Goal: Task Accomplishment & Management: Manage account settings

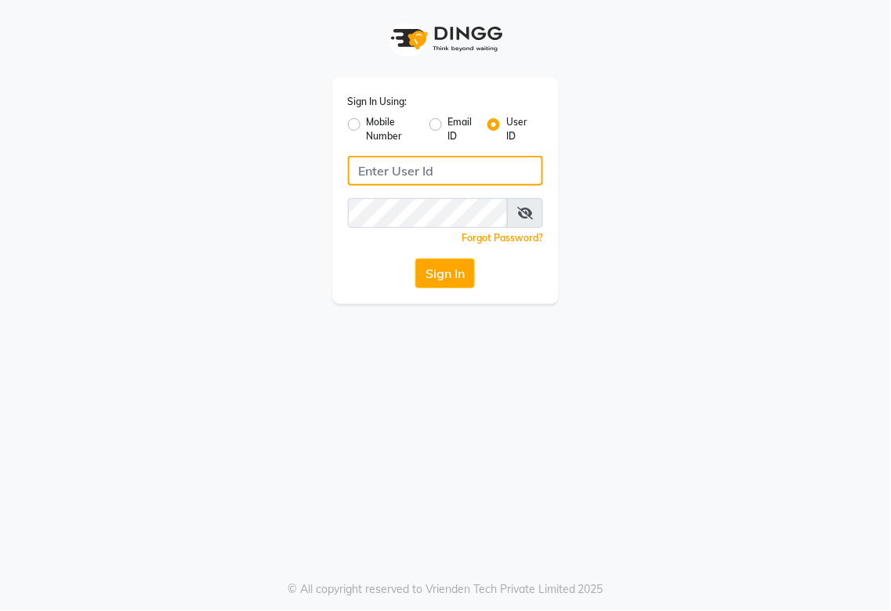
type input "987654321"
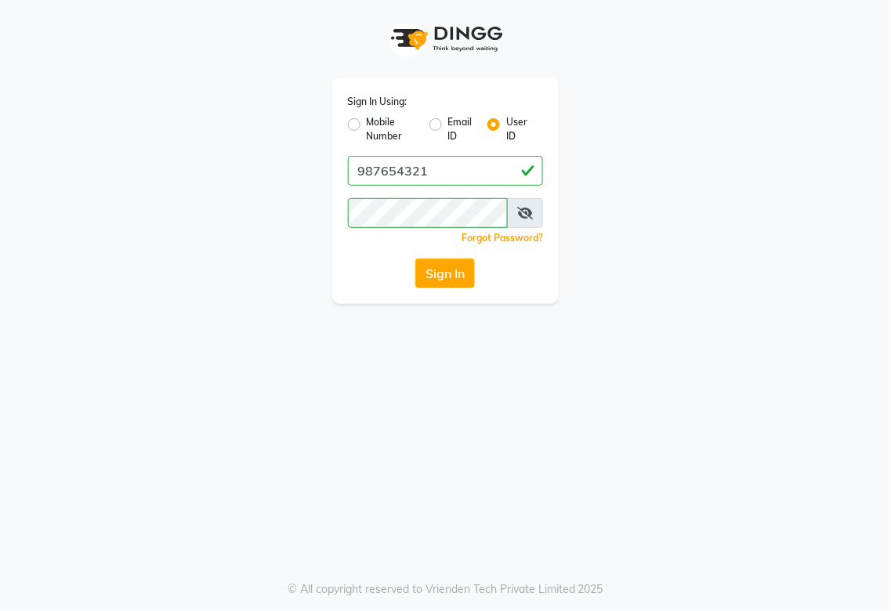
click at [519, 124] on label "User ID" at bounding box center [518, 129] width 24 height 28
click at [516, 124] on input "User ID" at bounding box center [511, 120] width 10 height 10
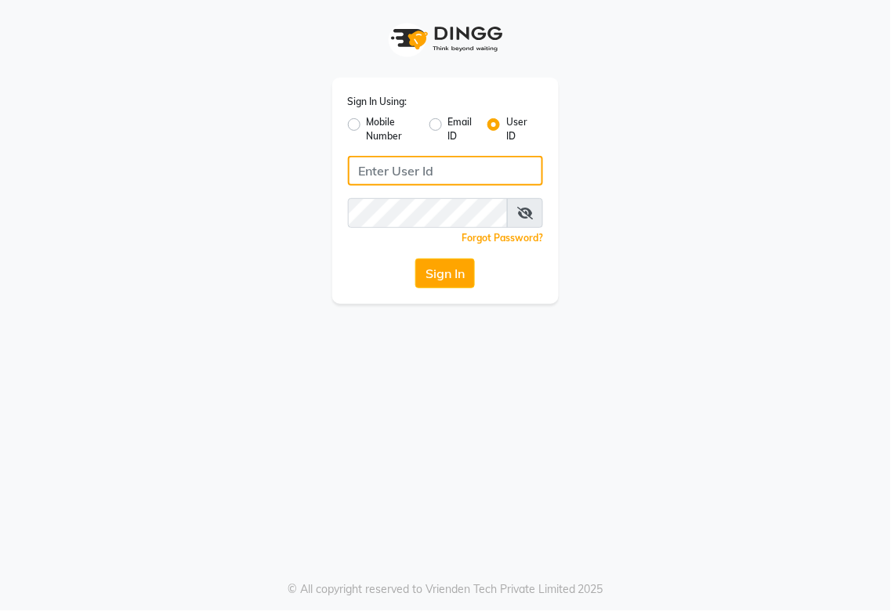
click at [393, 165] on input "Username" at bounding box center [446, 171] width 196 height 30
type input "goldenapple"
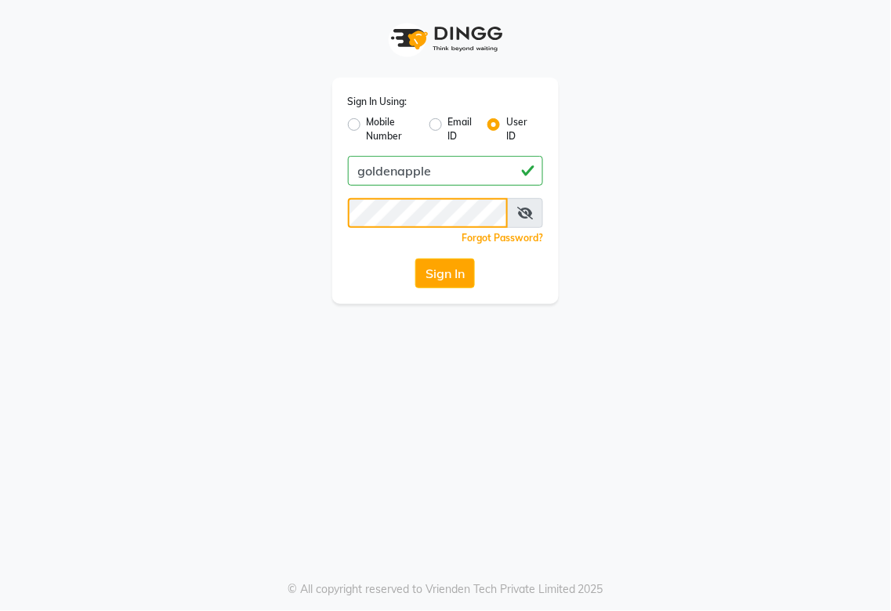
click at [2, 219] on app-login "Sign In Using: Mobile Number Email ID User ID goldenapple Remember me Forgot Pa…" at bounding box center [445, 152] width 891 height 304
click at [288, 459] on div "Sign In Using: Mobile Number Email ID User ID goldenapple Remember me Forgot Pa…" at bounding box center [445, 305] width 891 height 611
click at [437, 277] on button "Sign In" at bounding box center [445, 274] width 60 height 30
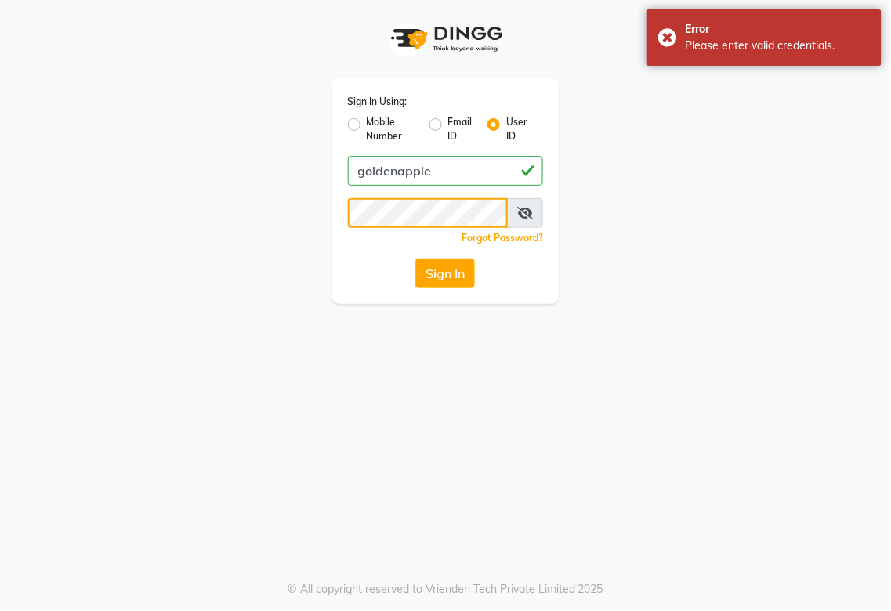
click at [102, 188] on div "Sign In Using: Mobile Number Email ID User ID goldenapple Remember me Forgot Pa…" at bounding box center [446, 152] width 752 height 304
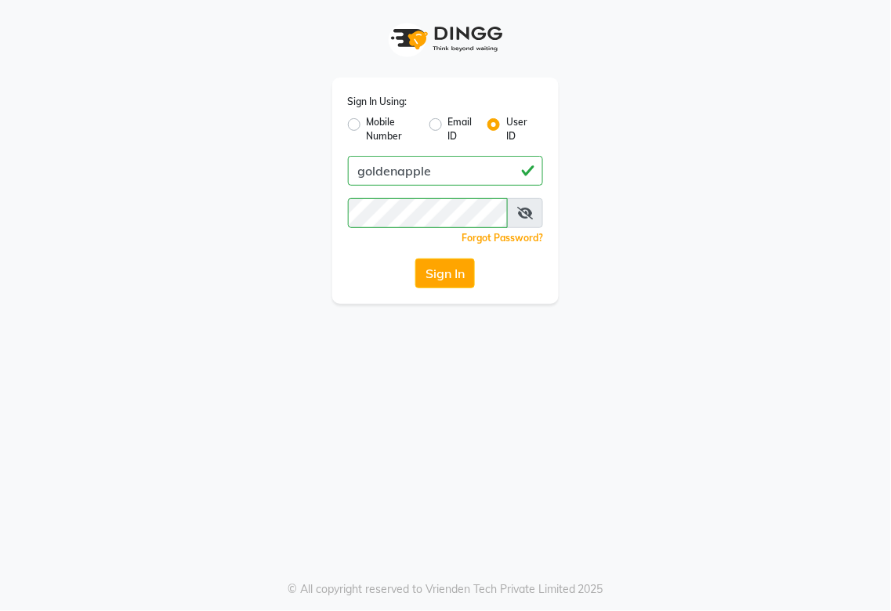
drag, startPoint x: 304, startPoint y: 385, endPoint x: 337, endPoint y: 349, distance: 48.8
click at [306, 385] on div "Sign In Using: Mobile Number Email ID User ID goldenapple Remember me Forgot Pa…" at bounding box center [445, 305] width 891 height 611
click at [433, 269] on button "Sign In" at bounding box center [445, 274] width 60 height 30
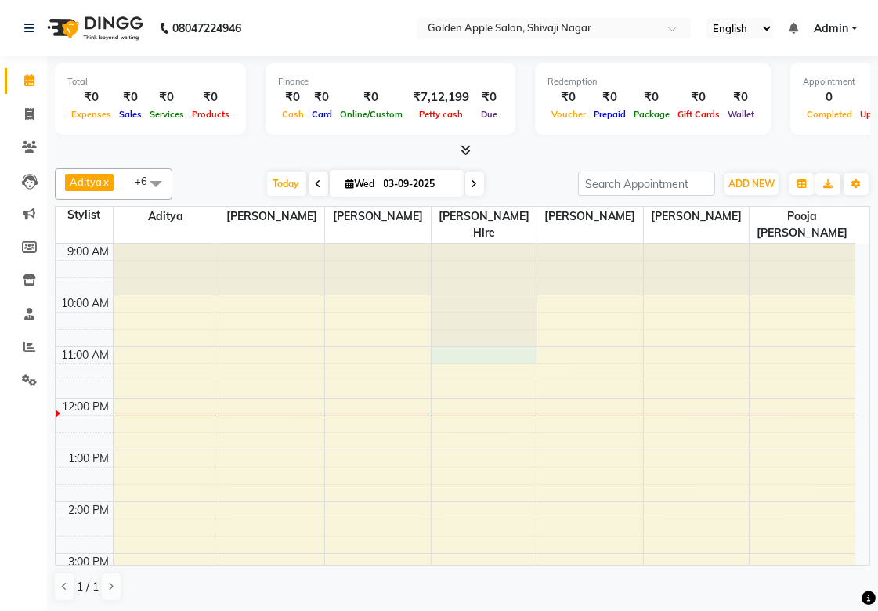
click at [443, 363] on div "9:00 AM 10:00 AM 11:00 AM 12:00 PM 1:00 PM 2:00 PM 3:00 PM 4:00 PM 5:00 PM 6:00…" at bounding box center [456, 579] width 800 height 671
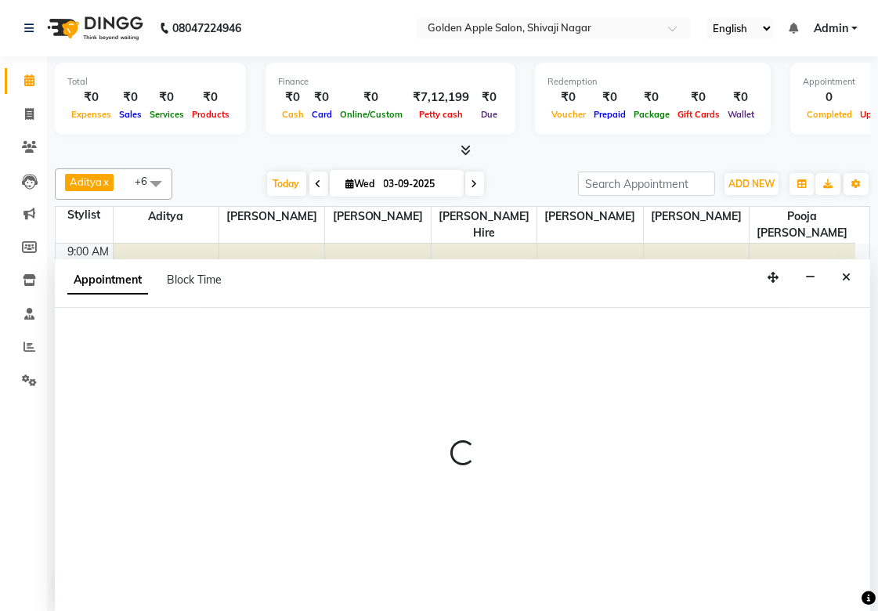
scroll to position [1, 0]
select select "43898"
select select "tentative"
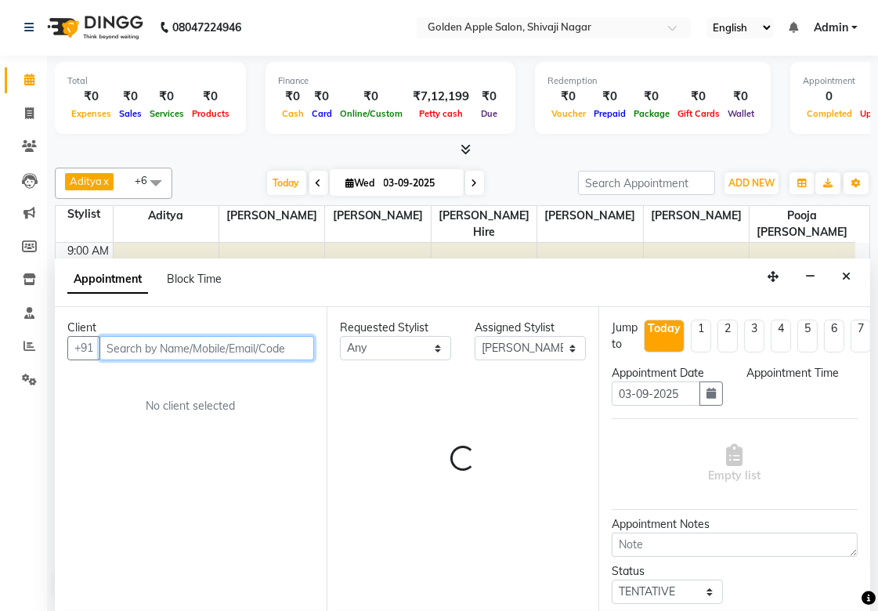
select select "660"
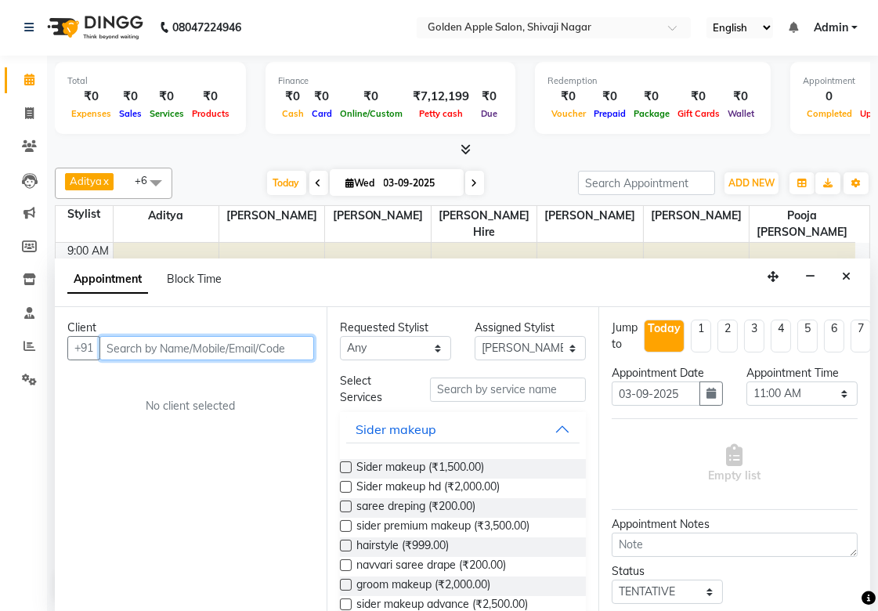
click at [239, 349] on input "text" at bounding box center [207, 348] width 215 height 24
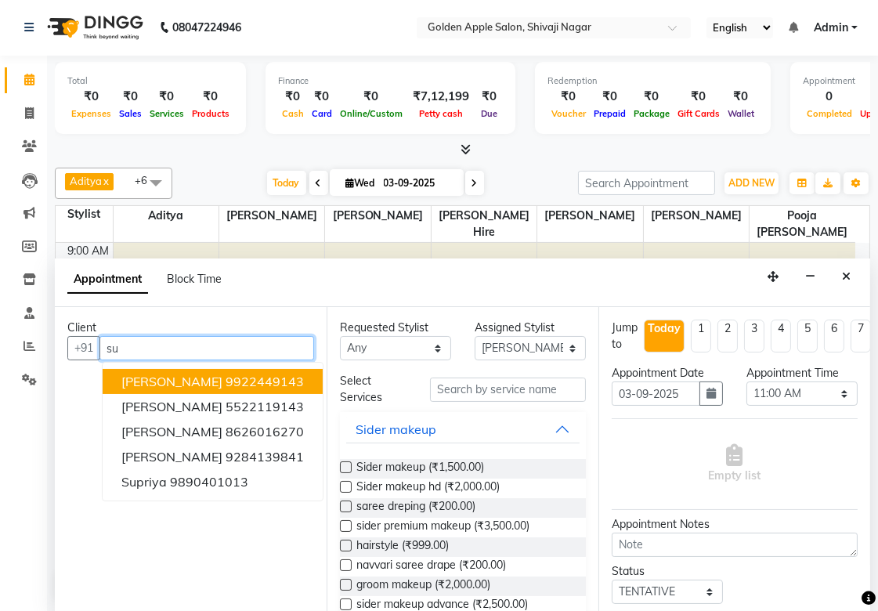
type input "s"
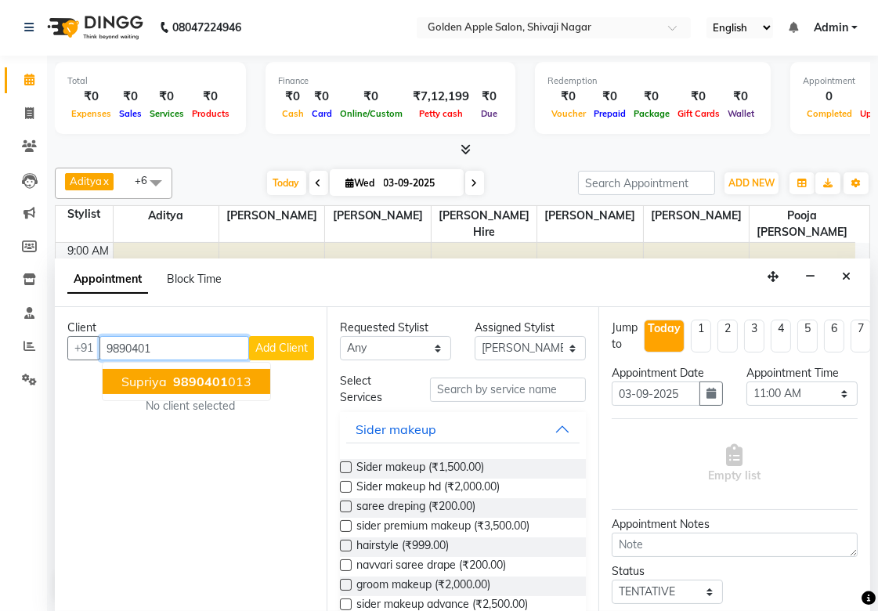
click at [248, 382] on ngb-highlight "9890401 013" at bounding box center [210, 382] width 81 height 16
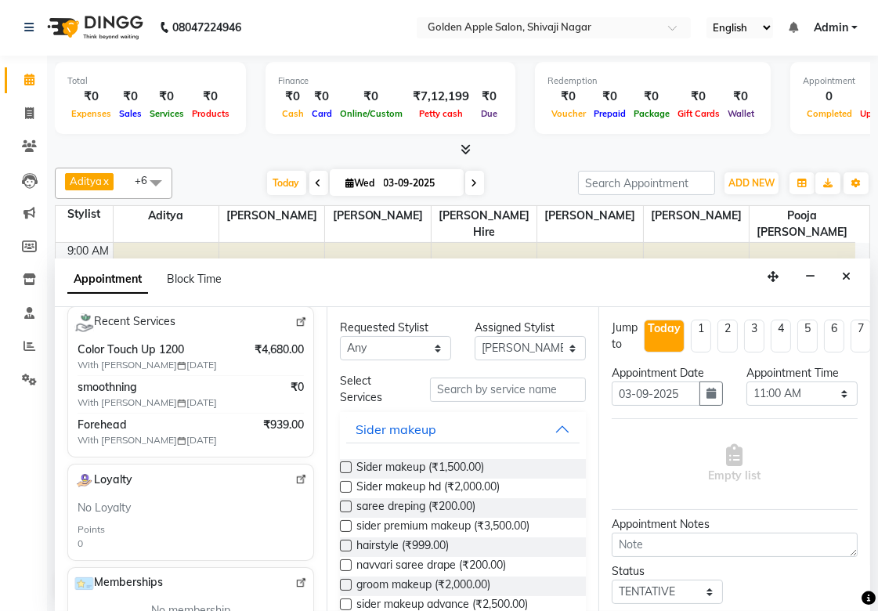
scroll to position [261, 0]
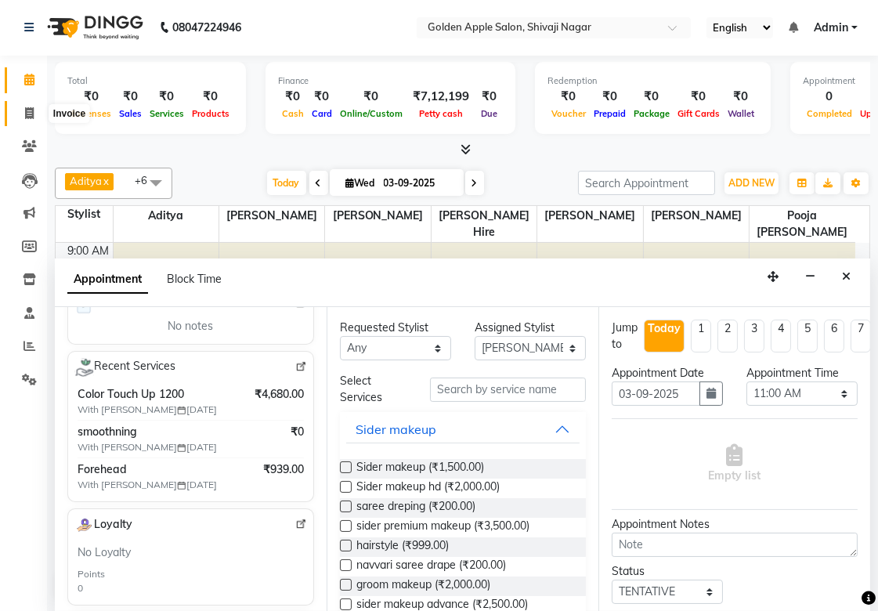
type input "9890401013"
click at [27, 118] on icon at bounding box center [29, 113] width 9 height 12
select select "service"
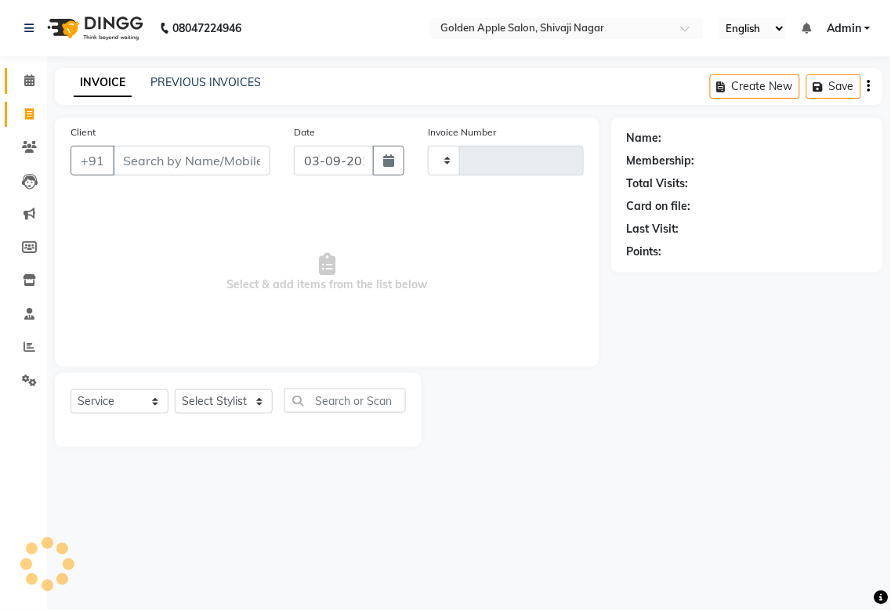
type input "1717"
select select "6072"
click at [225, 79] on link "PREVIOUS INVOICES" at bounding box center [205, 82] width 110 height 14
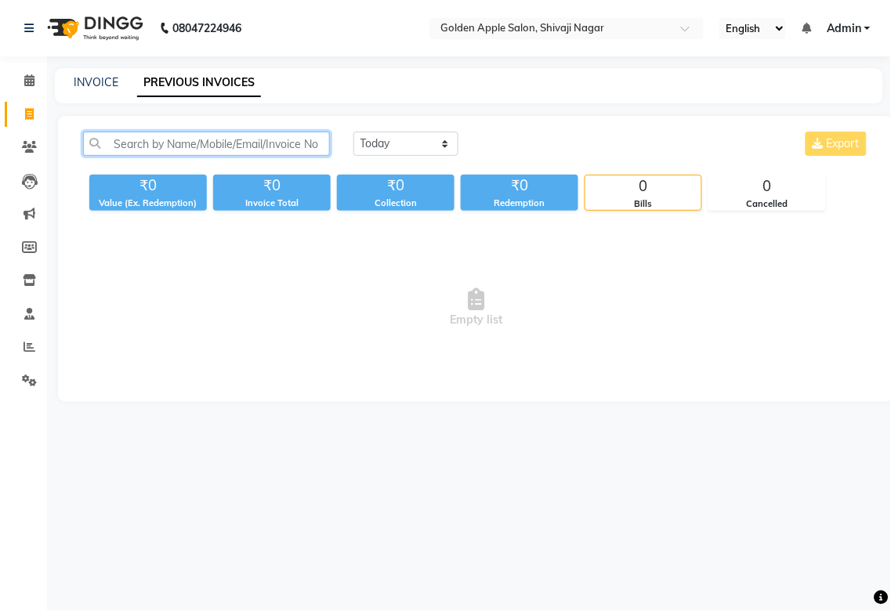
click at [182, 147] on input "text" at bounding box center [206, 144] width 247 height 24
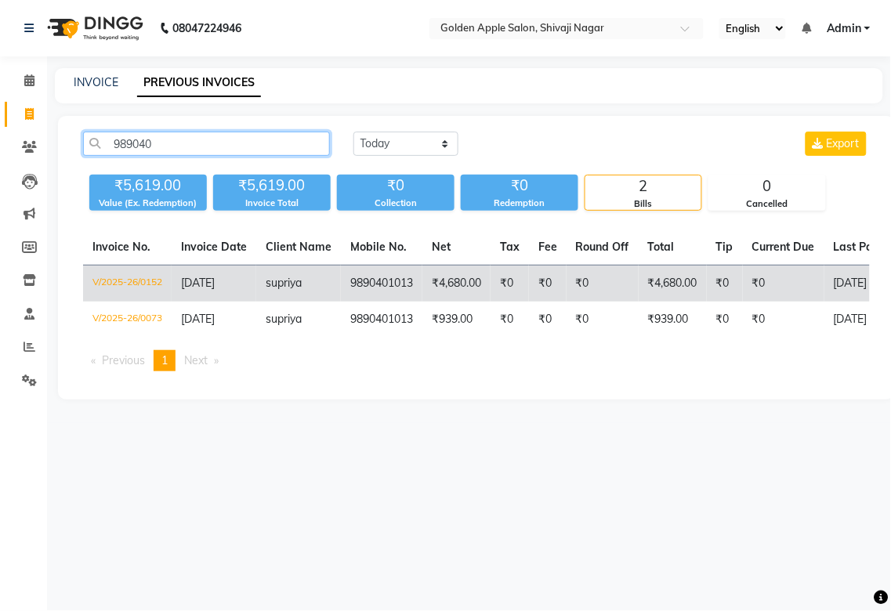
type input "989040"
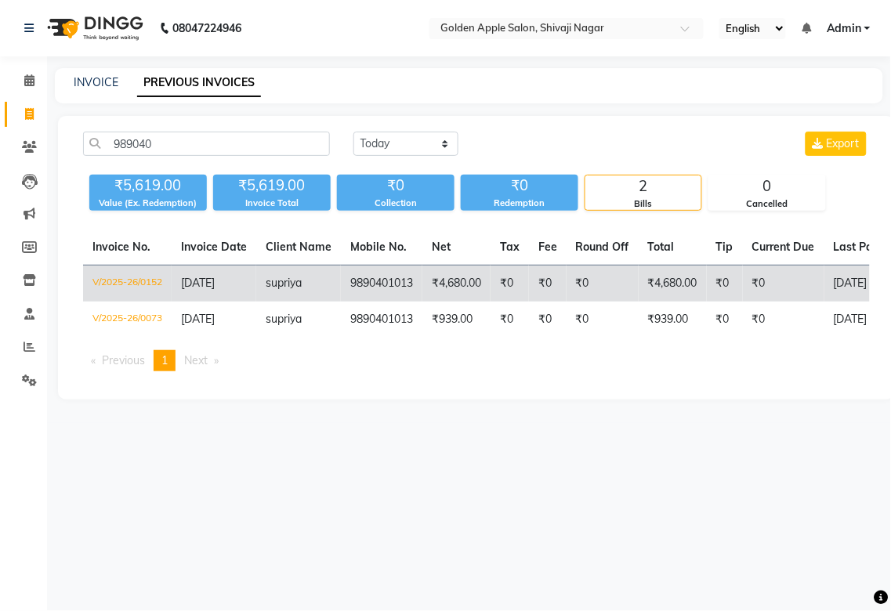
click at [364, 277] on td "9890401013" at bounding box center [381, 284] width 81 height 37
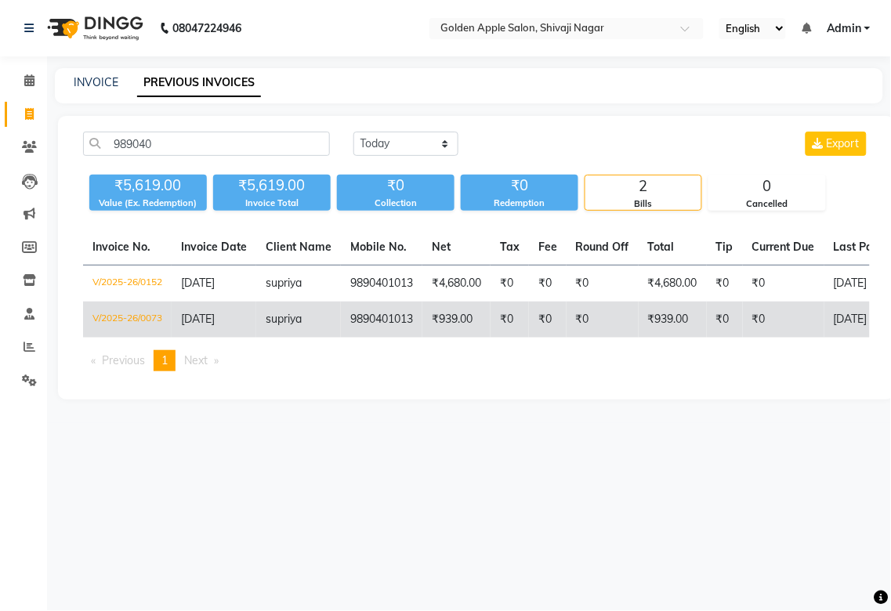
click at [291, 324] on span "supriya" at bounding box center [284, 319] width 36 height 14
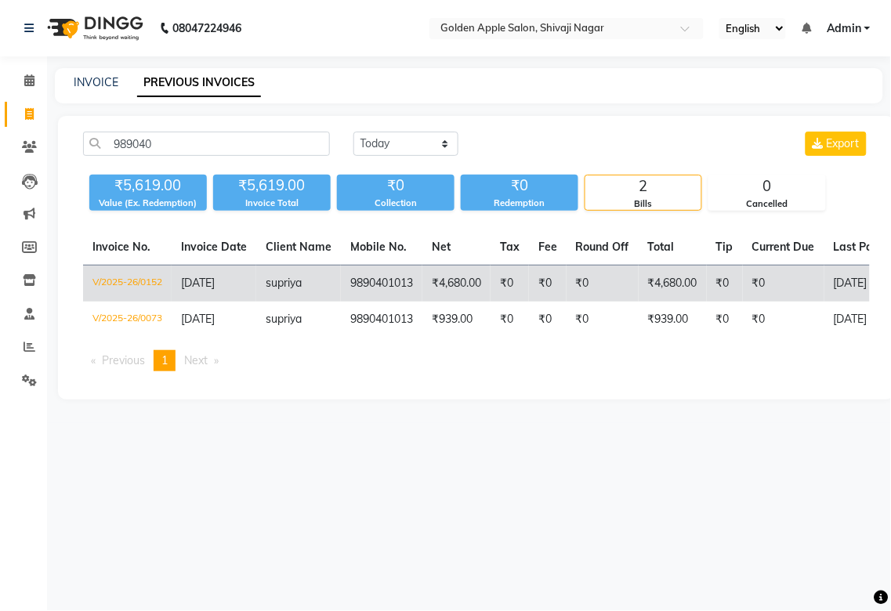
click at [311, 288] on td "supriya" at bounding box center [298, 284] width 85 height 37
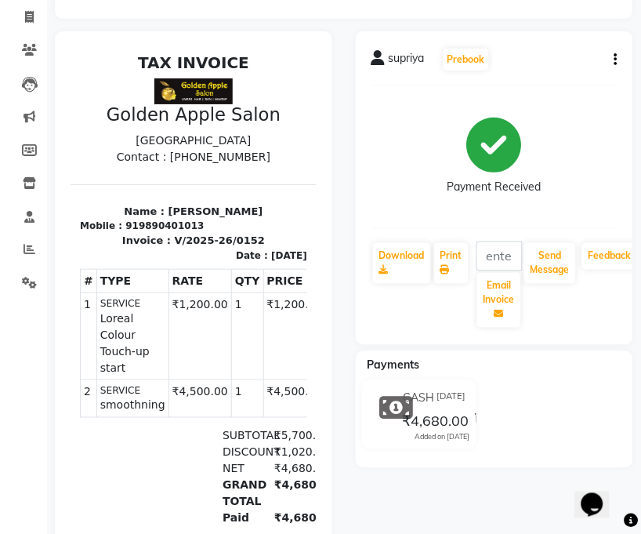
scroll to position [261, 0]
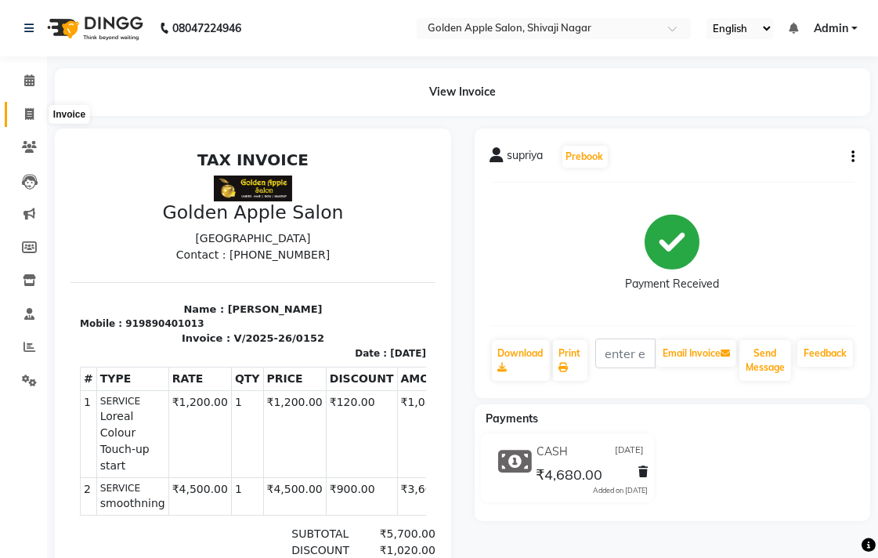
click at [26, 108] on icon at bounding box center [29, 114] width 9 height 12
select select "service"
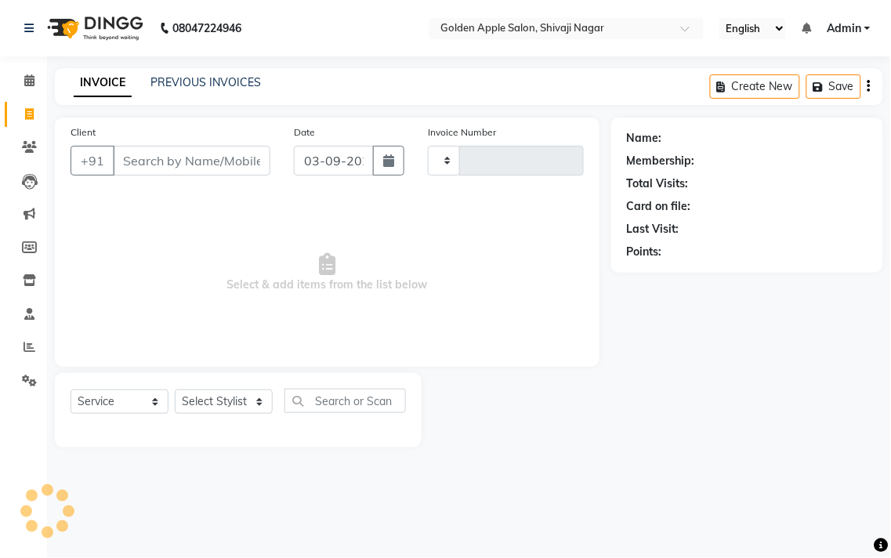
type input "1717"
select select "6072"
click at [217, 84] on link "PREVIOUS INVOICES" at bounding box center [205, 82] width 110 height 14
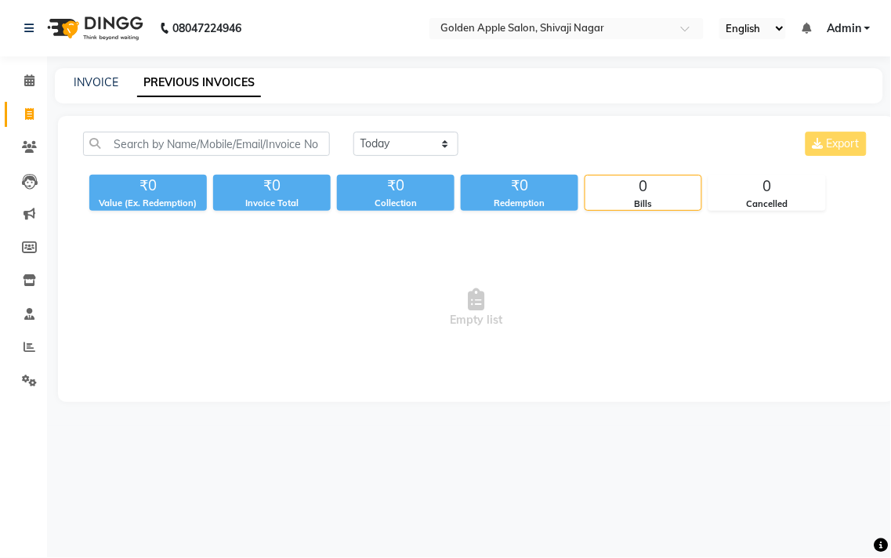
click at [178, 129] on div "Today Yesterday Custom Range Export ₹0 Value (Ex. Redemption) ₹0 Invoice Total …" at bounding box center [476, 259] width 837 height 286
click at [181, 116] on div "Today Yesterday Custom Range Export ₹0 Value (Ex. Redemption) ₹0 Invoice Total …" at bounding box center [476, 259] width 837 height 286
click at [181, 142] on input "text" at bounding box center [206, 144] width 247 height 24
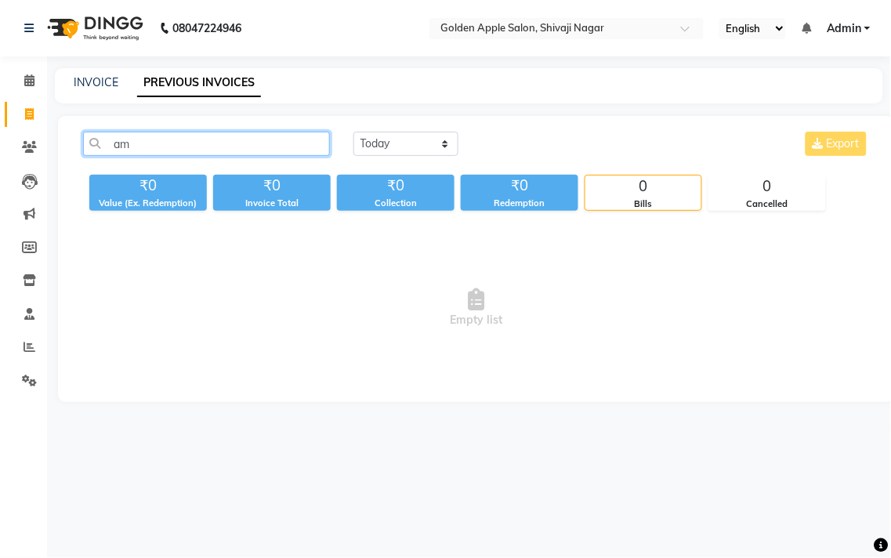
type input "a"
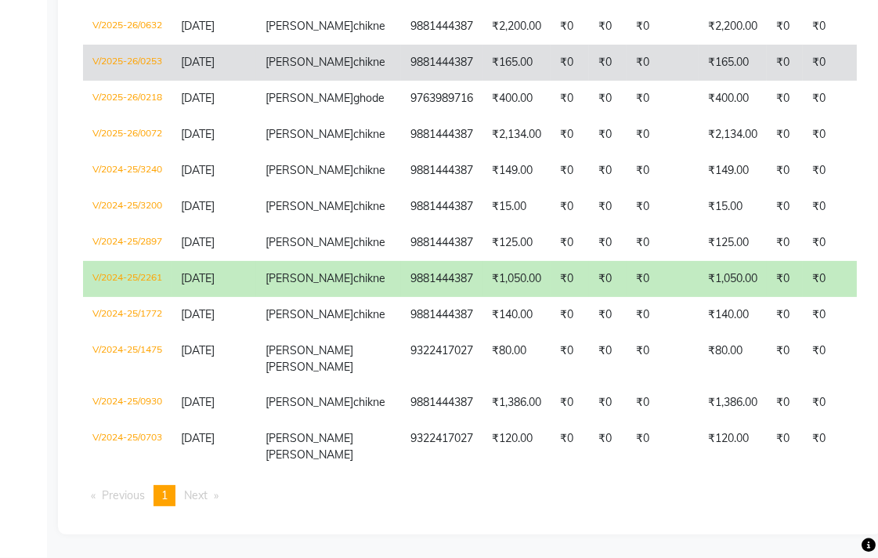
scroll to position [753, 0]
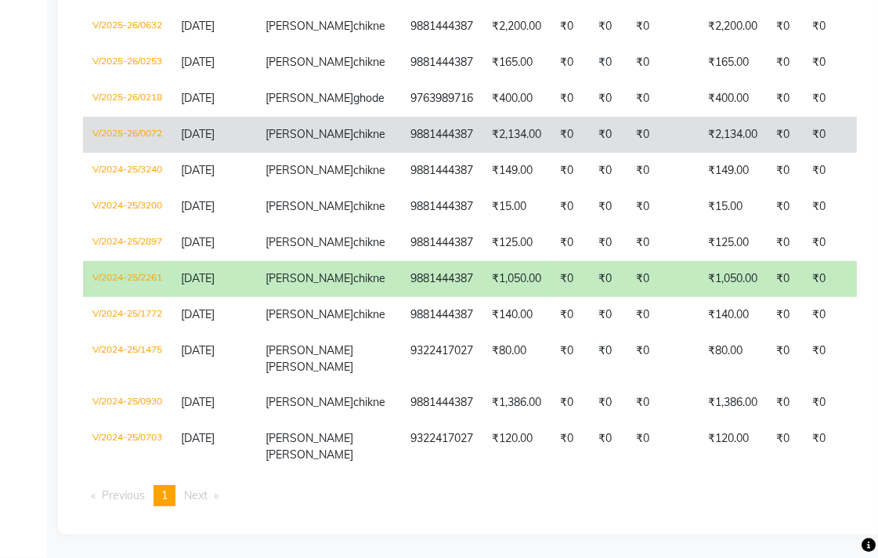
click at [328, 117] on td "amruta chikne" at bounding box center [328, 135] width 145 height 36
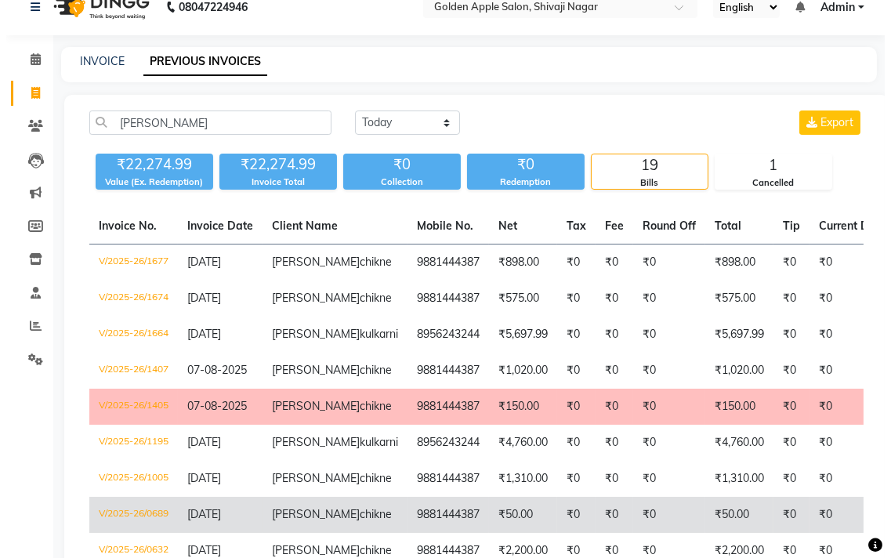
scroll to position [0, 0]
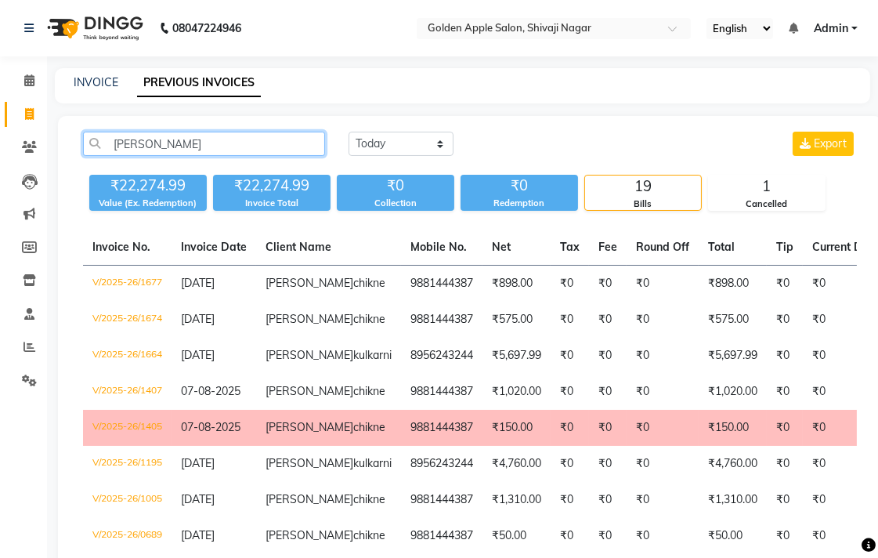
click at [214, 141] on input "amruta" at bounding box center [204, 144] width 242 height 24
click at [0, 89] on li "Calendar" at bounding box center [23, 81] width 47 height 34
drag, startPoint x: 201, startPoint y: 149, endPoint x: 52, endPoint y: 141, distance: 148.3
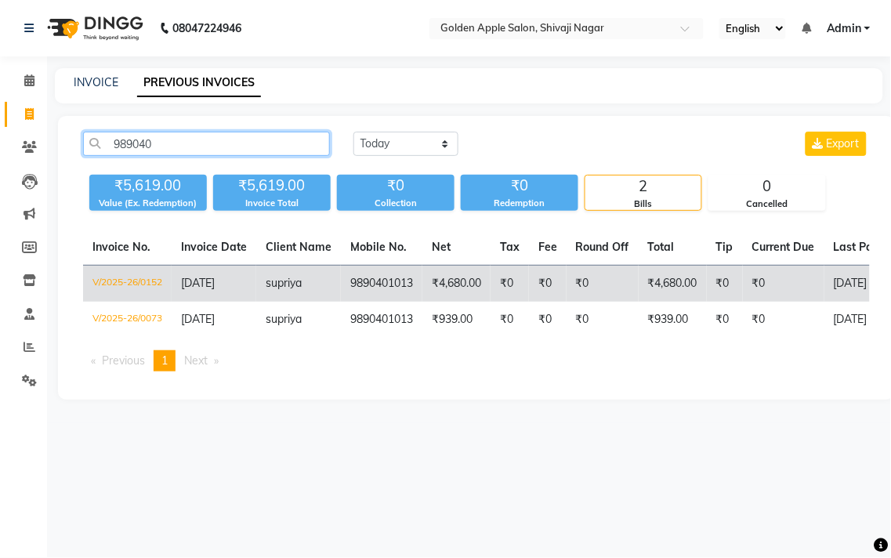
type input "989040"
click at [295, 290] on span "supriya" at bounding box center [284, 283] width 36 height 14
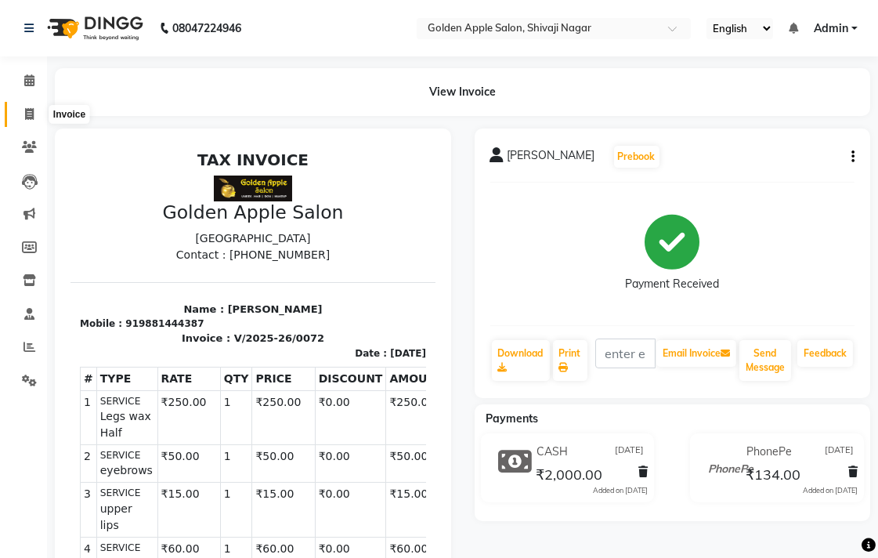
click at [29, 113] on icon at bounding box center [29, 114] width 9 height 12
select select "6072"
select select "service"
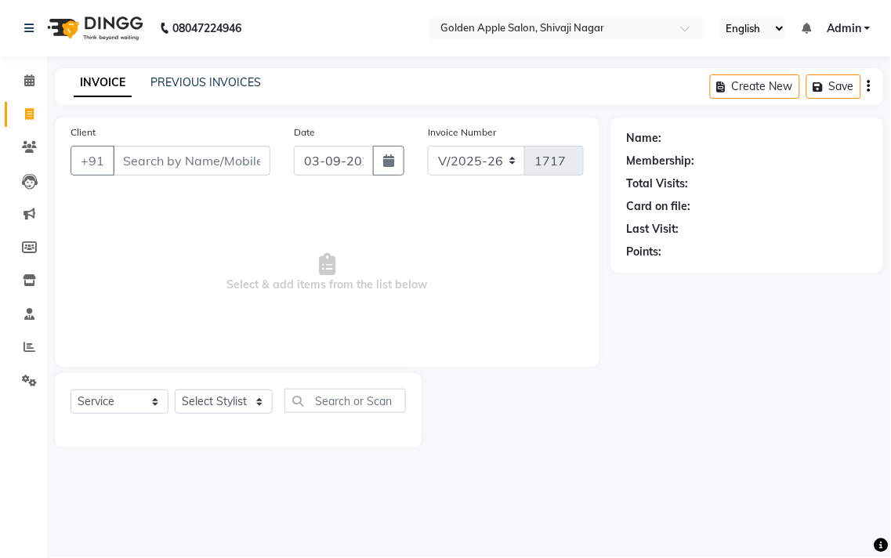
click at [165, 163] on input "Client" at bounding box center [191, 161] width 157 height 30
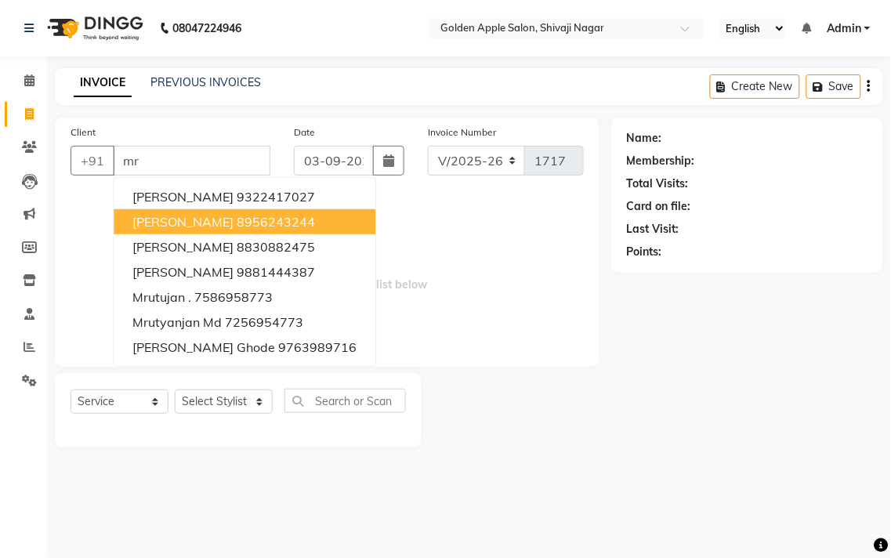
type input "m"
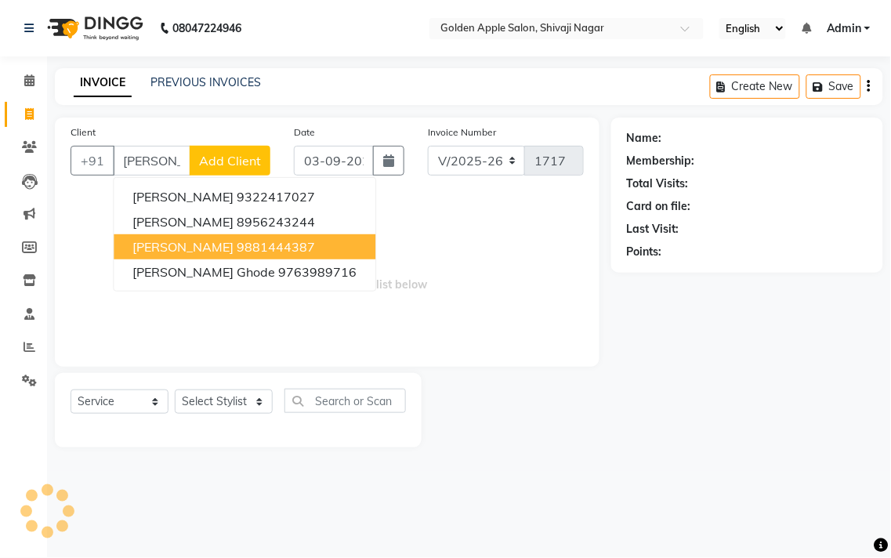
click at [168, 244] on span "[PERSON_NAME]" at bounding box center [182, 247] width 101 height 16
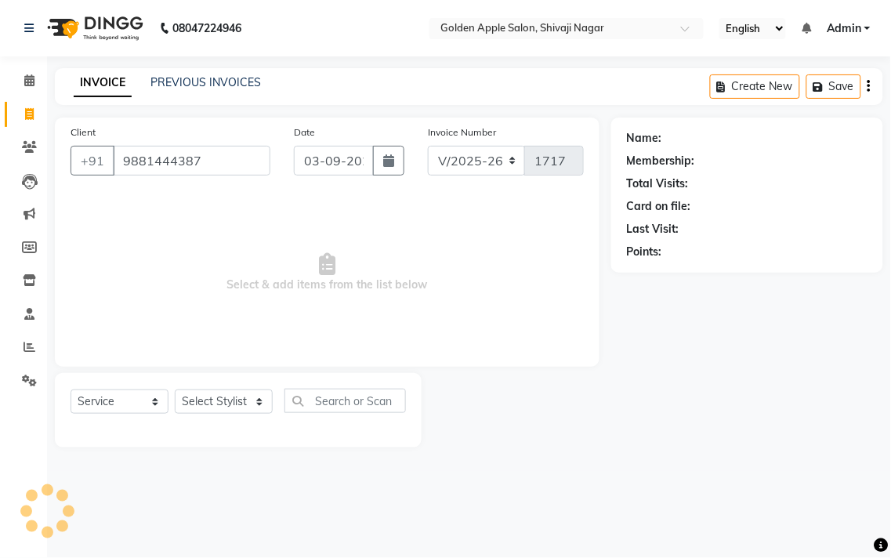
type input "9881444387"
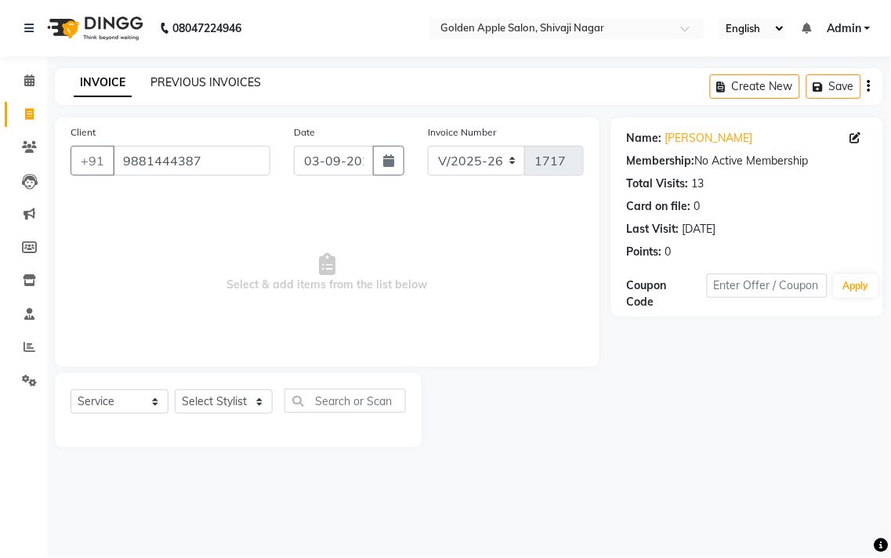
click at [215, 77] on link "PREVIOUS INVOICES" at bounding box center [205, 82] width 110 height 14
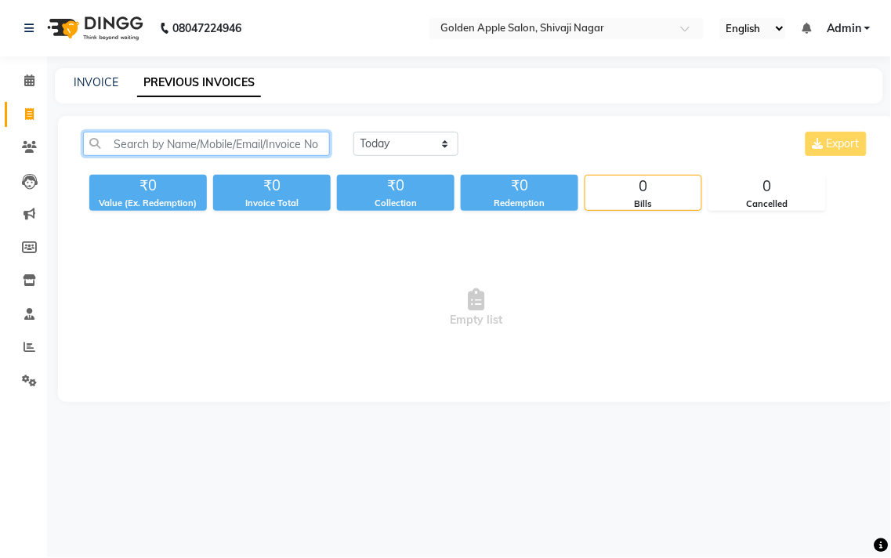
click at [246, 141] on input "text" at bounding box center [206, 144] width 247 height 24
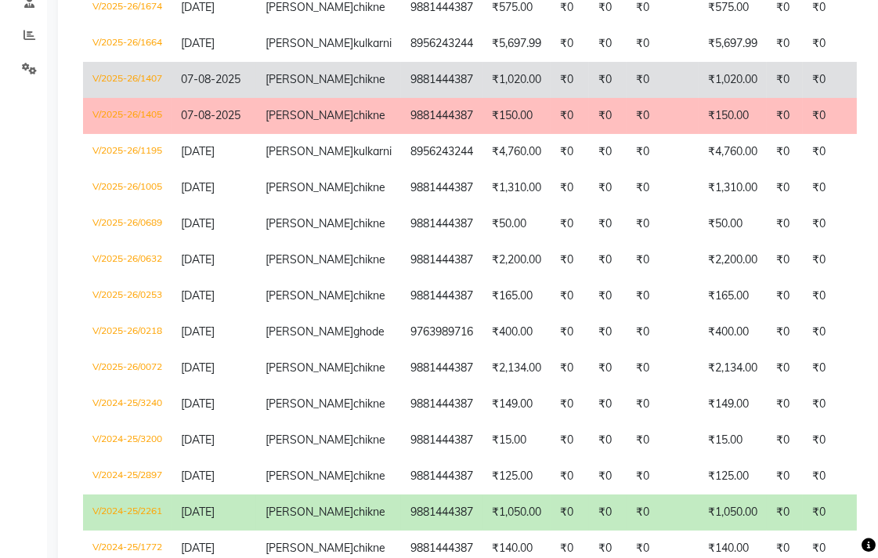
scroll to position [348, 0]
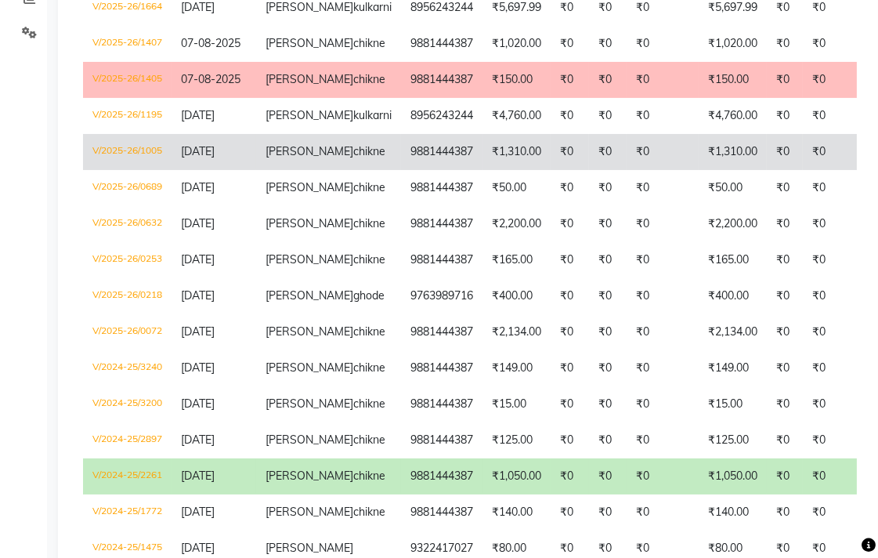
type input "amruta"
click at [333, 170] on td "amruta chikne" at bounding box center [328, 152] width 145 height 36
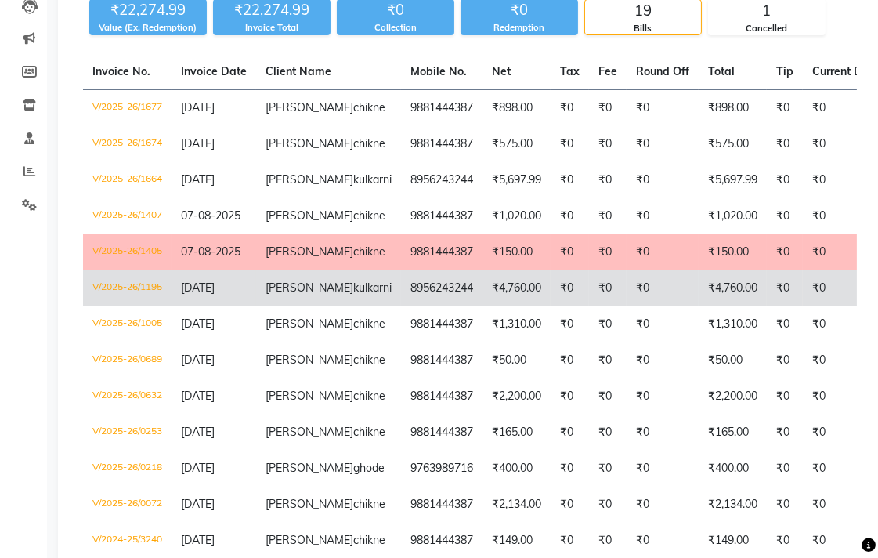
scroll to position [174, 0]
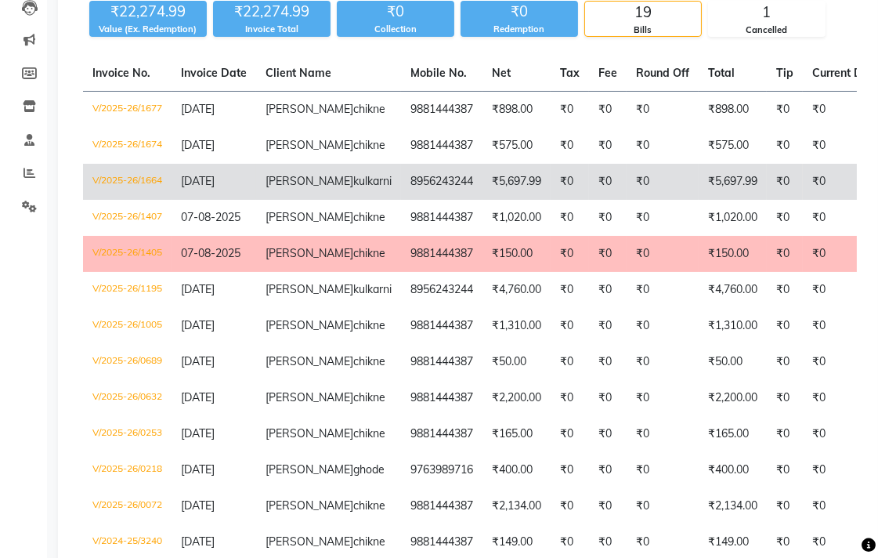
click at [627, 200] on td "₹0" at bounding box center [663, 182] width 72 height 36
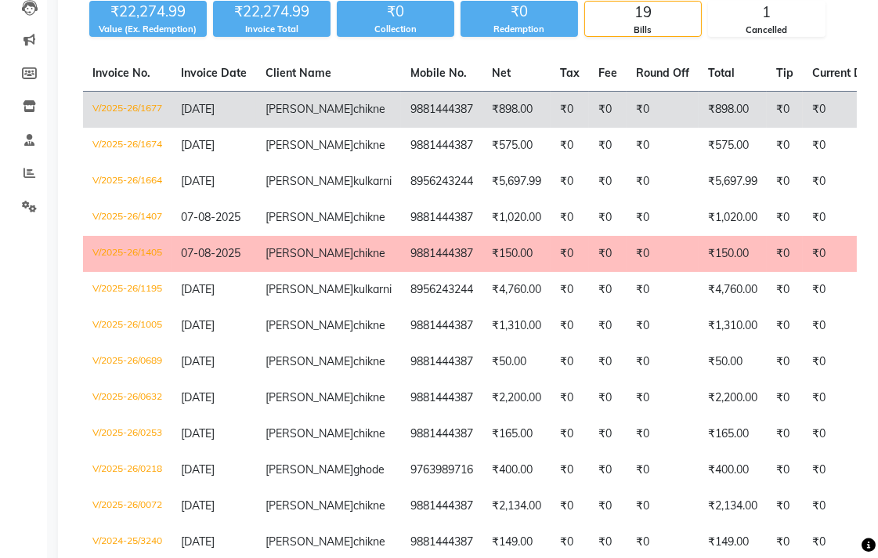
click at [483, 105] on td "₹898.00" at bounding box center [517, 110] width 68 height 37
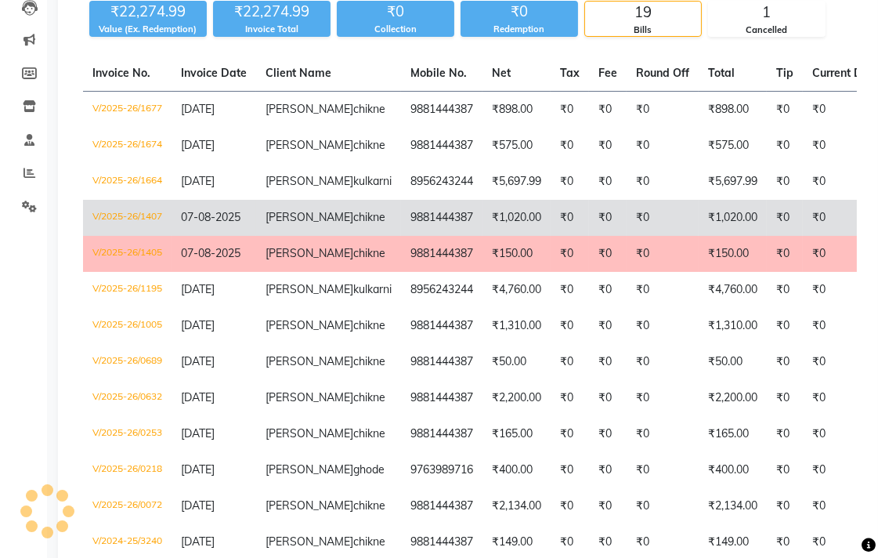
click at [589, 236] on td "₹0" at bounding box center [608, 218] width 38 height 36
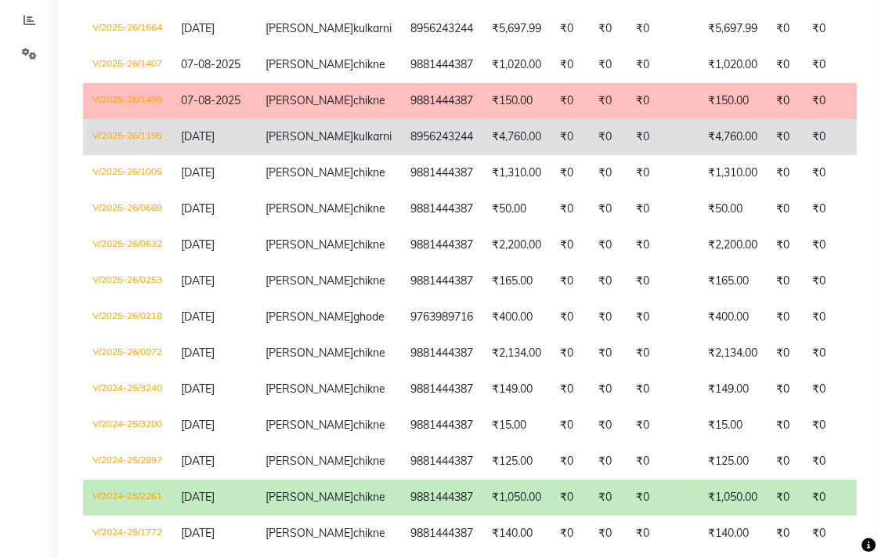
scroll to position [348, 0]
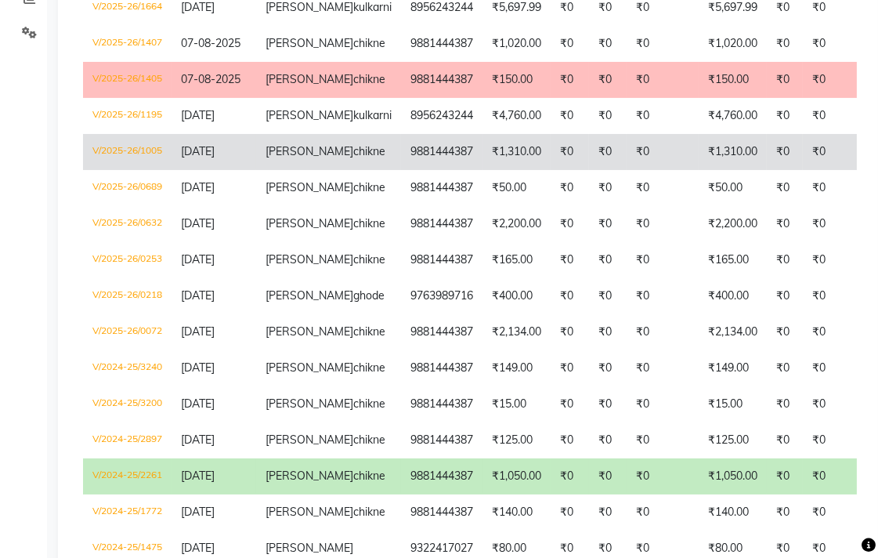
click at [285, 158] on span "amruta" at bounding box center [310, 151] width 88 height 14
click at [551, 170] on td "₹0" at bounding box center [570, 152] width 38 height 36
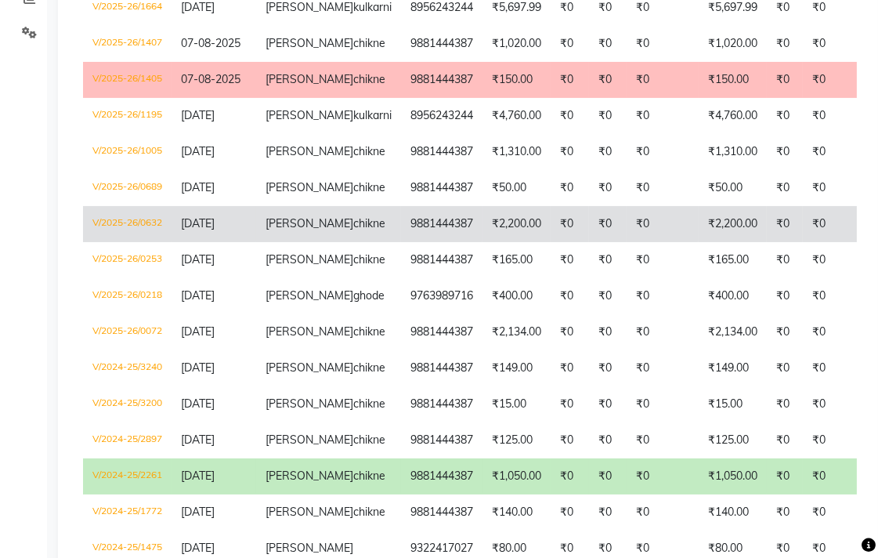
click at [483, 242] on td "₹2,200.00" at bounding box center [517, 224] width 68 height 36
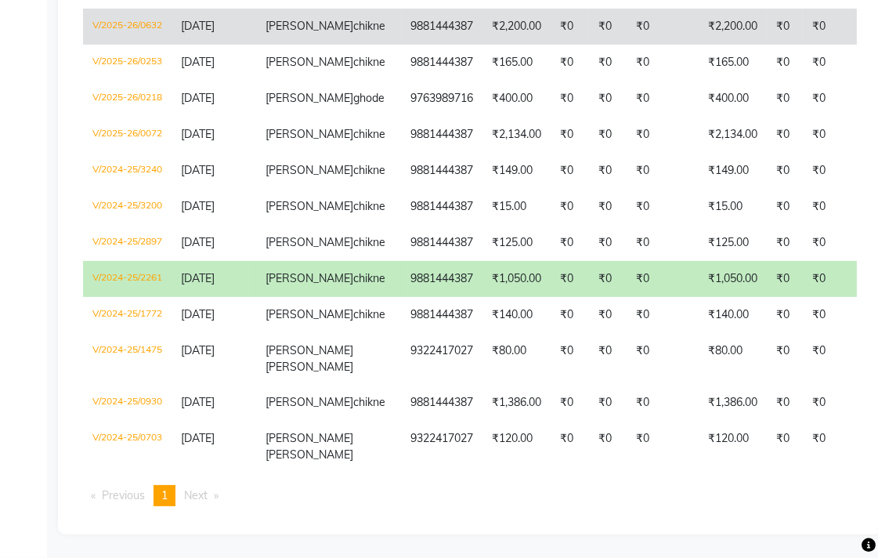
scroll to position [609, 0]
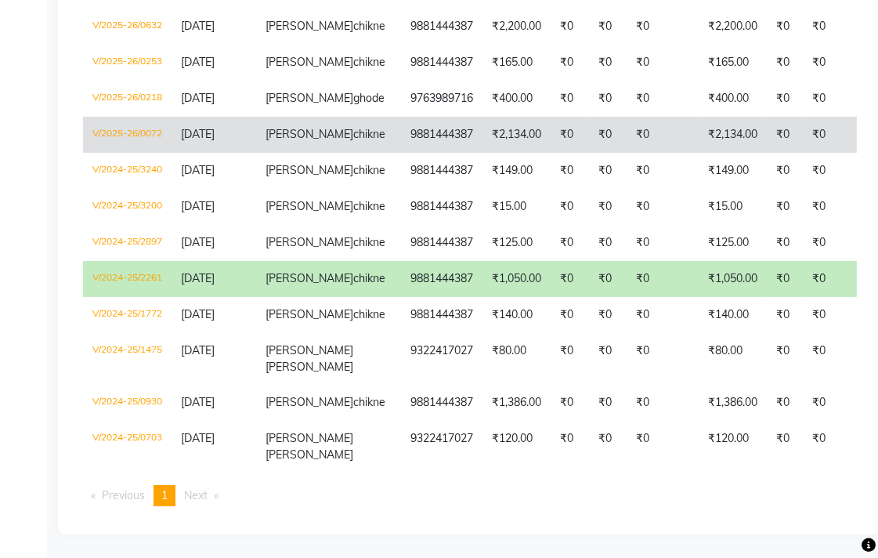
click at [490, 153] on td "₹2,134.00" at bounding box center [517, 135] width 68 height 36
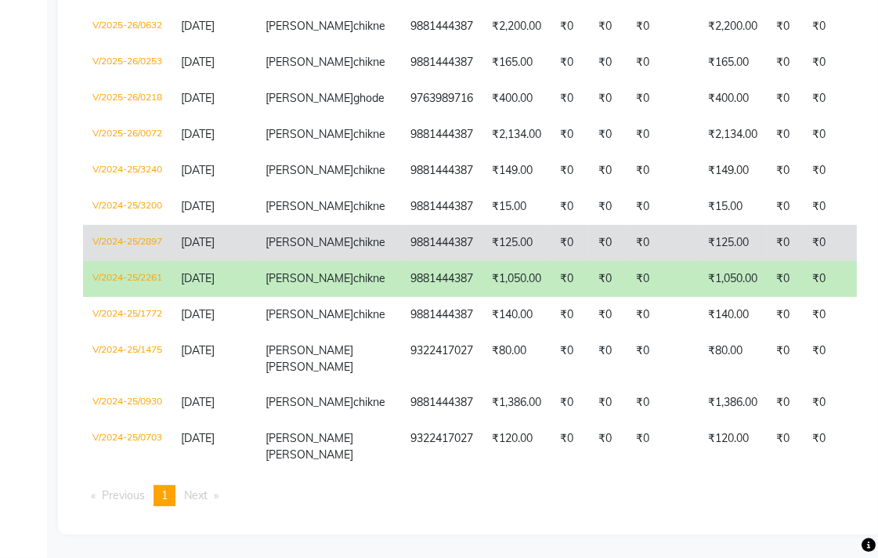
scroll to position [840, 0]
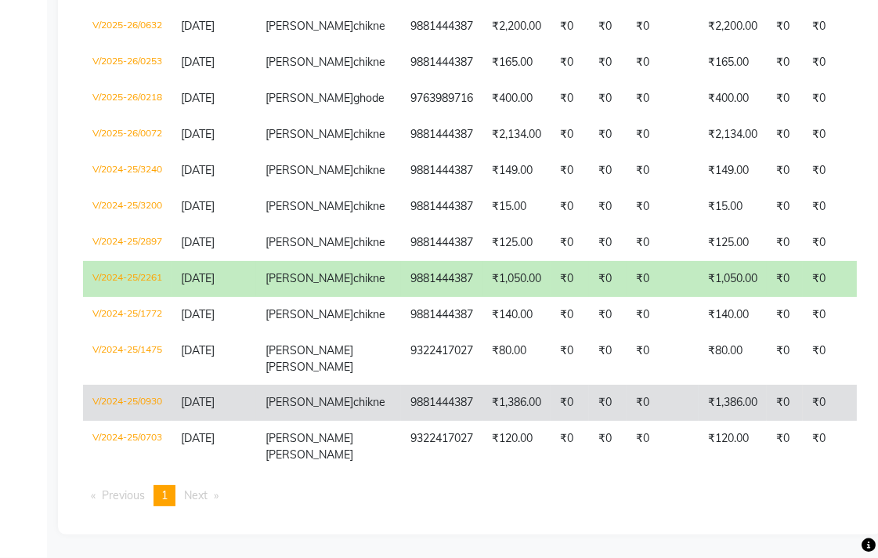
click at [589, 385] on td "₹0" at bounding box center [608, 403] width 38 height 36
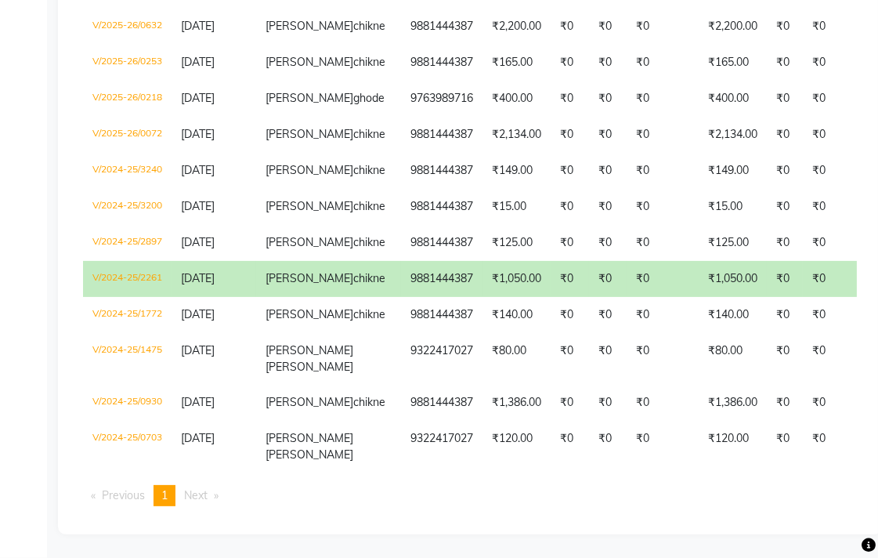
click at [589, 261] on td "₹0" at bounding box center [608, 279] width 38 height 36
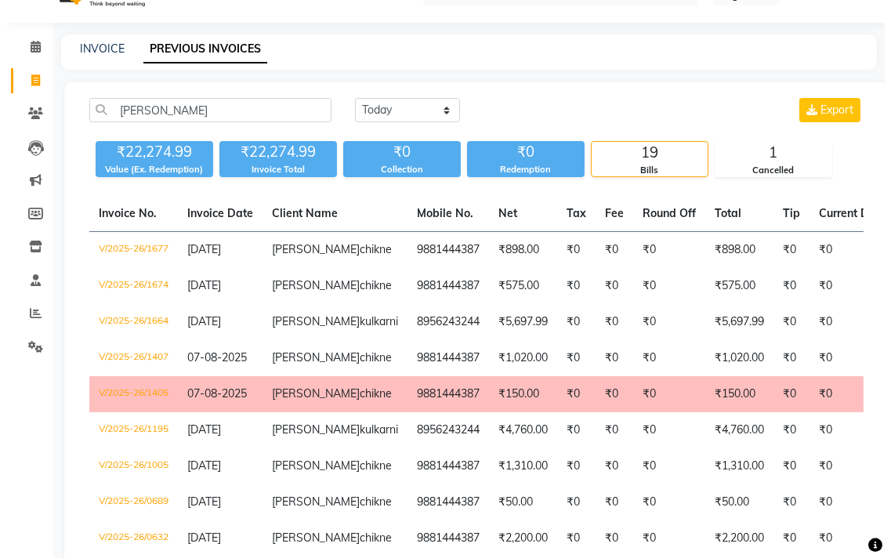
scroll to position [0, 0]
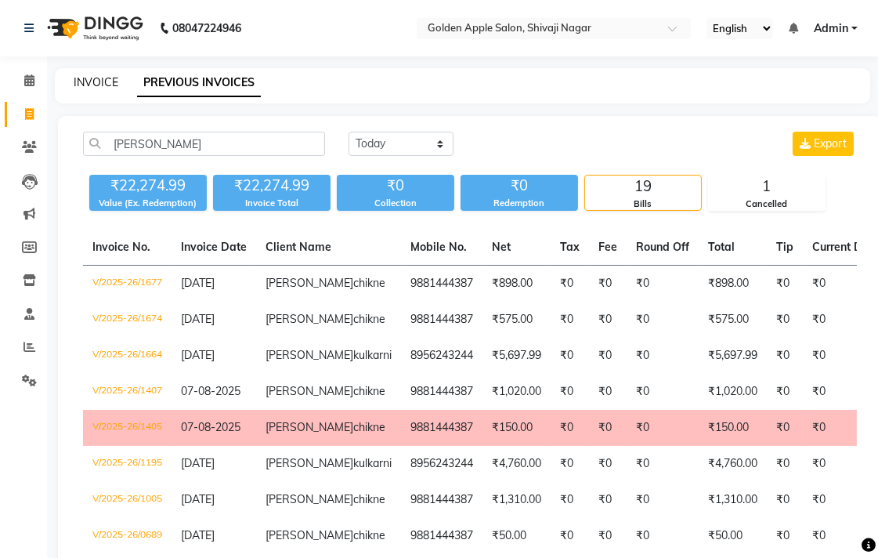
click at [86, 78] on link "INVOICE" at bounding box center [96, 82] width 45 height 14
select select "service"
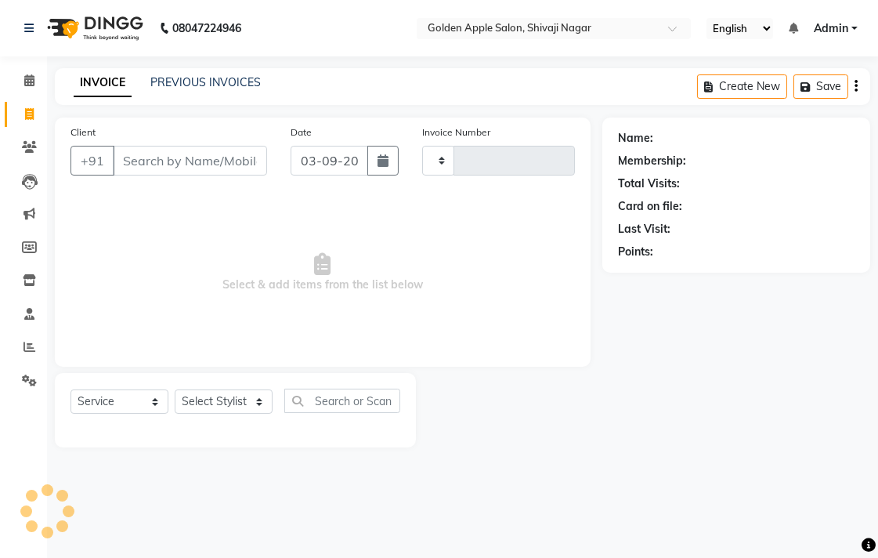
type input "1717"
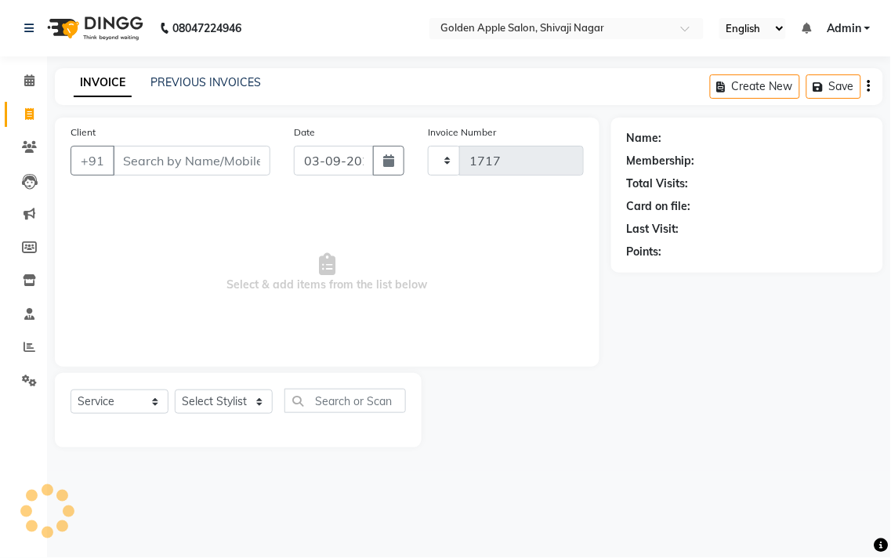
select select "6072"
click at [155, 160] on input "Client" at bounding box center [191, 161] width 157 height 30
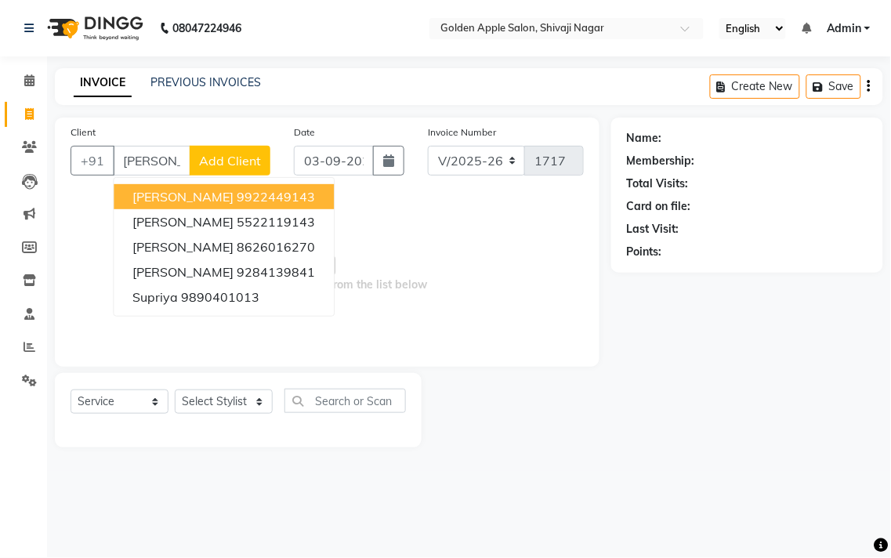
drag, startPoint x: 176, startPoint y: 152, endPoint x: 71, endPoint y: 176, distance: 107.0
click at [71, 176] on div "Client +91 supriy supriya godhade 9922449143 supriya godhade 5522119143 supriya…" at bounding box center [170, 156] width 223 height 64
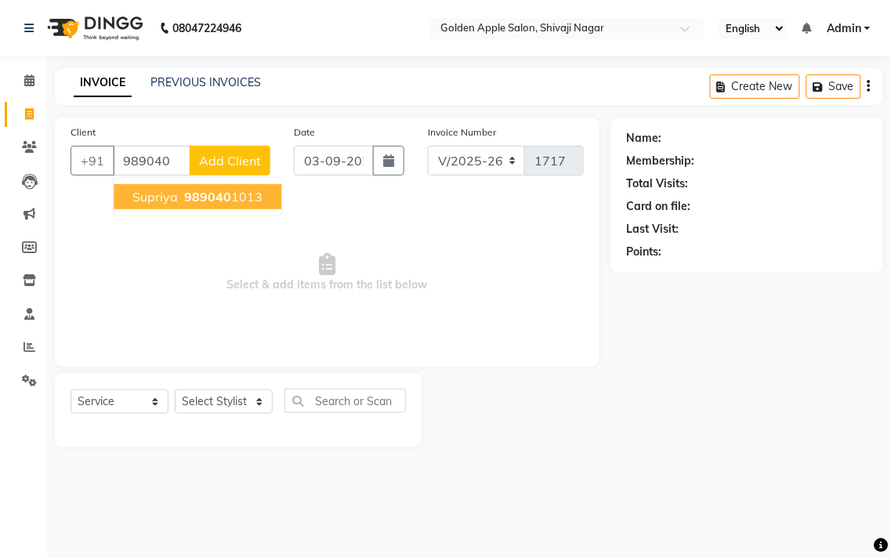
click at [190, 198] on span "989040" at bounding box center [207, 197] width 47 height 16
type input "9890401013"
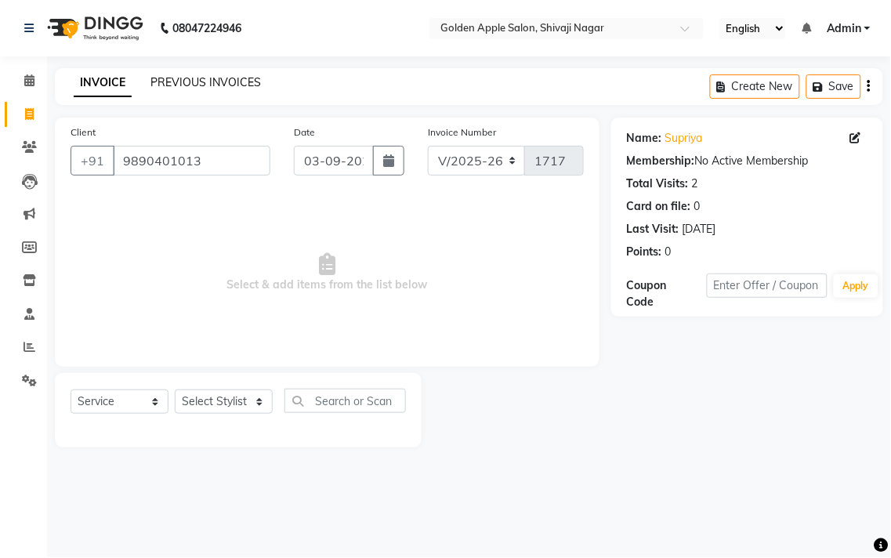
click at [217, 78] on link "PREVIOUS INVOICES" at bounding box center [205, 82] width 110 height 14
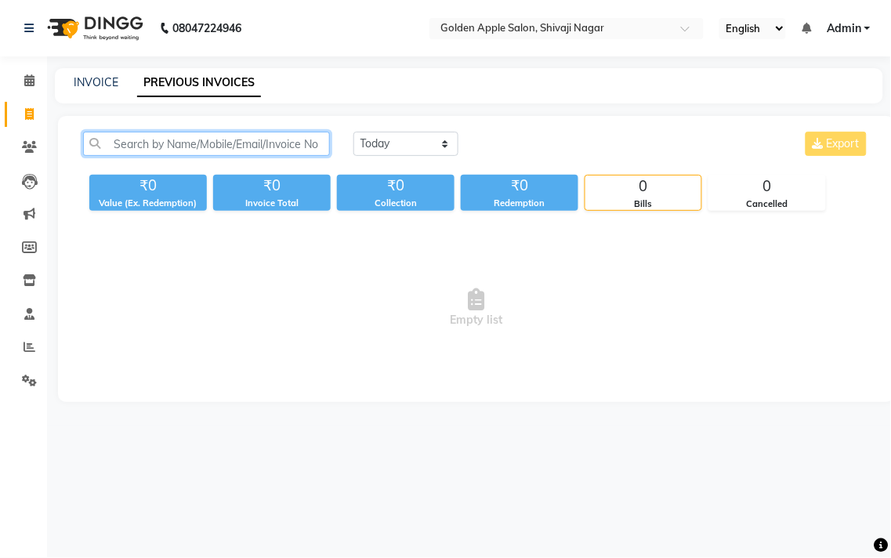
click at [294, 143] on input "text" at bounding box center [206, 144] width 247 height 24
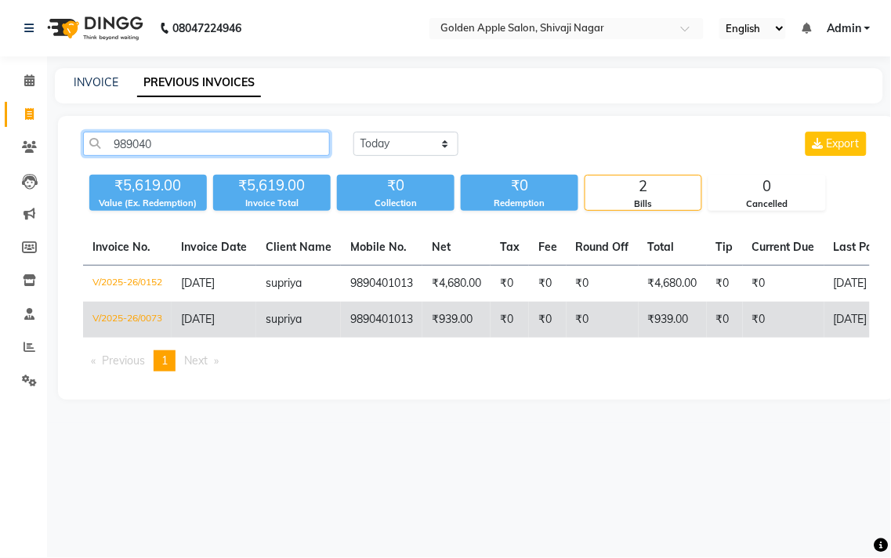
type input "989040"
click at [394, 312] on td "9890401013" at bounding box center [381, 320] width 81 height 36
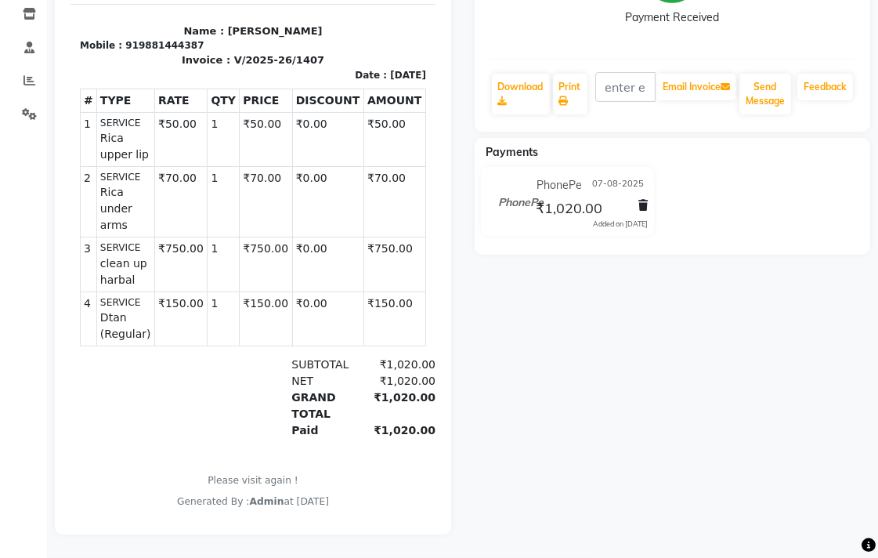
scroll to position [278, 0]
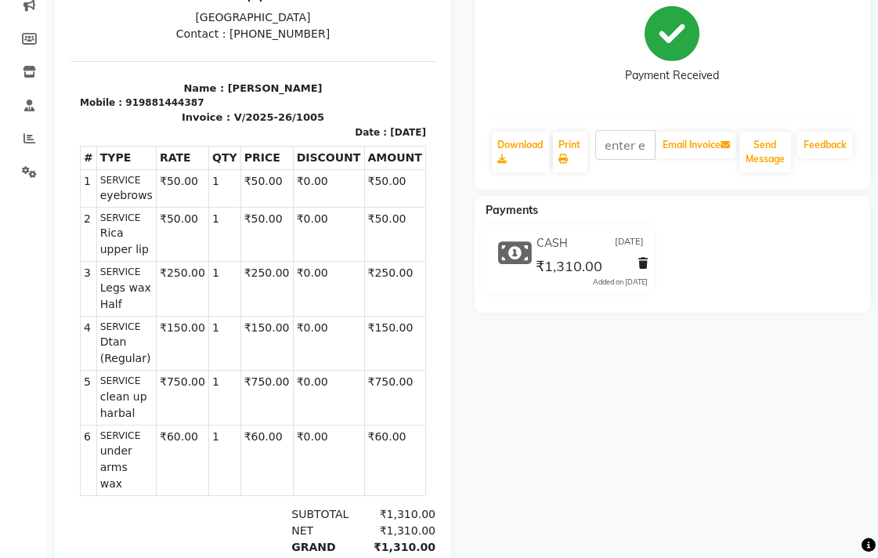
scroll to position [355, 0]
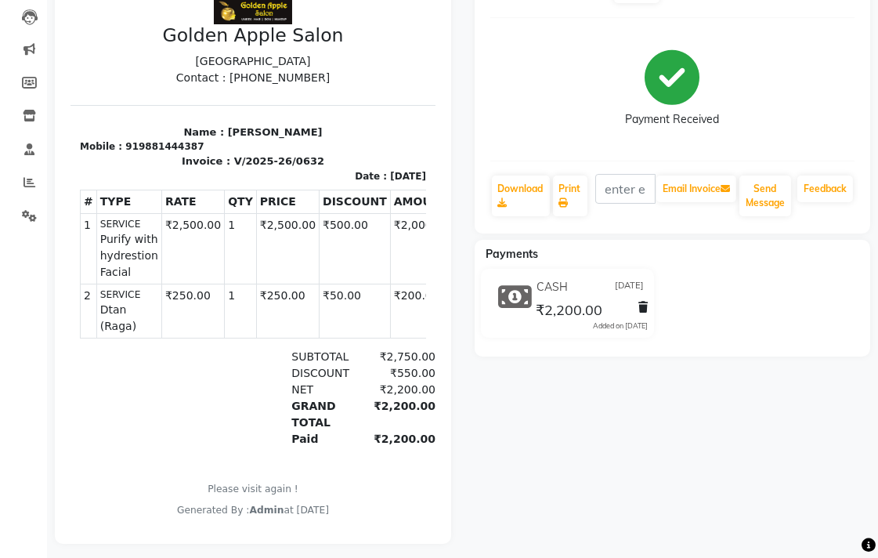
scroll to position [186, 0]
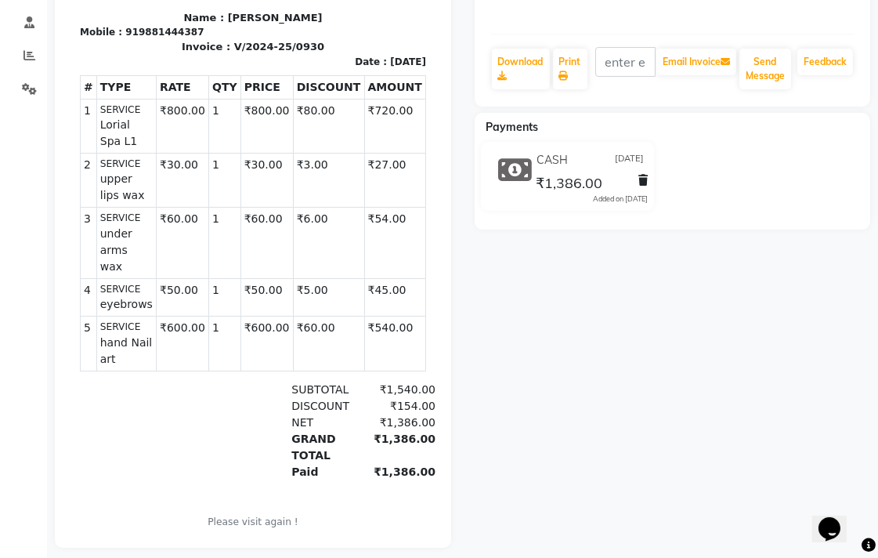
scroll to position [317, 0]
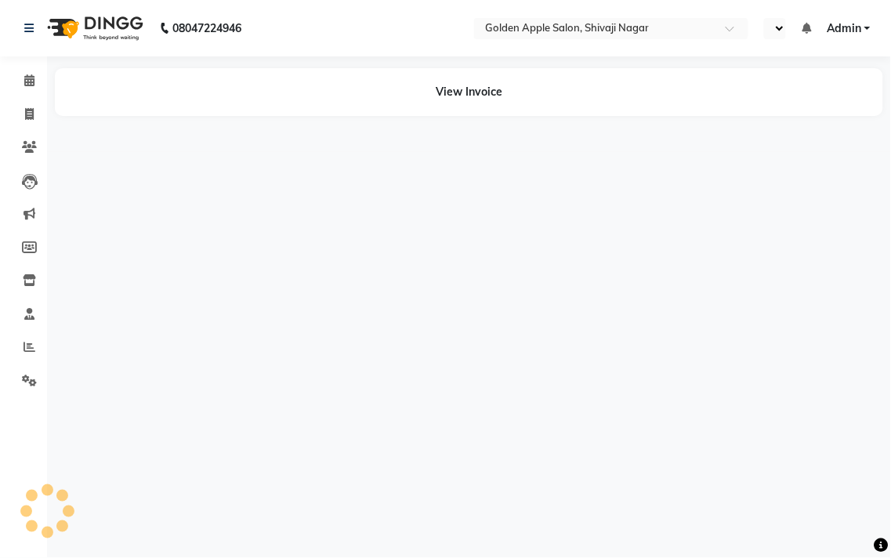
select select "en"
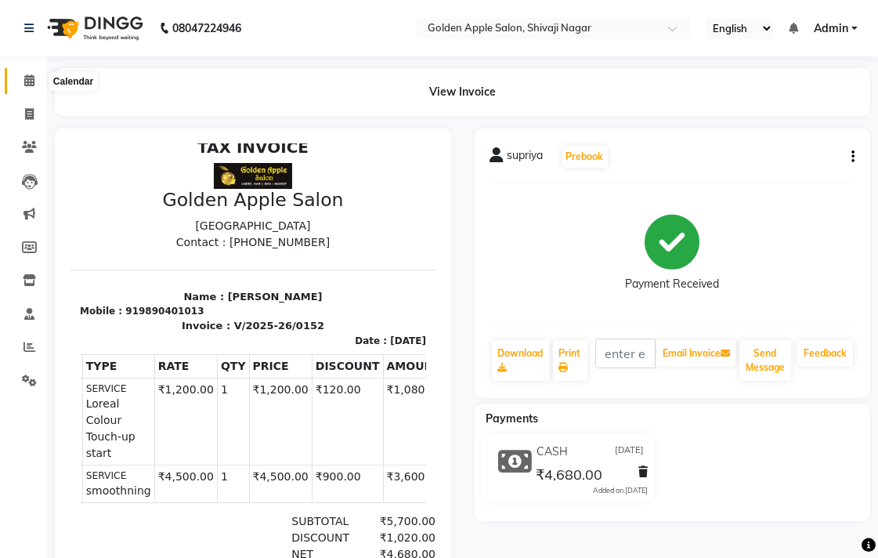
click at [25, 80] on icon at bounding box center [29, 80] width 10 height 12
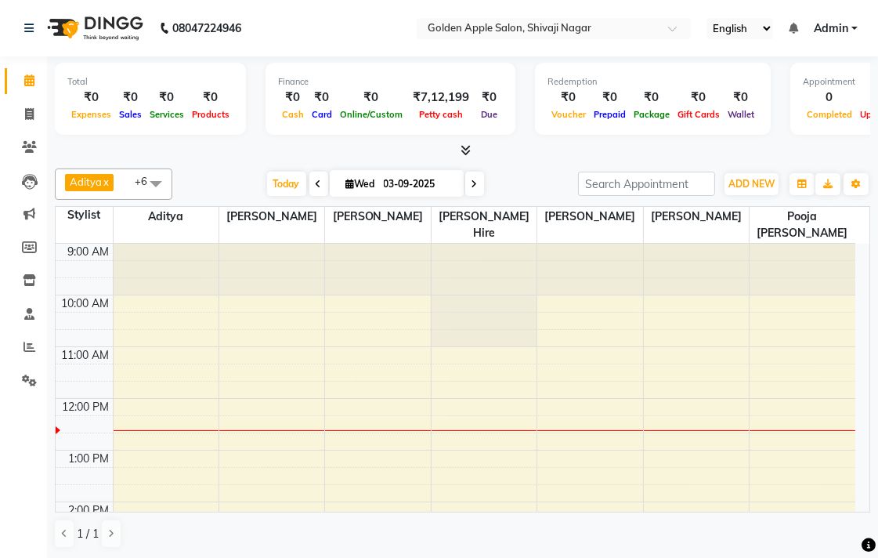
scroll to position [87, 0]
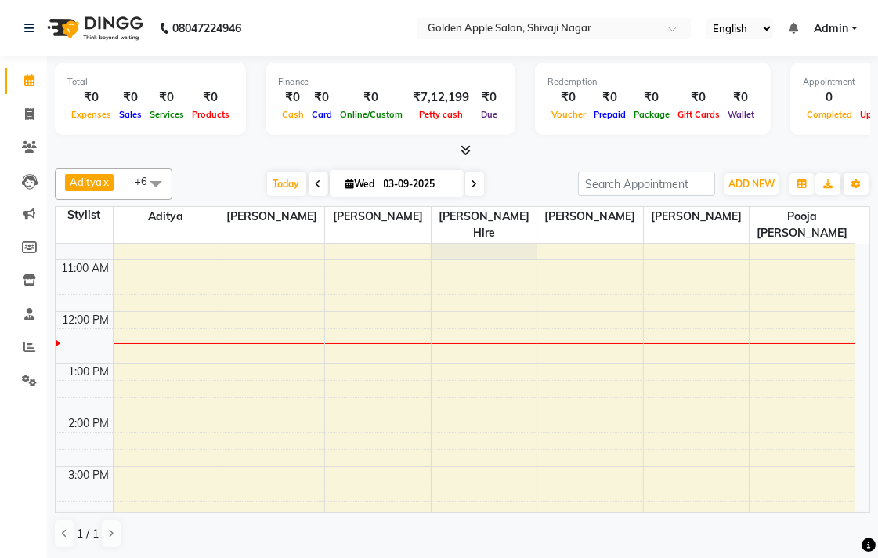
click at [458, 282] on div "9:00 AM 10:00 AM 11:00 AM 12:00 PM 1:00 PM 2:00 PM 3:00 PM 4:00 PM 5:00 PM 6:00…" at bounding box center [456, 492] width 800 height 671
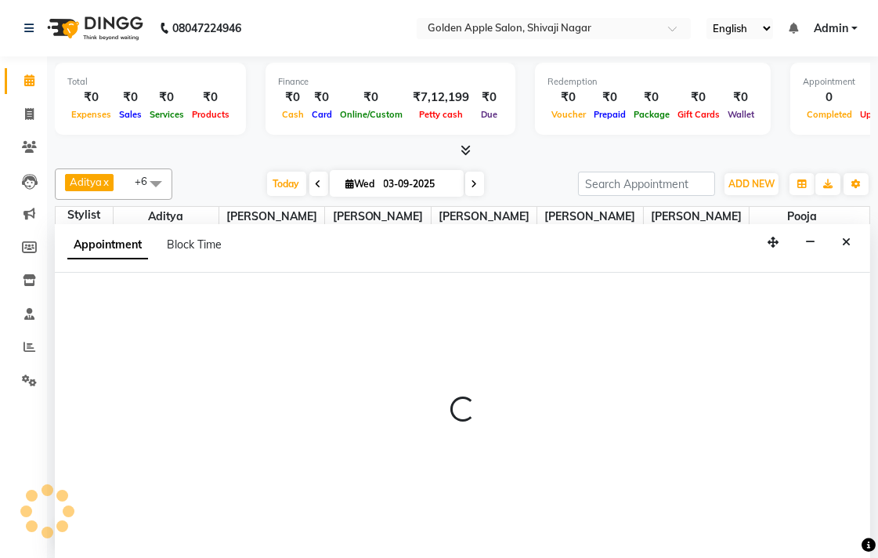
scroll to position [1, 0]
select select "43898"
select select "675"
select select "tentative"
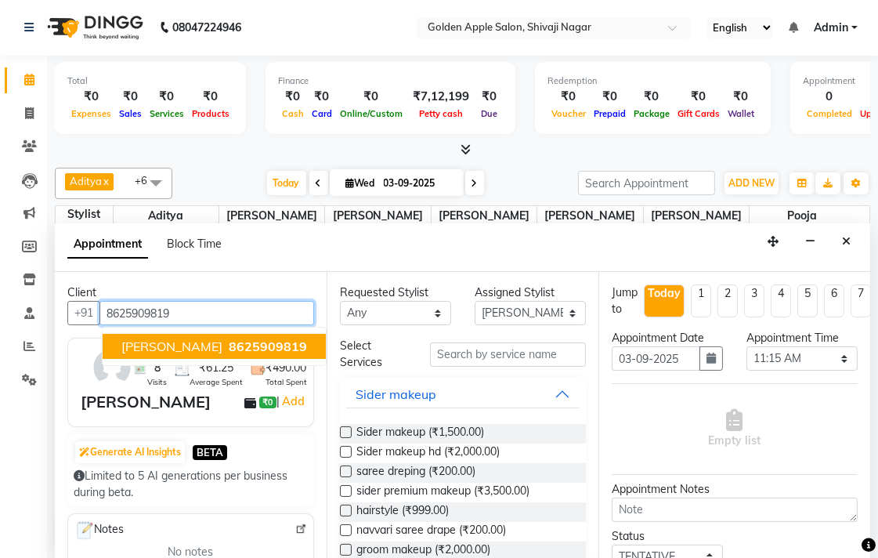
click at [257, 346] on span "8625909819" at bounding box center [268, 346] width 78 height 16
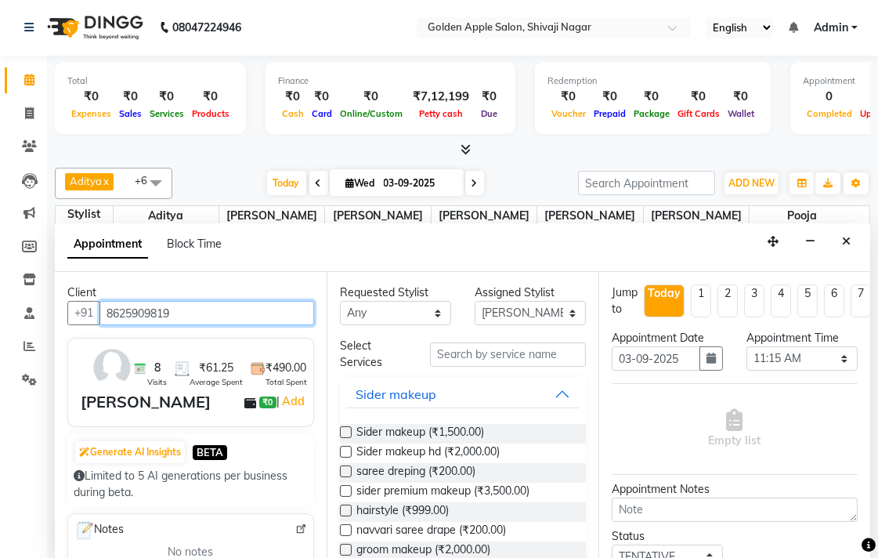
type input "8625909819"
click at [388, 316] on select "Any Aditya Aparana Satarrdekar ashwini jopale dolly kannan Harshika Hire operat…" at bounding box center [395, 313] width 111 height 24
select select "43898"
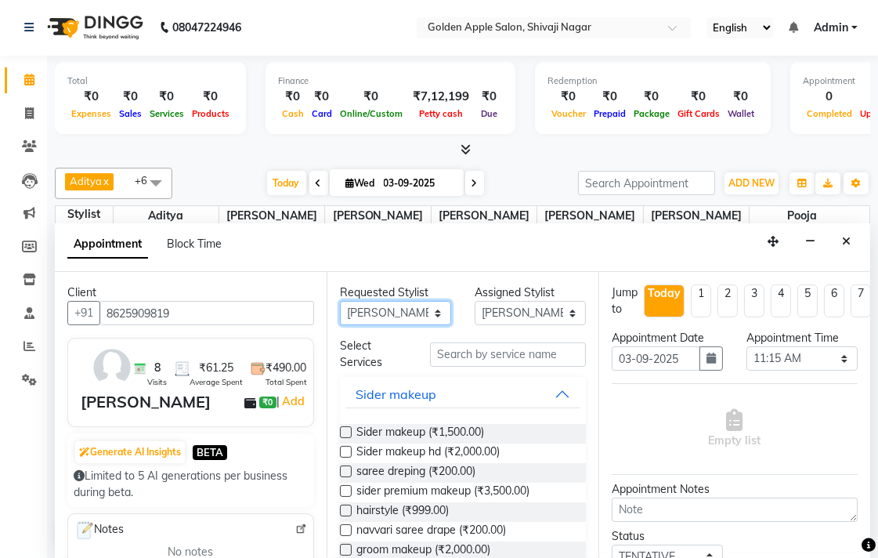
click at [340, 301] on select "Any Aditya Aparana Satarrdekar ashwini jopale dolly kannan Harshika Hire operat…" at bounding box center [395, 313] width 111 height 24
click at [454, 349] on input "text" at bounding box center [508, 354] width 156 height 24
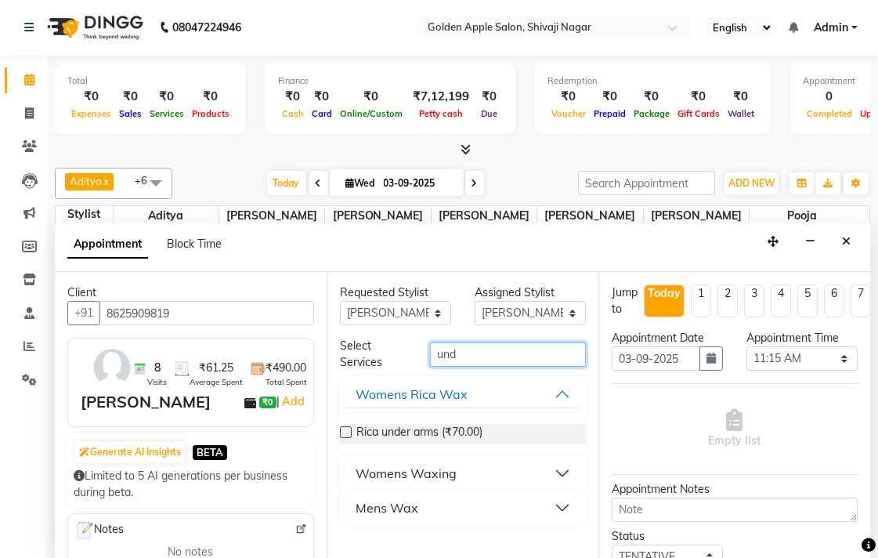
type input "und"
click at [394, 476] on div "Womens Waxing" at bounding box center [406, 473] width 101 height 19
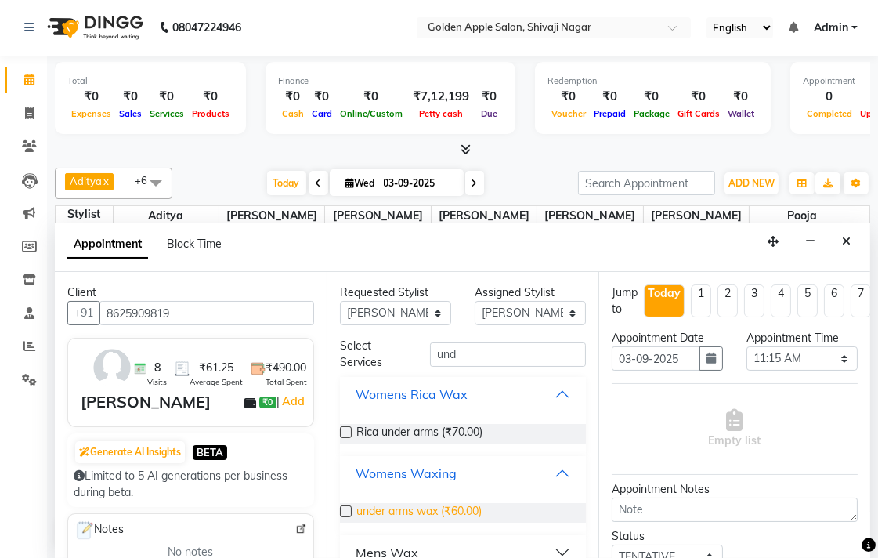
click at [393, 512] on span "under arms wax (₹60.00)" at bounding box center [419, 513] width 125 height 20
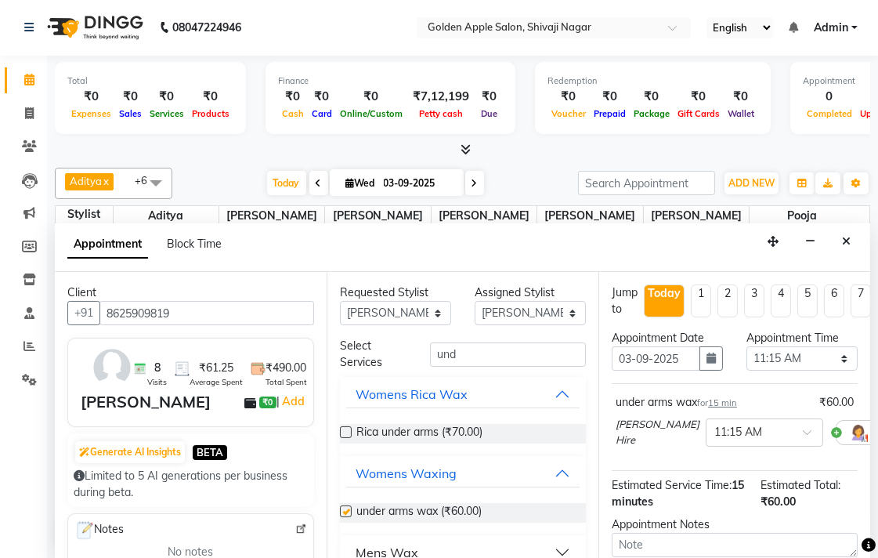
checkbox input "false"
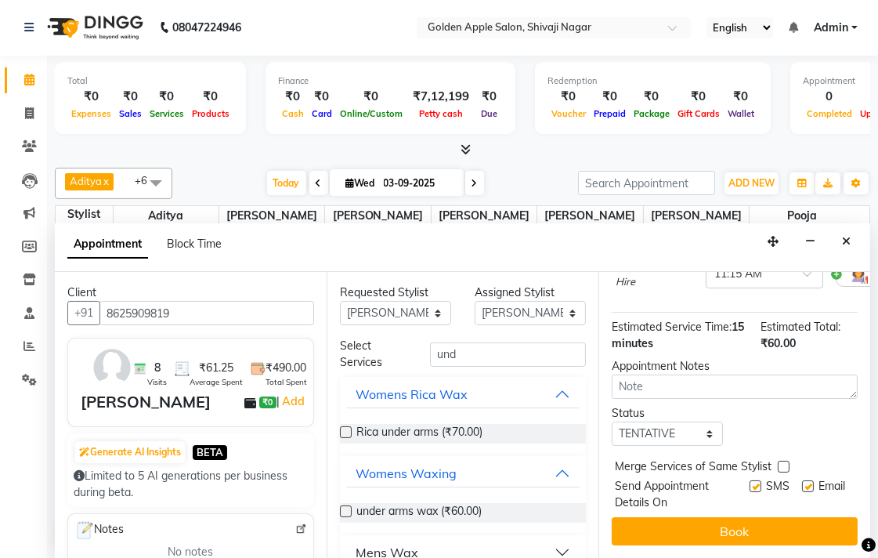
scroll to position [170, 0]
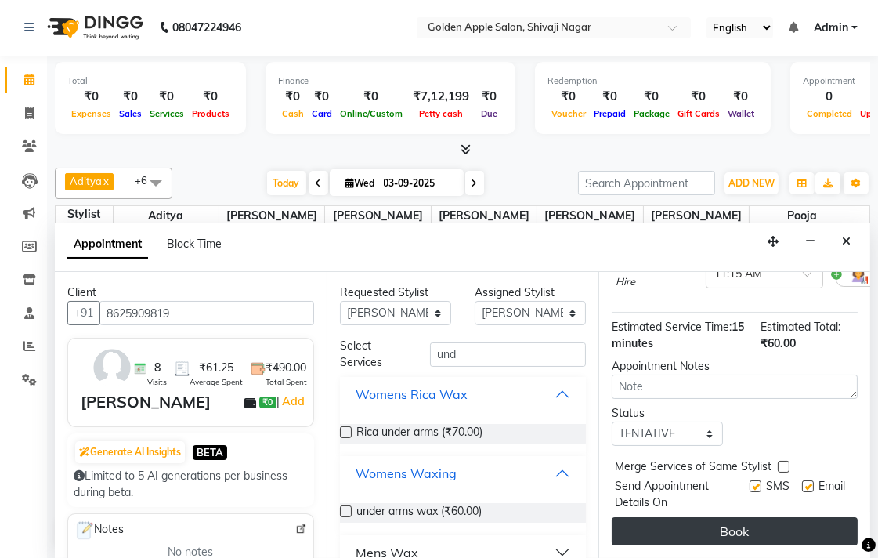
click at [723, 517] on button "Book" at bounding box center [735, 531] width 246 height 28
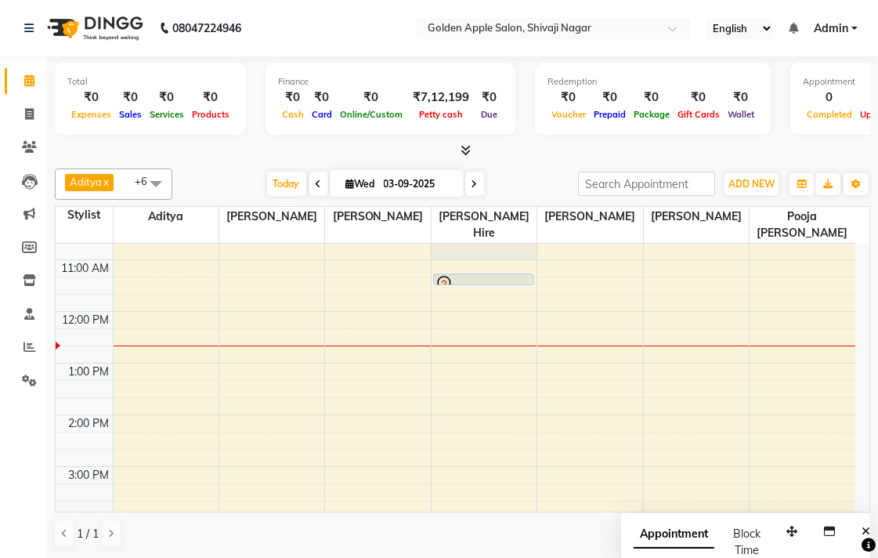
scroll to position [0, 0]
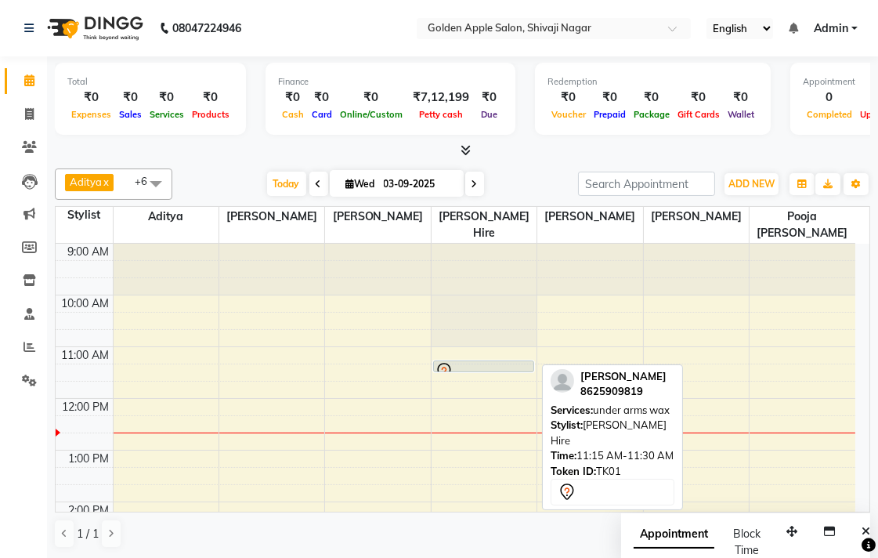
click at [471, 361] on div "namrata aaher, TK01, 11:15 AM-11:30 AM, under arms wax" at bounding box center [484, 366] width 100 height 10
select select "7"
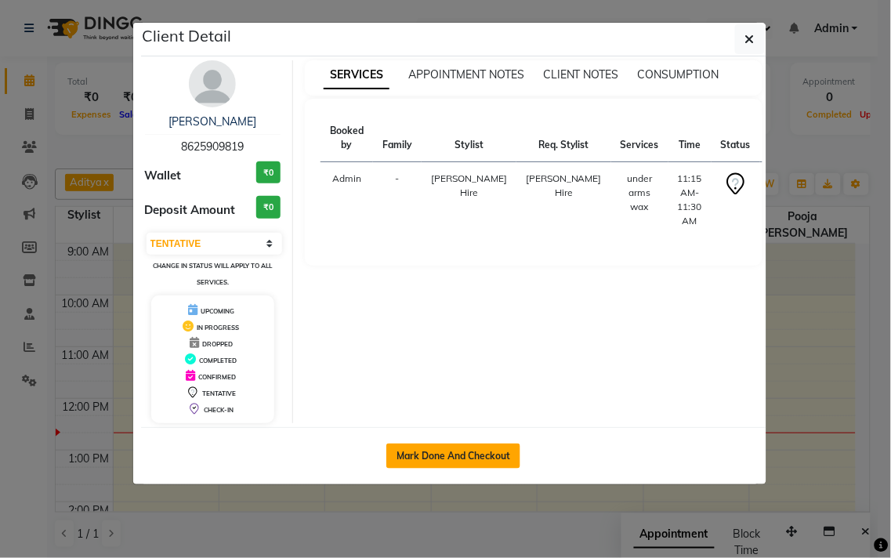
click at [460, 458] on button "Mark Done And Checkout" at bounding box center [453, 455] width 134 height 25
select select "service"
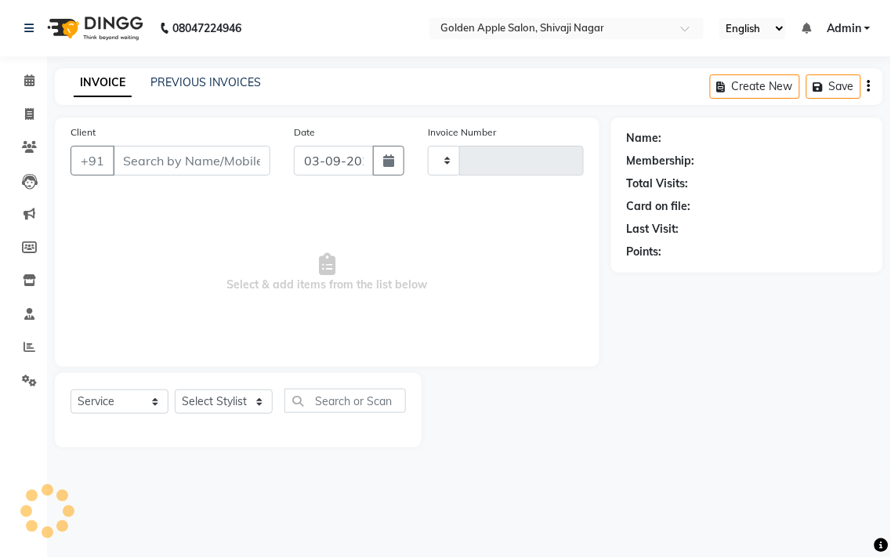
type input "1717"
select select "6072"
type input "8625909819"
select select "43898"
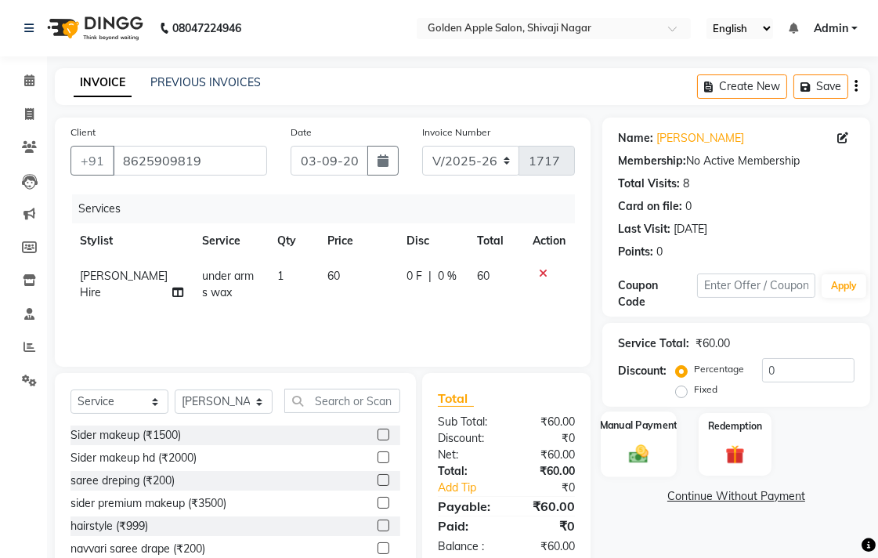
click at [656, 447] on div "Manual Payment" at bounding box center [639, 444] width 76 height 66
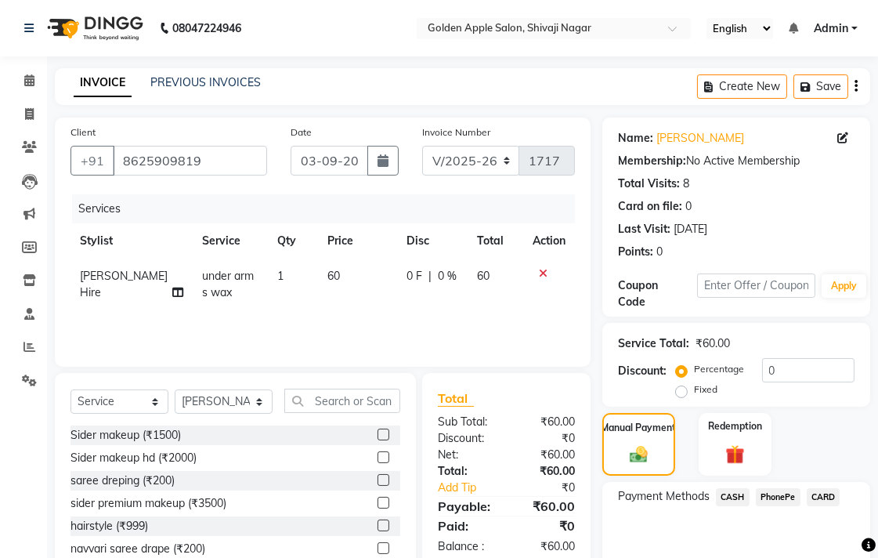
scroll to position [73, 0]
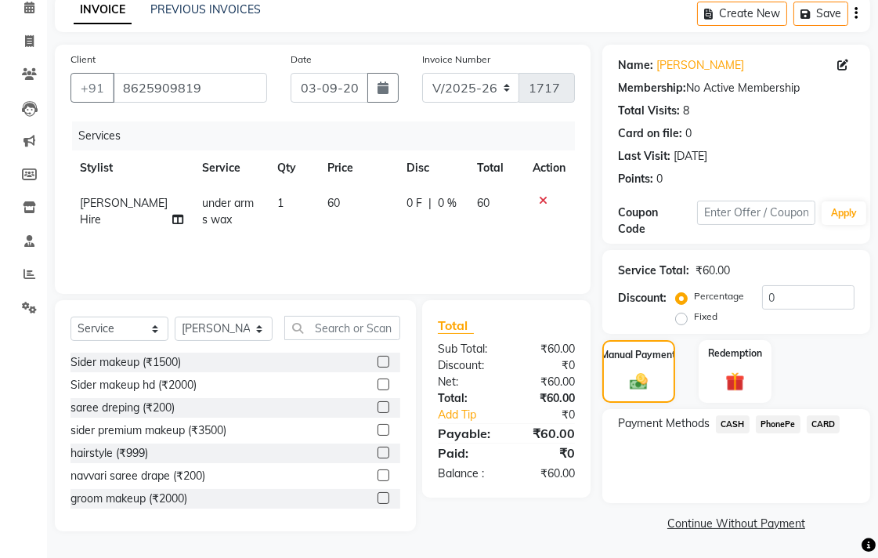
click at [729, 425] on span "CASH" at bounding box center [733, 424] width 34 height 18
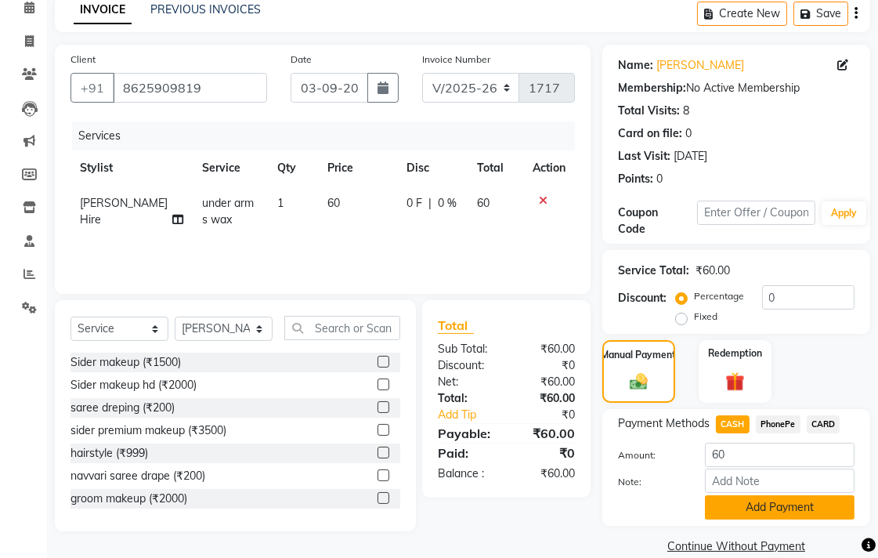
click at [738, 503] on button "Add Payment" at bounding box center [780, 507] width 150 height 24
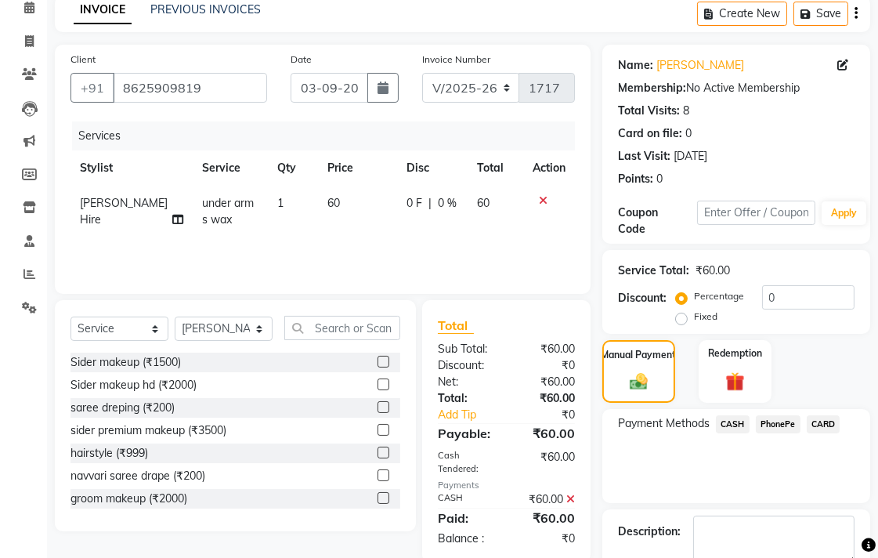
scroll to position [161, 0]
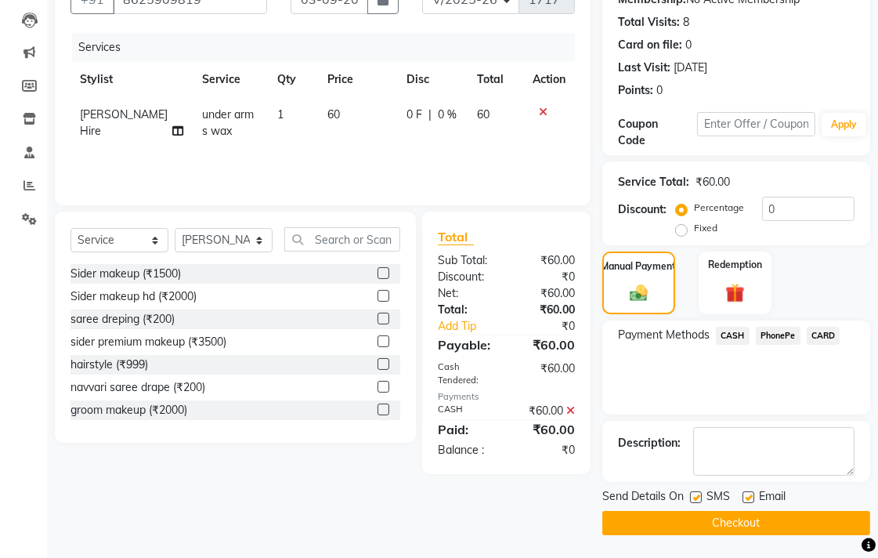
click at [737, 520] on button "Checkout" at bounding box center [737, 523] width 268 height 24
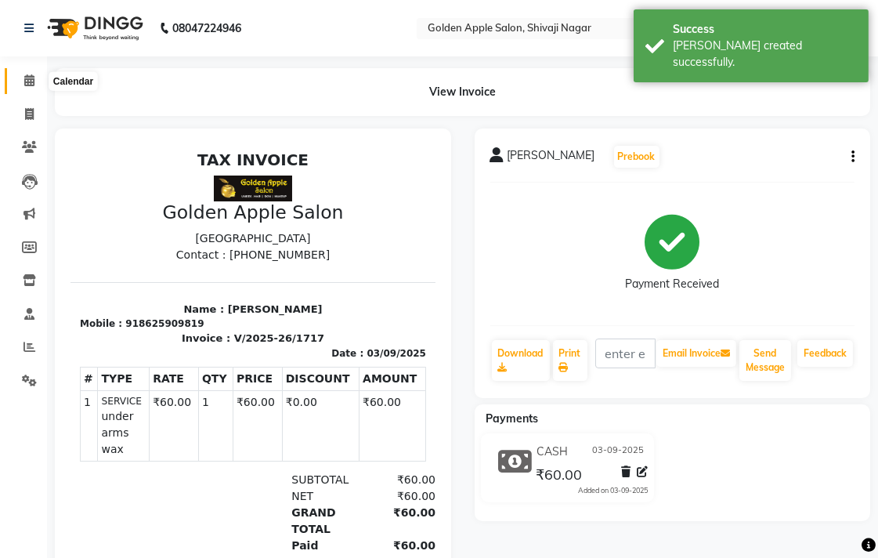
click at [27, 82] on icon at bounding box center [29, 80] width 10 height 12
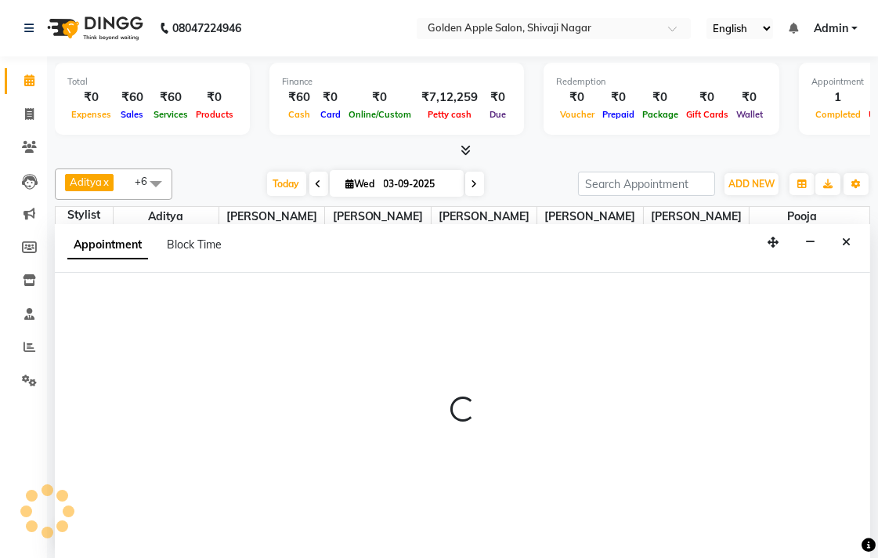
select select "43898"
select select "720"
select select "tentative"
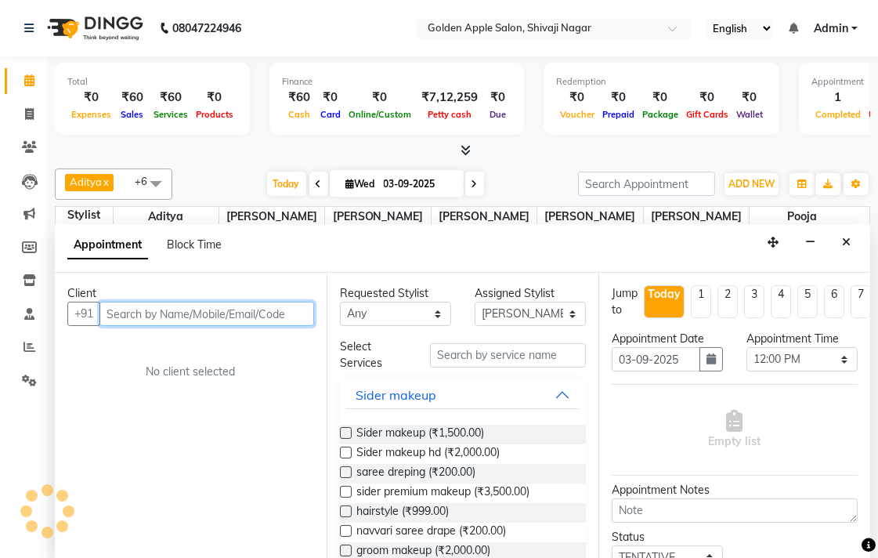
scroll to position [1, 0]
click at [222, 315] on input "text" at bounding box center [207, 313] width 215 height 24
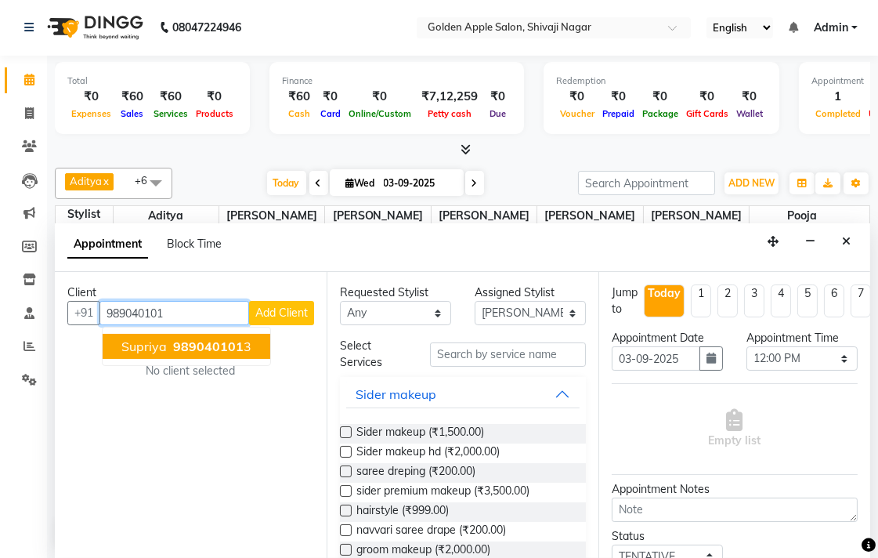
click at [229, 341] on span "989040101" at bounding box center [208, 346] width 71 height 16
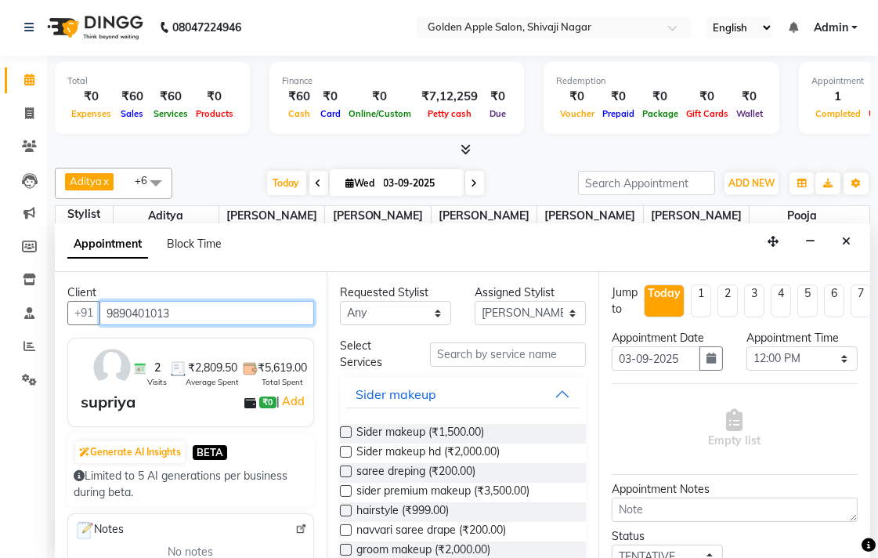
type input "9890401013"
click at [396, 312] on select "Any Aditya Aparana Satarrdekar ashwini jopale dolly kannan Harshika Hire operat…" at bounding box center [395, 313] width 111 height 24
select select "43898"
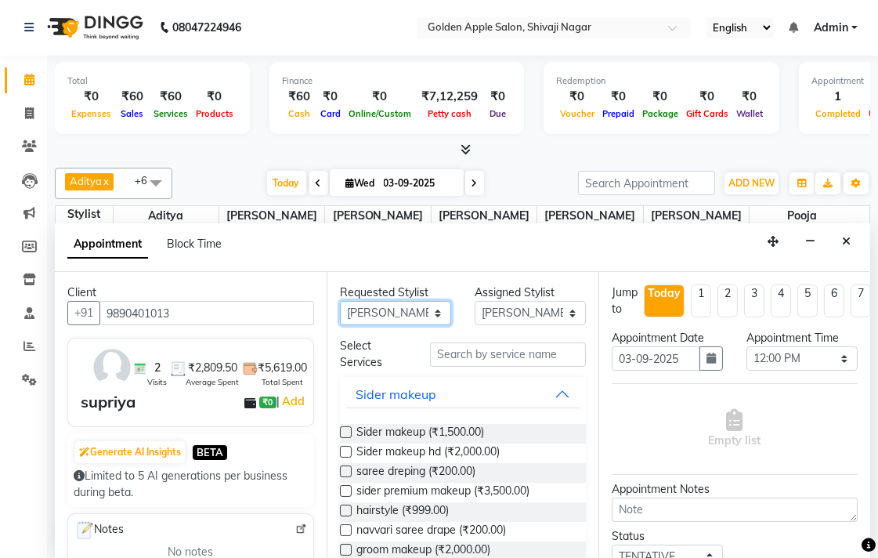
click at [340, 301] on select "Any Aditya Aparana Satarrdekar ashwini jopale dolly kannan Harshika Hire operat…" at bounding box center [395, 313] width 111 height 24
click at [475, 349] on input "text" at bounding box center [508, 354] width 156 height 24
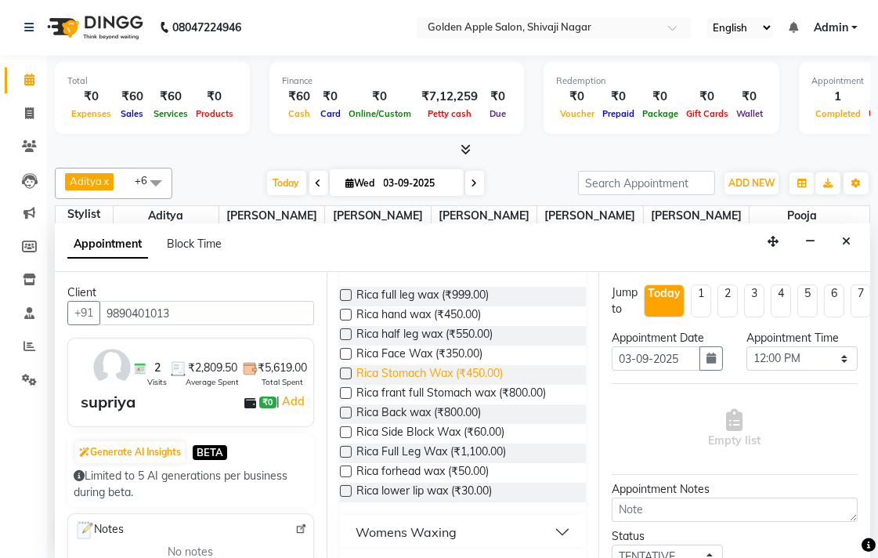
scroll to position [174, 0]
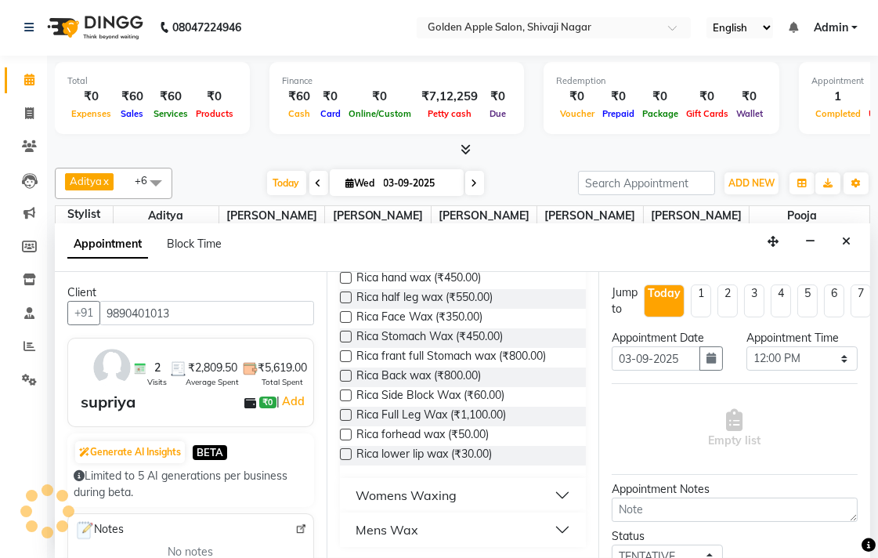
type input "wax"
click at [427, 491] on div "Womens Waxing" at bounding box center [406, 495] width 101 height 19
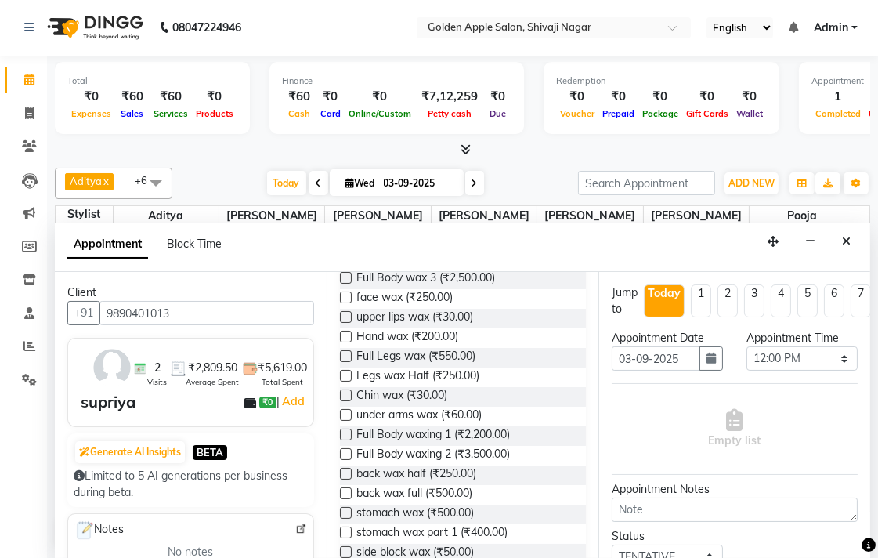
scroll to position [435, 0]
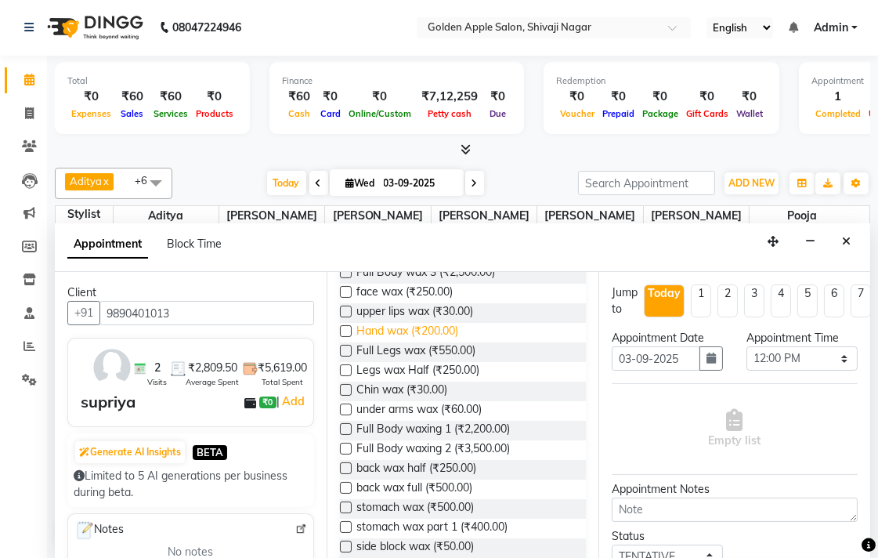
click at [415, 331] on span "Hand wax (₹200.00)" at bounding box center [408, 333] width 102 height 20
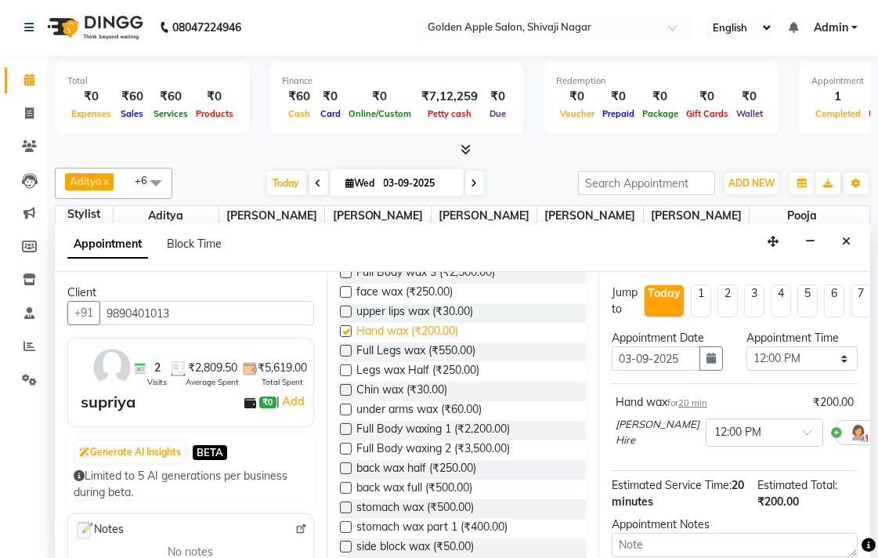
checkbox input "false"
click at [415, 371] on span "Legs wax Half (₹250.00)" at bounding box center [418, 372] width 123 height 20
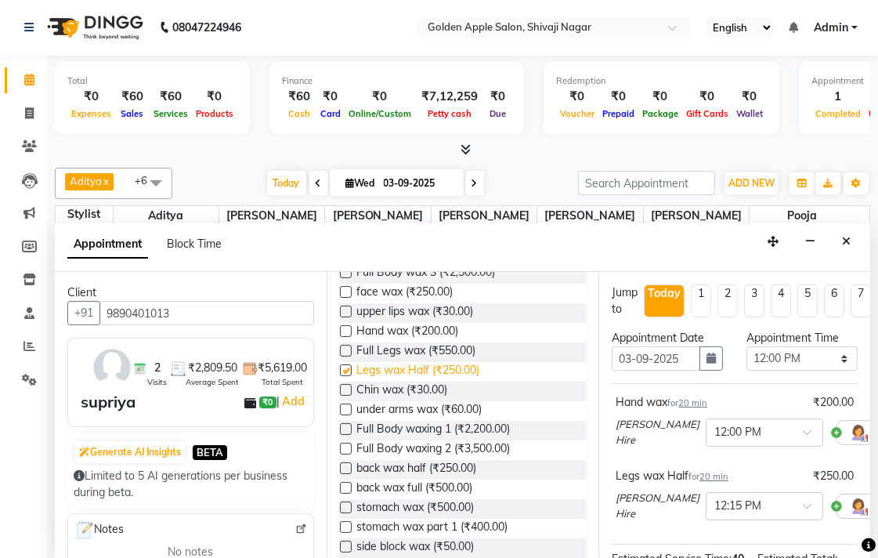
checkbox input "false"
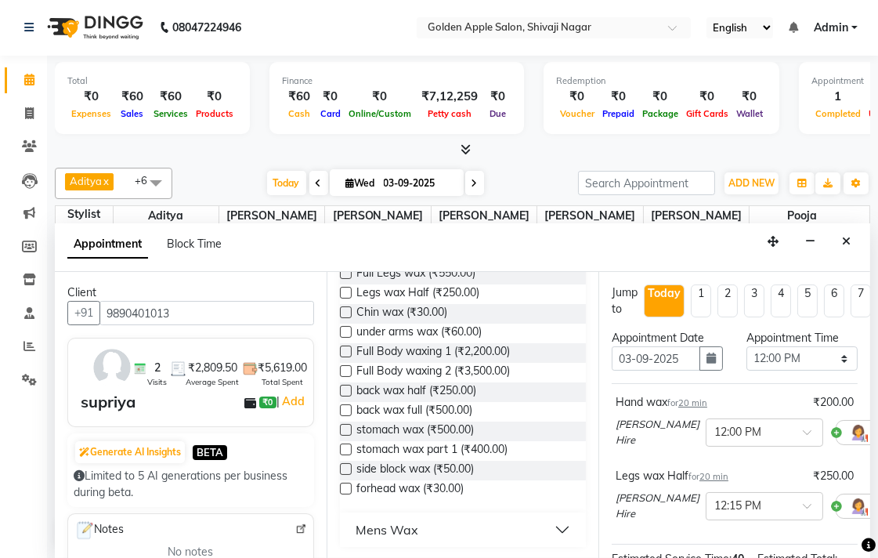
scroll to position [425, 0]
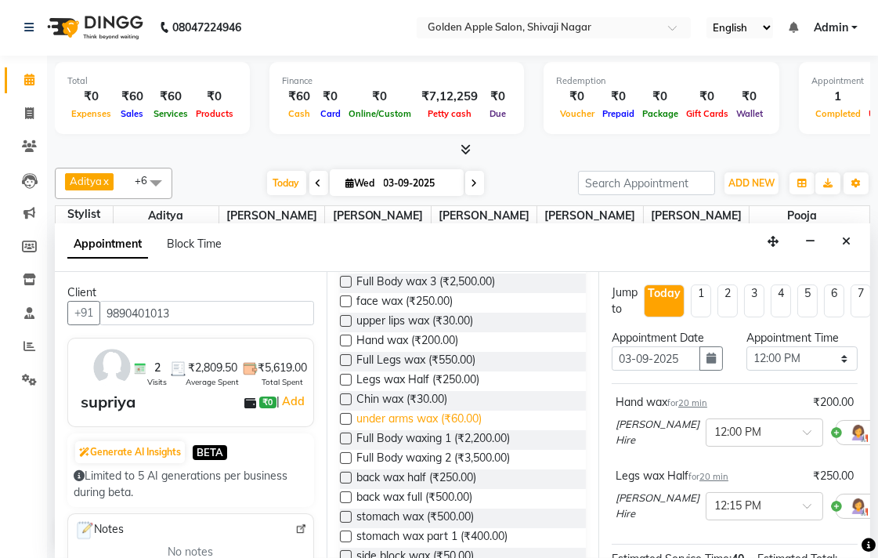
click at [407, 421] on span "under arms wax (₹60.00)" at bounding box center [419, 421] width 125 height 20
checkbox input "false"
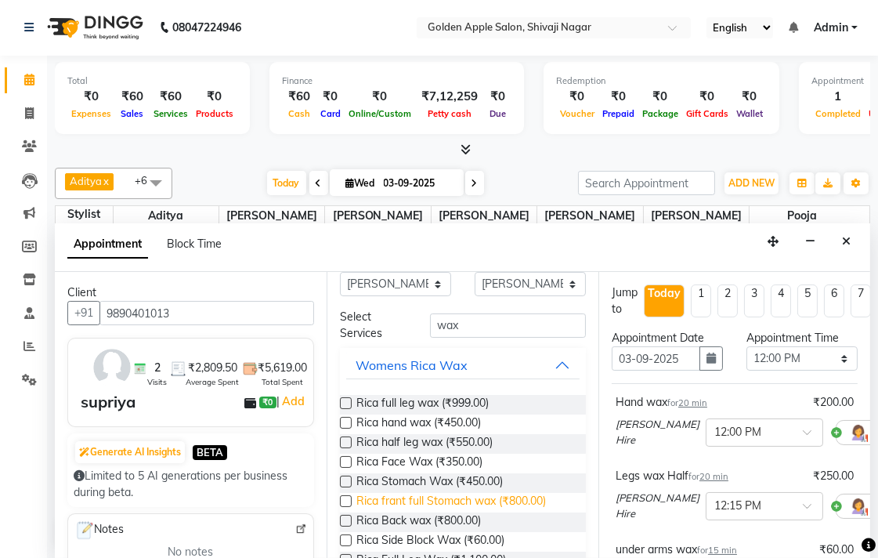
scroll to position [0, 0]
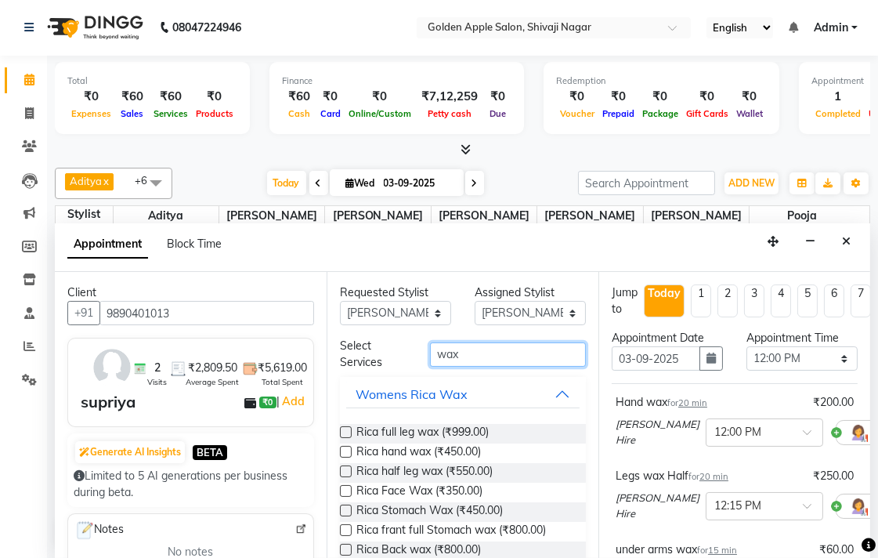
drag, startPoint x: 474, startPoint y: 346, endPoint x: 316, endPoint y: 371, distance: 160.4
click at [316, 371] on div "Client +91 9890401013 2 Visits ₹2,809.50 Average Spent ₹5,619.00 Total Spent su…" at bounding box center [463, 415] width 816 height 286
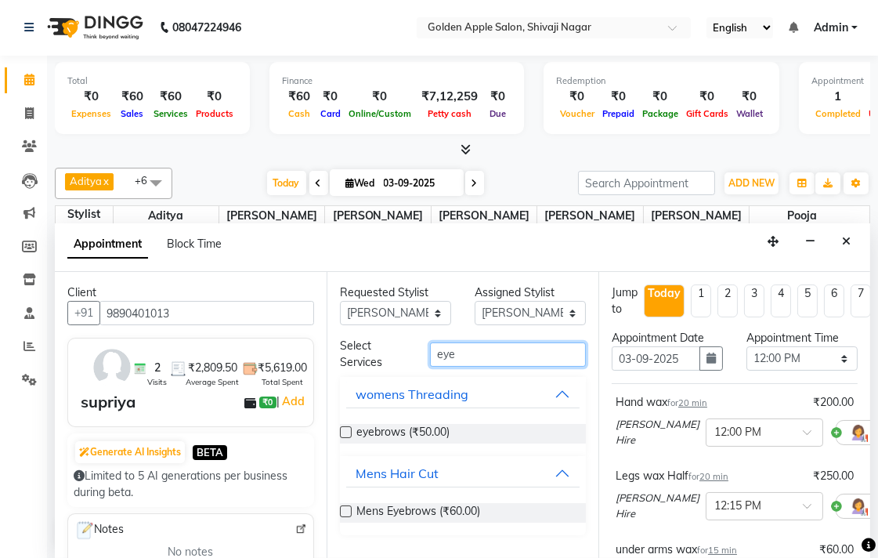
type input "eye"
click at [346, 429] on label at bounding box center [346, 432] width 12 height 12
click at [346, 429] on input "checkbox" at bounding box center [345, 434] width 10 height 10
checkbox input "false"
drag, startPoint x: 482, startPoint y: 349, endPoint x: 375, endPoint y: 361, distance: 108.0
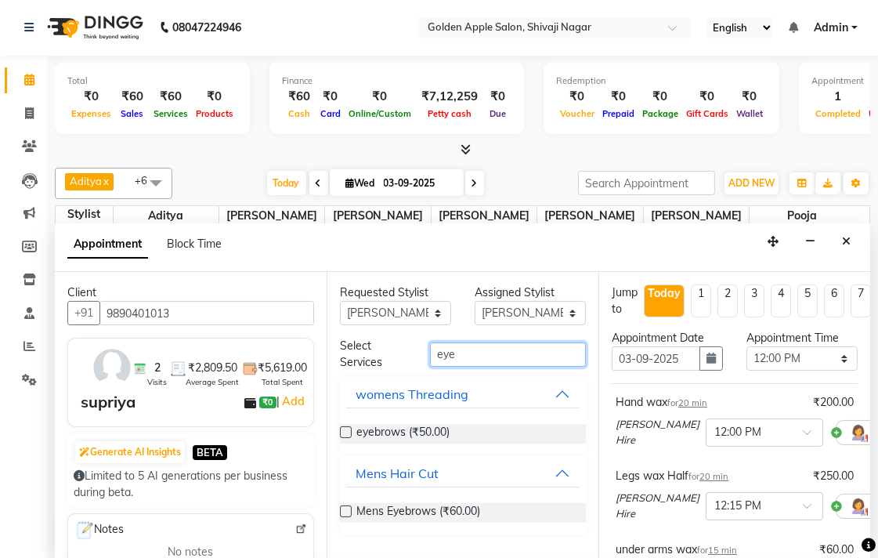
click at [375, 361] on div "Select Services eye" at bounding box center [463, 354] width 270 height 33
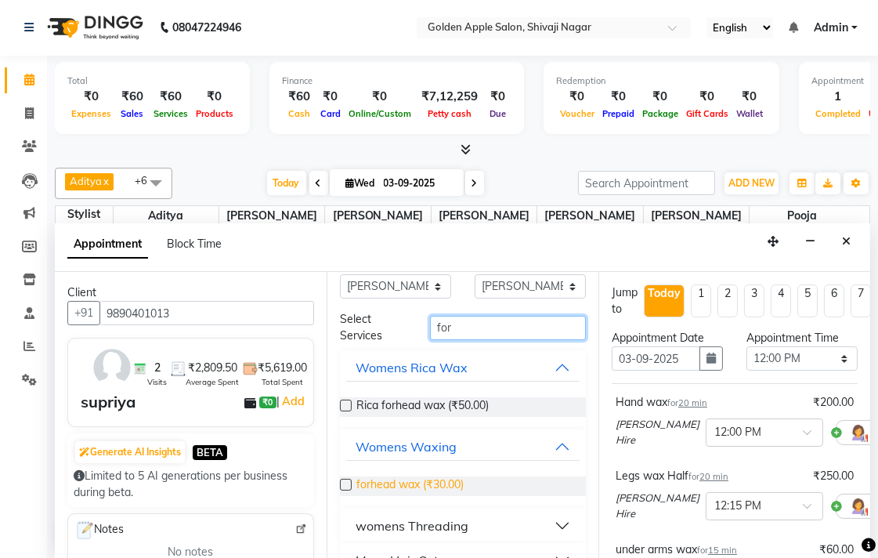
scroll to position [58, 0]
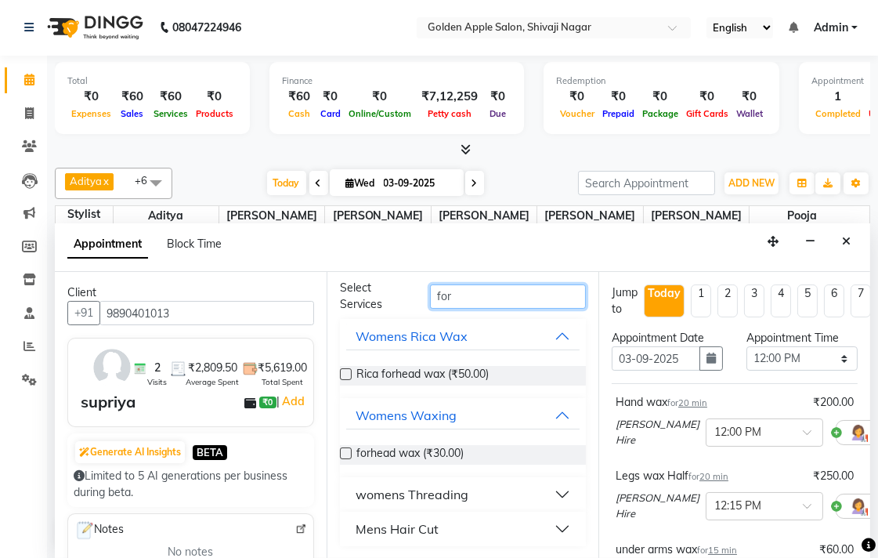
type input "for"
click at [400, 492] on div "womens Threading" at bounding box center [412, 494] width 113 height 19
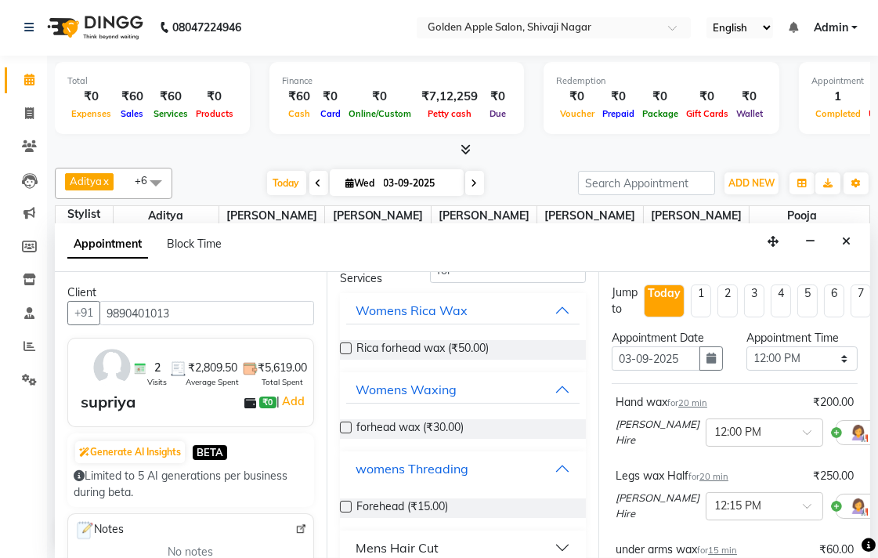
scroll to position [103, 0]
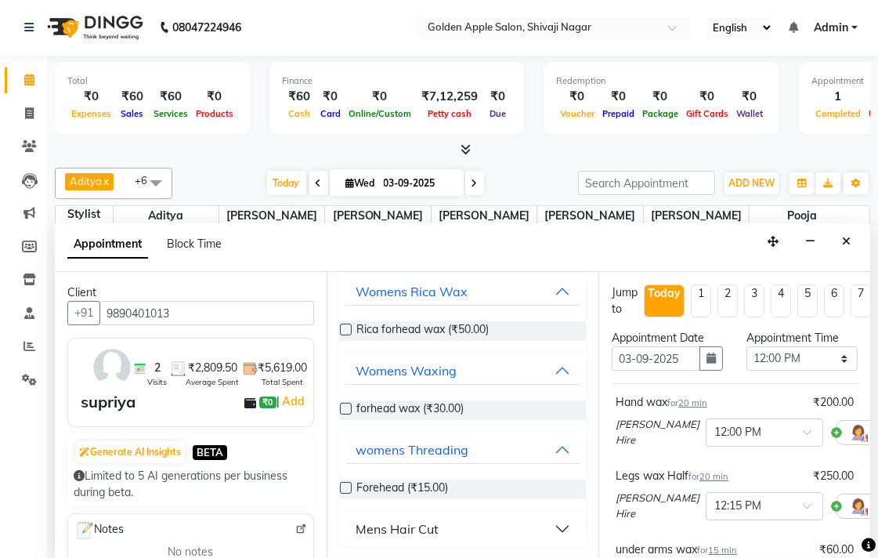
click at [345, 482] on label at bounding box center [346, 488] width 12 height 12
click at [345, 484] on input "checkbox" at bounding box center [345, 489] width 10 height 10
checkbox input "false"
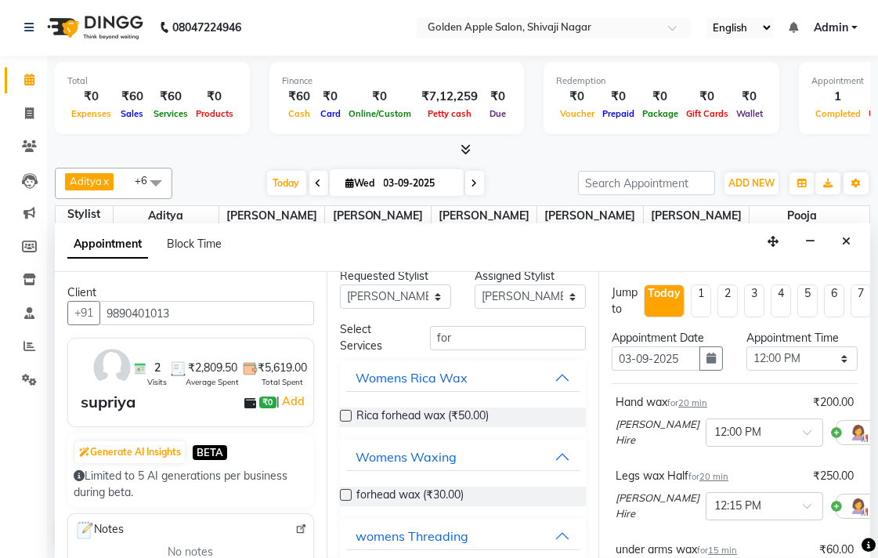
scroll to position [0, 0]
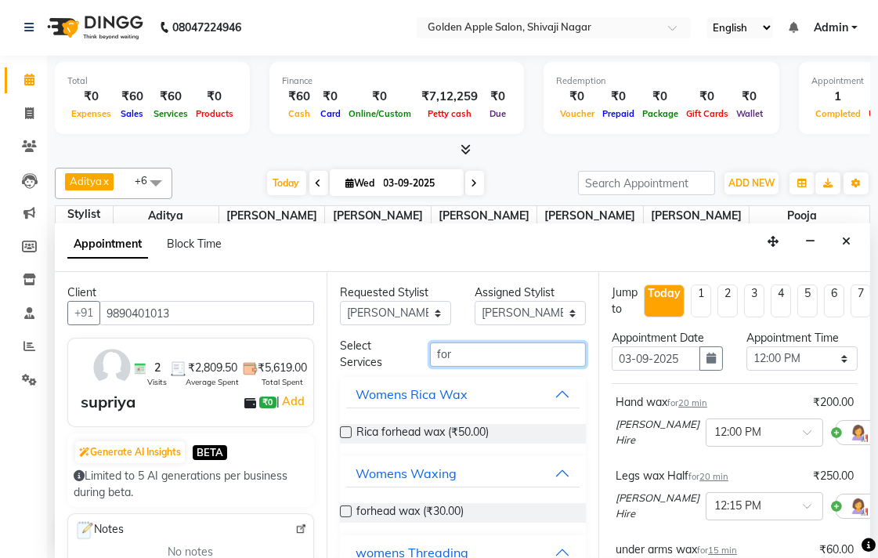
drag, startPoint x: 461, startPoint y: 355, endPoint x: 361, endPoint y: 369, distance: 100.5
click at [363, 366] on div "Select Services for" at bounding box center [463, 354] width 270 height 33
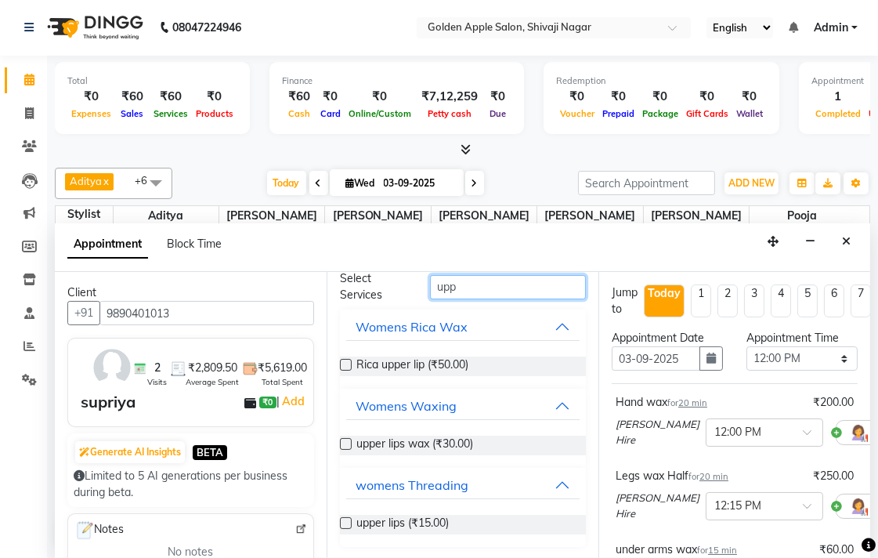
type input "upp"
click at [346, 519] on label at bounding box center [346, 523] width 12 height 12
click at [346, 519] on input "checkbox" at bounding box center [345, 524] width 10 height 10
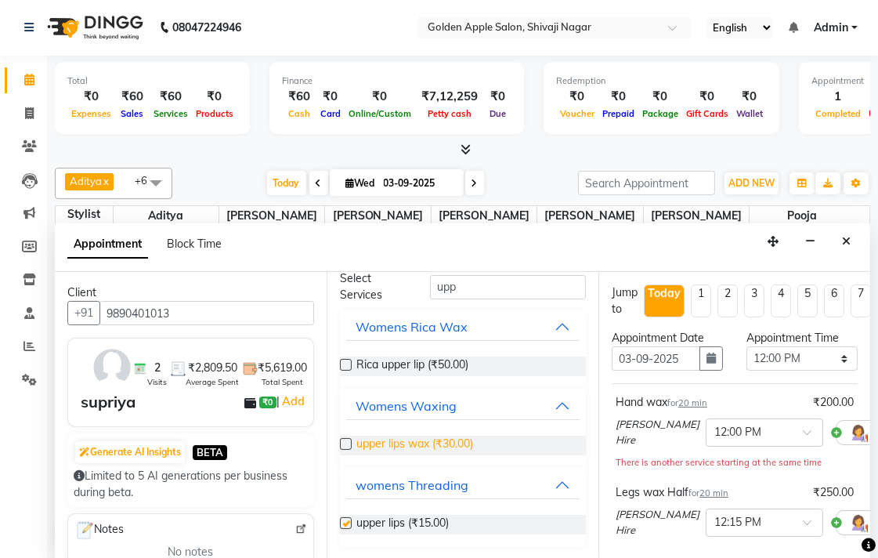
checkbox input "false"
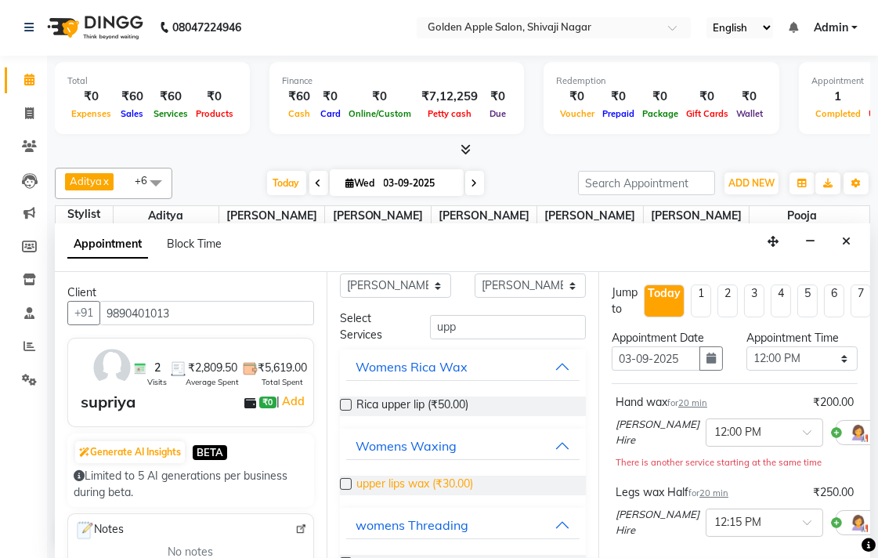
scroll to position [0, 0]
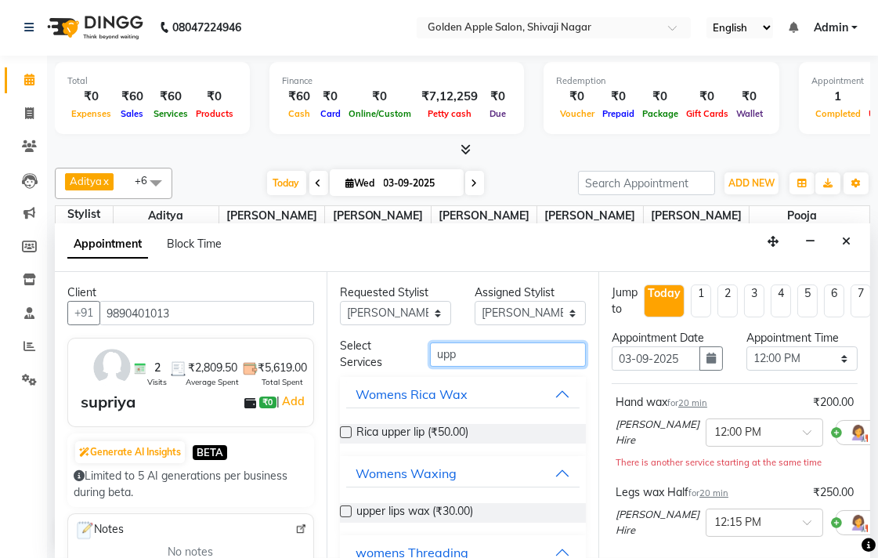
drag, startPoint x: 469, startPoint y: 351, endPoint x: 348, endPoint y: 355, distance: 120.7
click at [348, 355] on div "Select Services upp" at bounding box center [463, 354] width 270 height 33
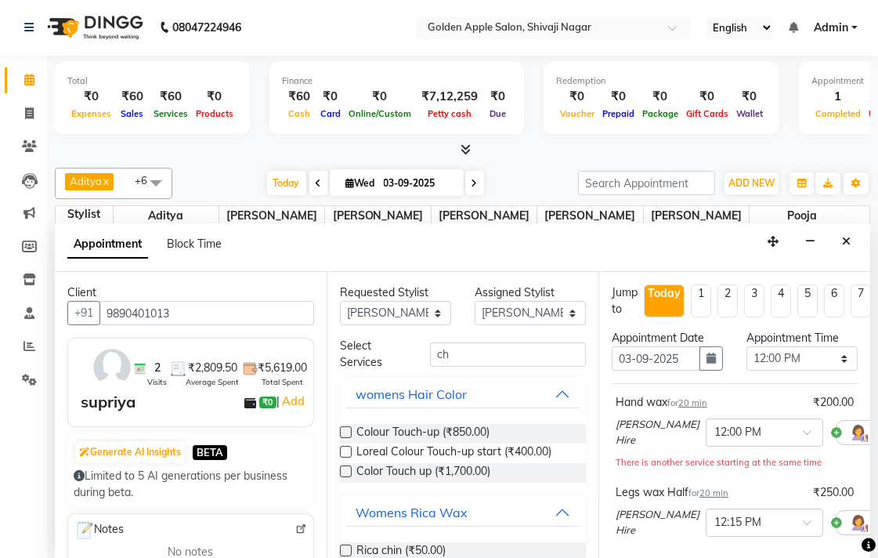
drag, startPoint x: 453, startPoint y: 338, endPoint x: 453, endPoint y: 382, distance: 43.1
click at [453, 342] on div "Select Services ch" at bounding box center [463, 354] width 270 height 33
click at [453, 351] on input "ch" at bounding box center [508, 354] width 156 height 24
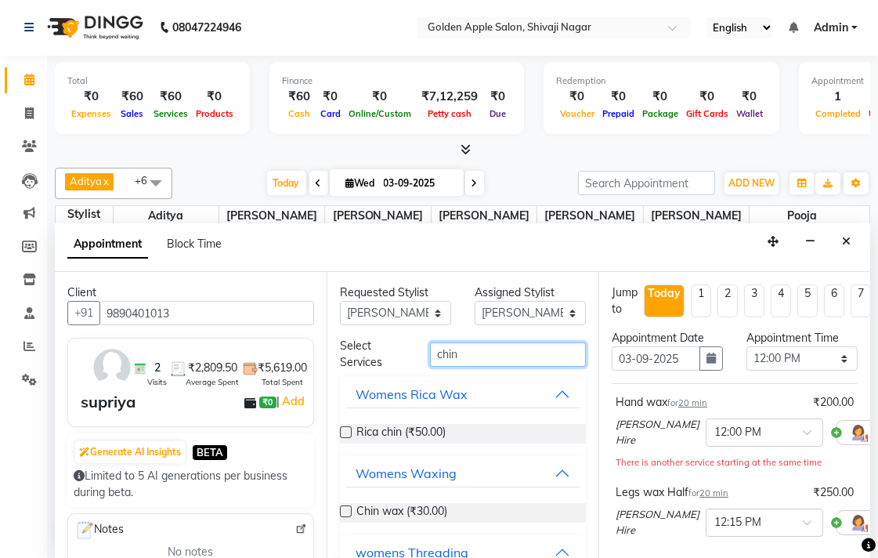
scroll to position [67, 0]
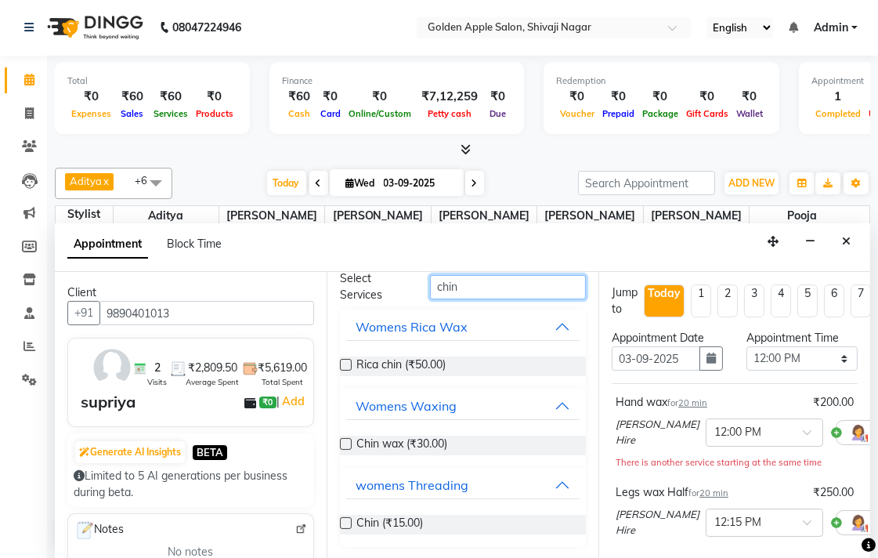
type input "chin"
click at [346, 517] on label at bounding box center [346, 523] width 12 height 12
click at [346, 519] on input "checkbox" at bounding box center [345, 524] width 10 height 10
checkbox input "false"
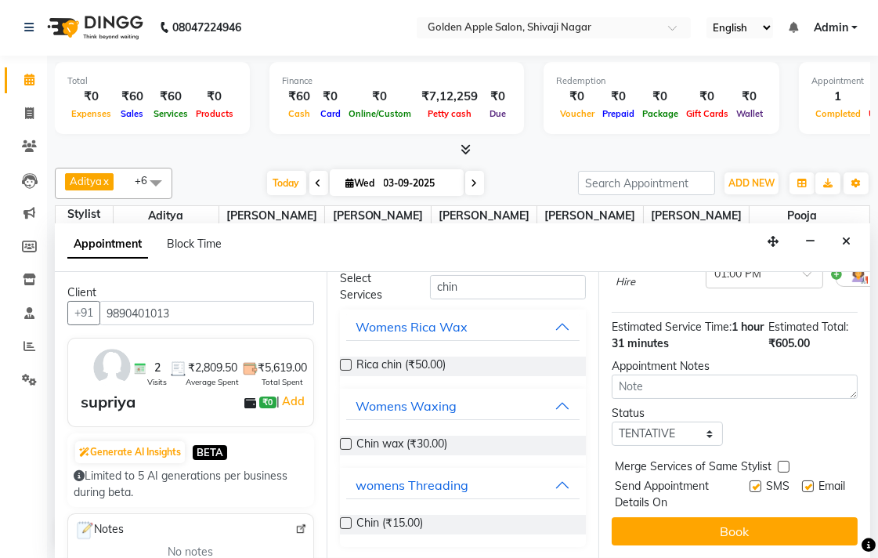
scroll to position [629, 0]
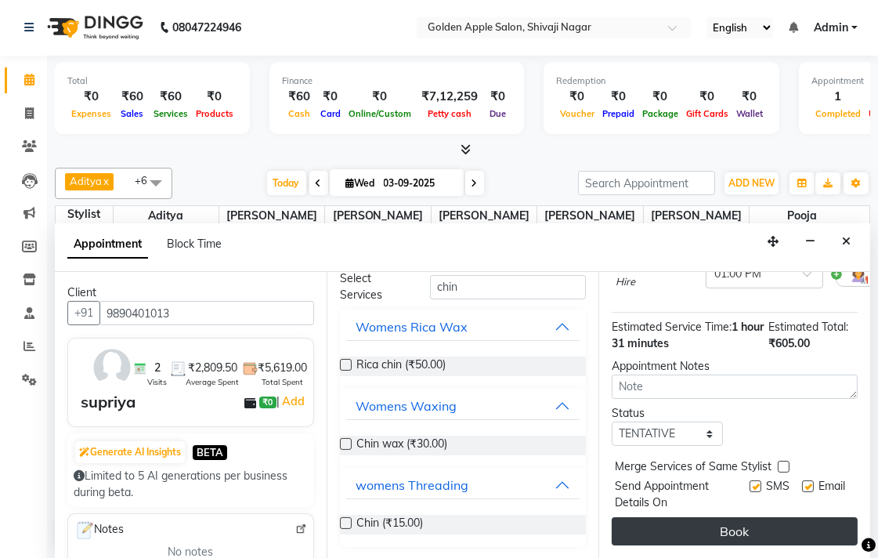
click at [668, 517] on button "Book" at bounding box center [735, 531] width 246 height 28
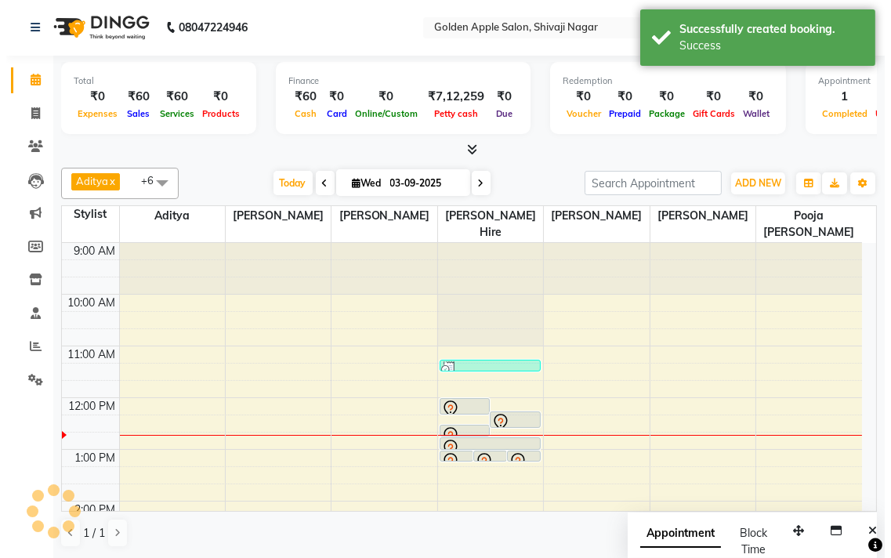
scroll to position [0, 0]
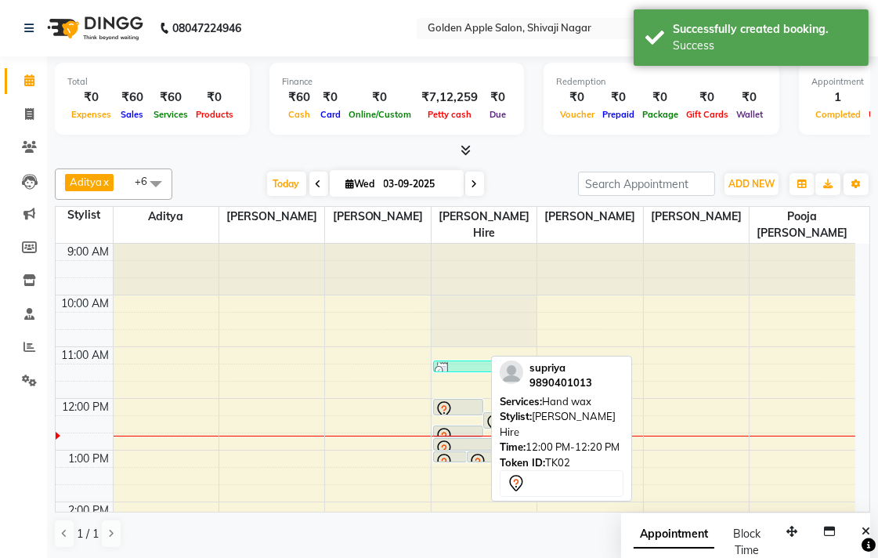
click at [468, 404] on div at bounding box center [459, 409] width 48 height 19
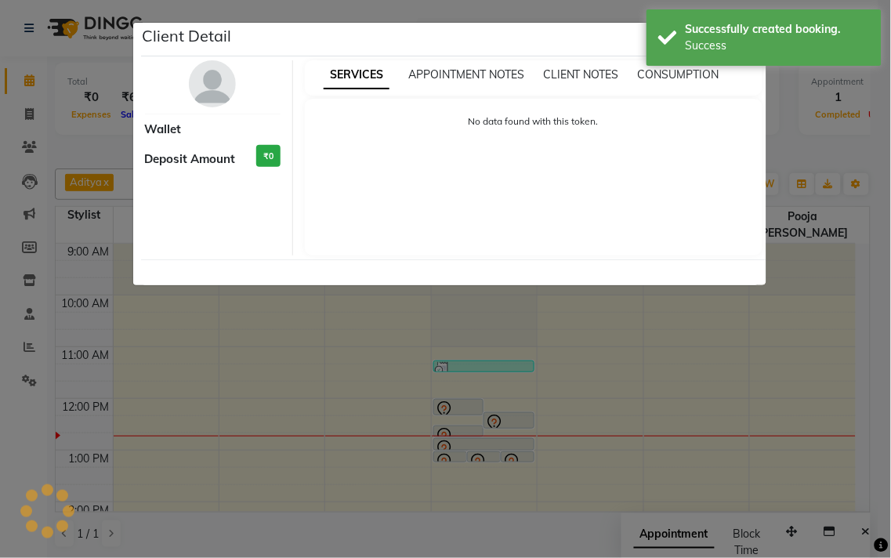
select select "7"
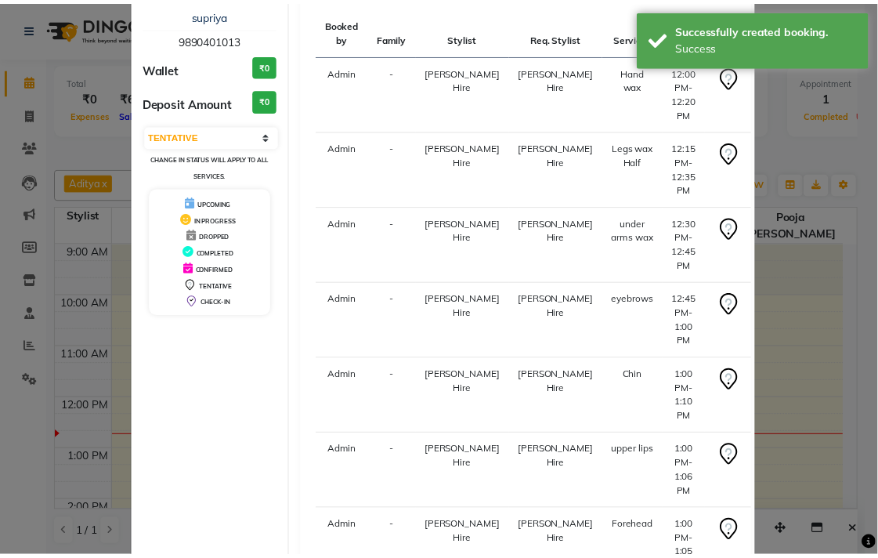
scroll to position [248, 0]
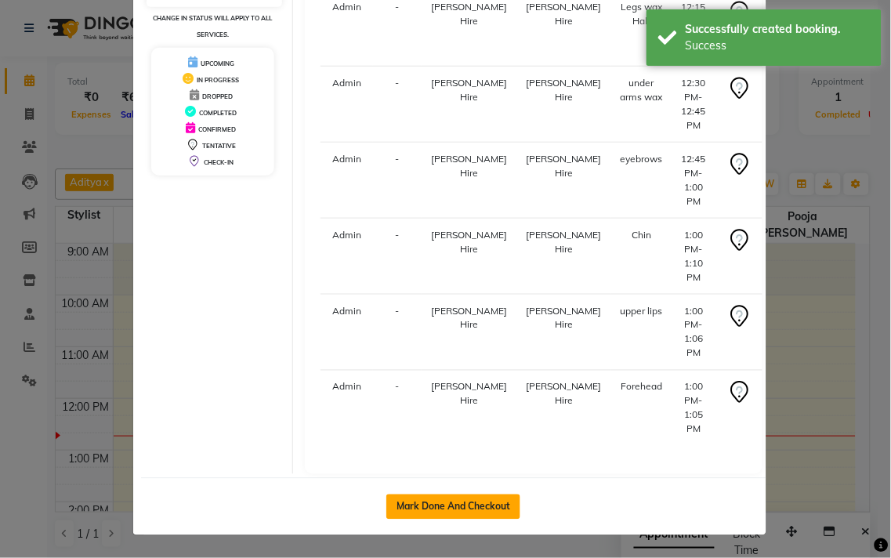
click at [447, 502] on button "Mark Done And Checkout" at bounding box center [453, 506] width 134 height 25
select select "service"
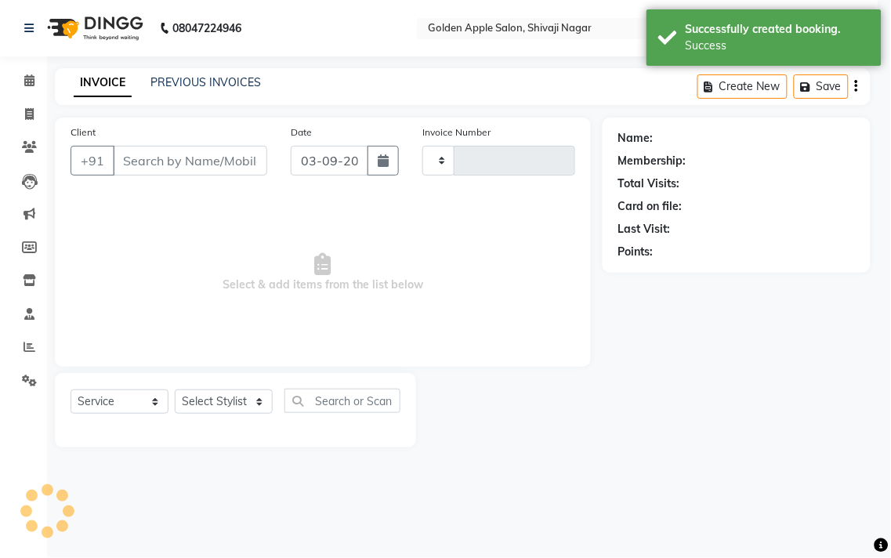
type input "1718"
select select "6072"
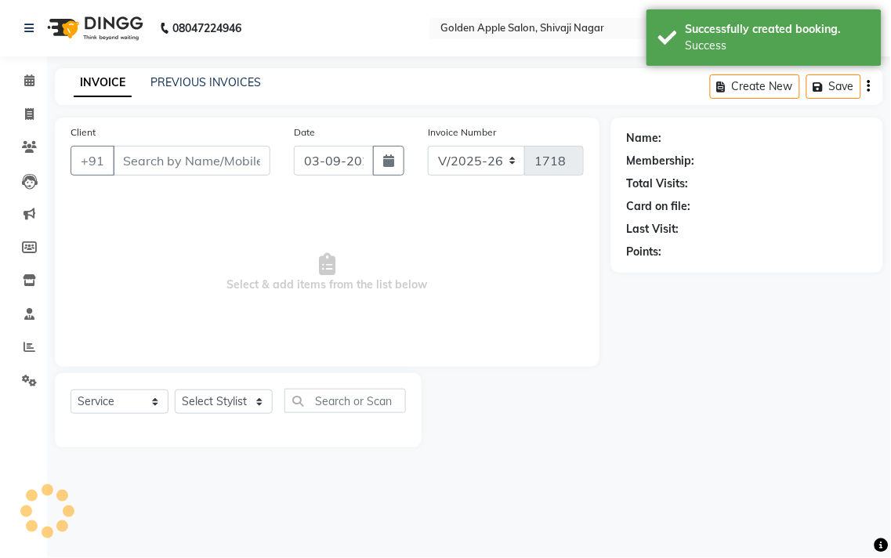
type input "9890401013"
select select "43898"
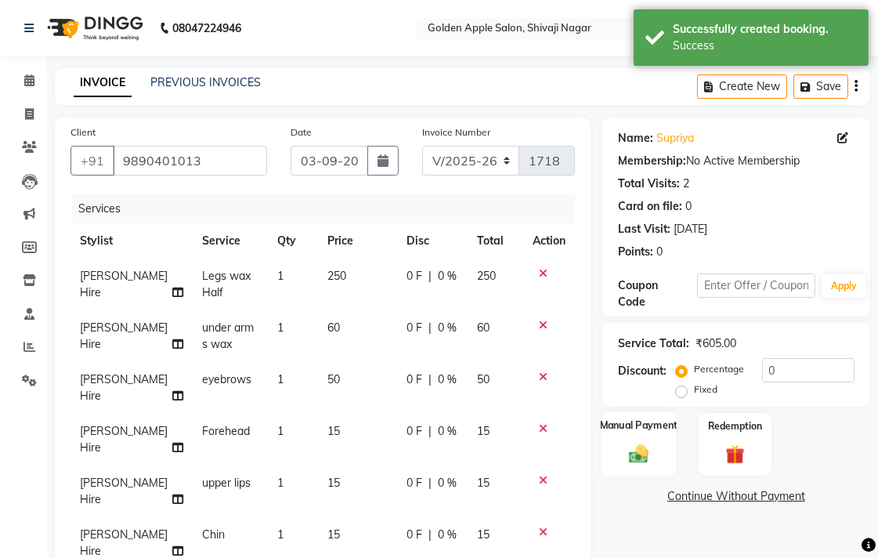
click at [625, 456] on img at bounding box center [639, 453] width 32 height 23
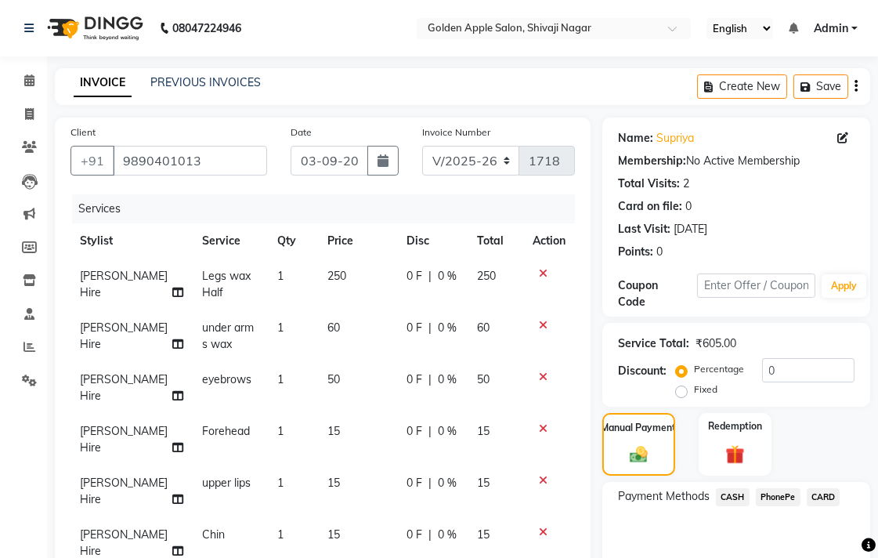
scroll to position [304, 0]
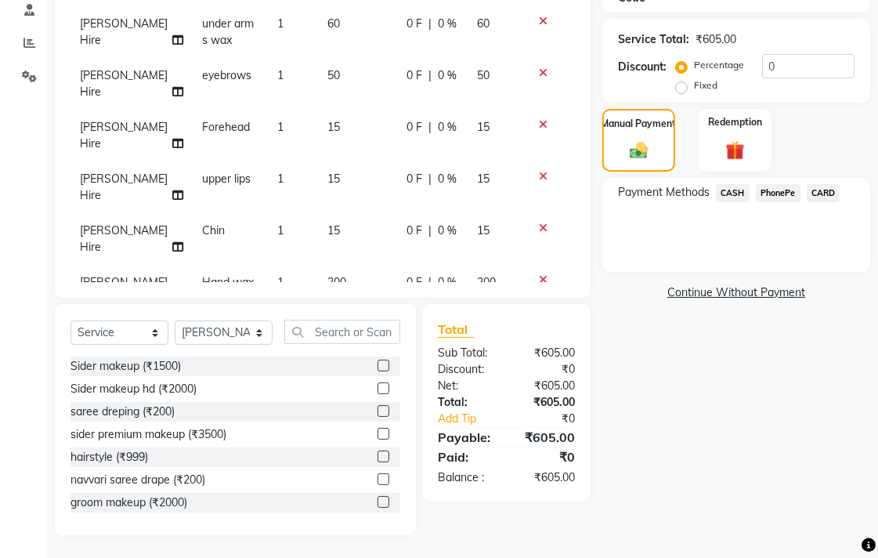
click at [731, 191] on span "CASH" at bounding box center [733, 193] width 34 height 18
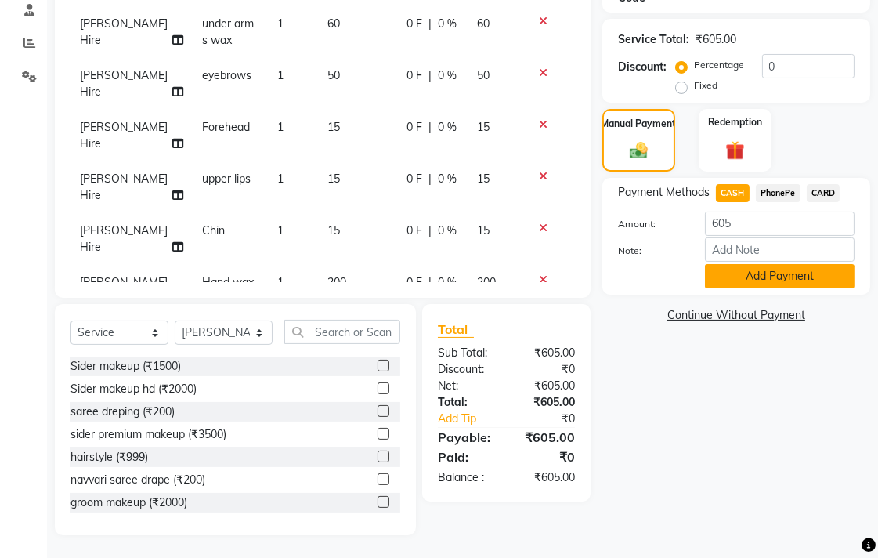
click at [738, 278] on button "Add Payment" at bounding box center [780, 276] width 150 height 24
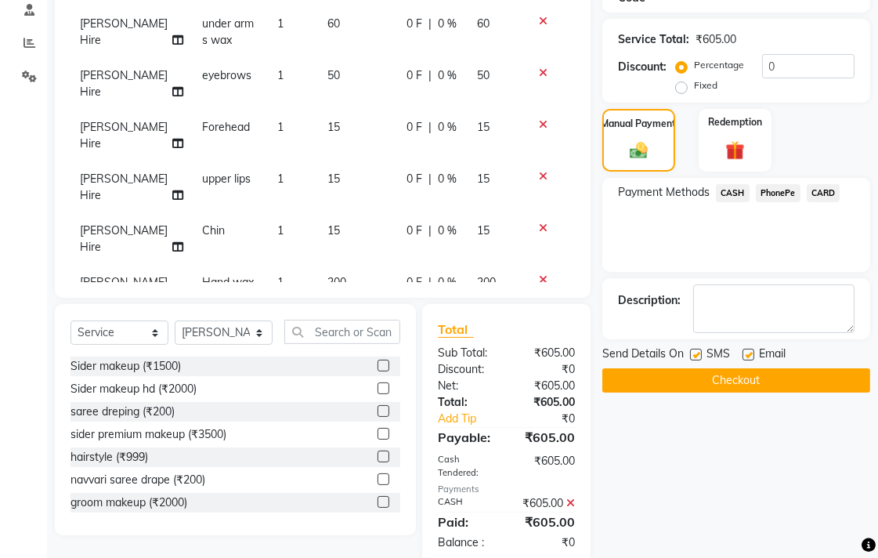
scroll to position [353, 0]
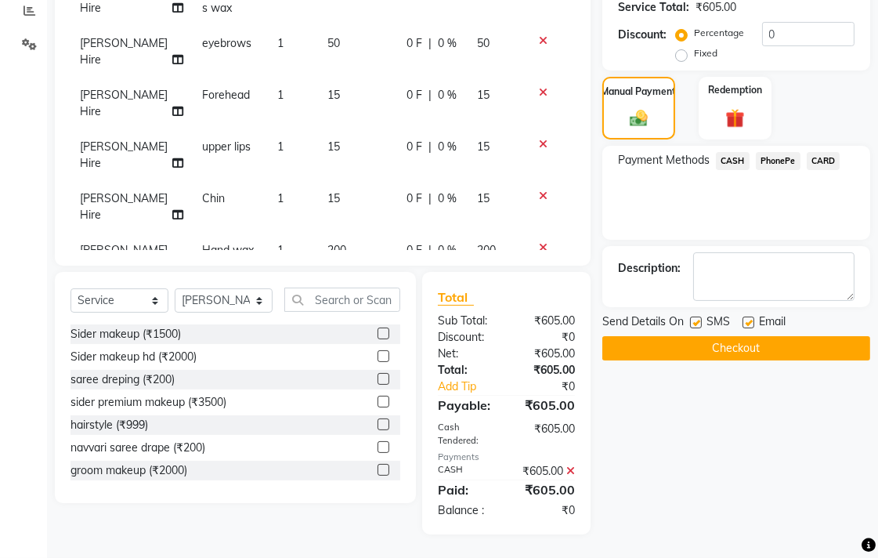
click at [694, 317] on label at bounding box center [696, 323] width 12 height 12
click at [694, 318] on input "checkbox" at bounding box center [695, 323] width 10 height 10
checkbox input "false"
click at [747, 317] on label at bounding box center [749, 323] width 12 height 12
click at [747, 318] on input "checkbox" at bounding box center [748, 323] width 10 height 10
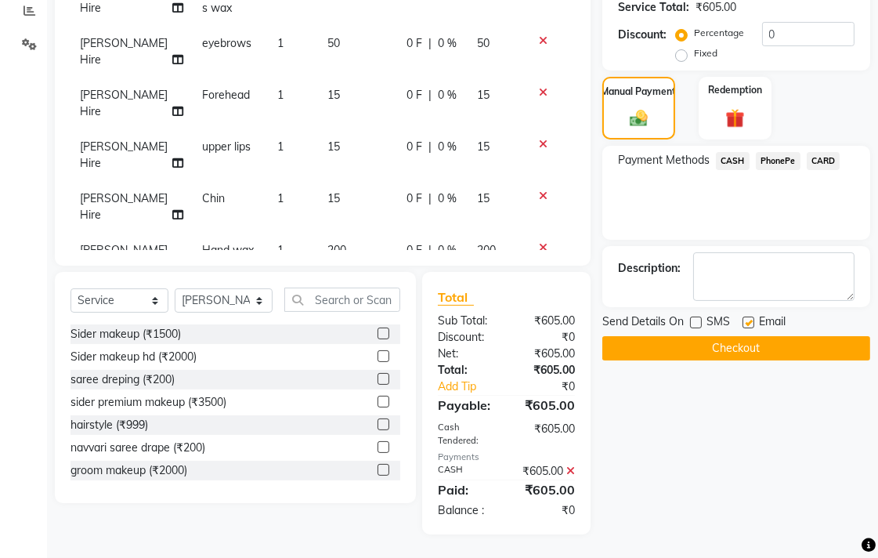
checkbox input "false"
click at [742, 336] on button "Checkout" at bounding box center [737, 348] width 268 height 24
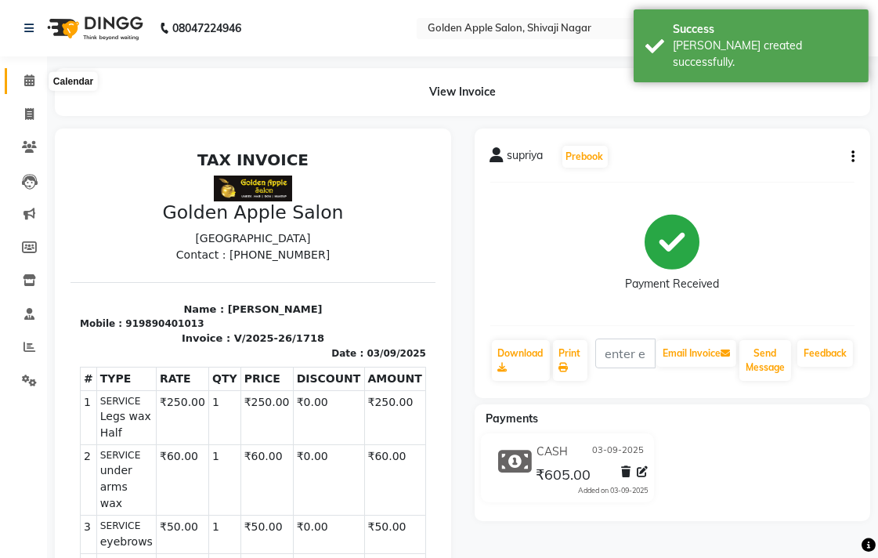
click at [27, 83] on icon at bounding box center [29, 80] width 10 height 12
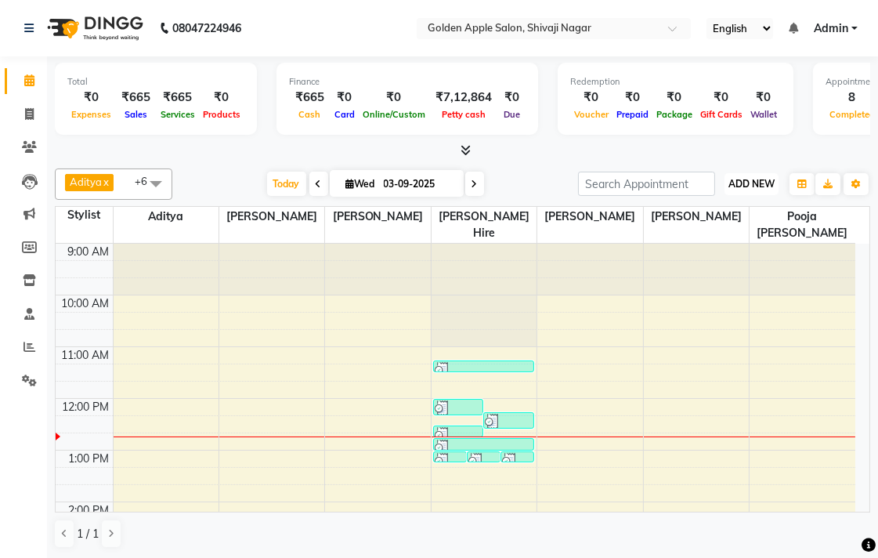
click at [758, 183] on span "ADD NEW" at bounding box center [752, 184] width 46 height 12
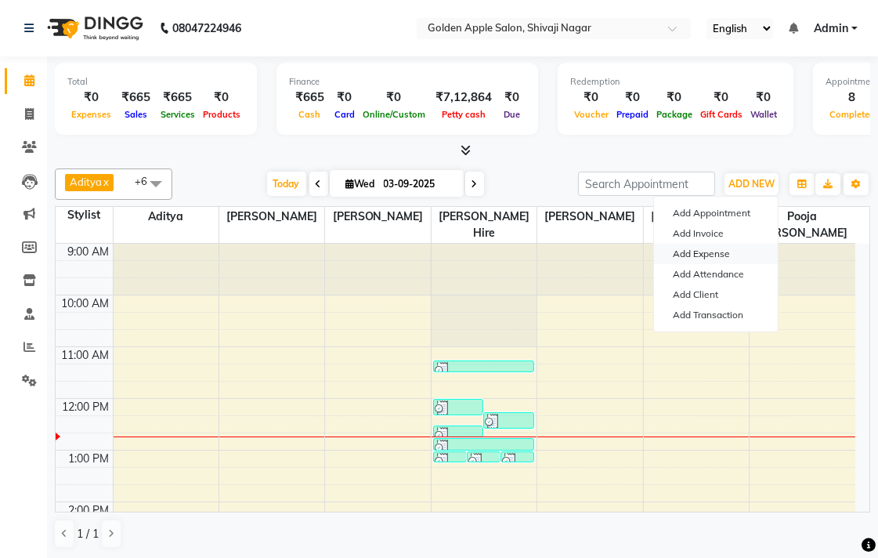
click at [707, 255] on link "Add Expense" at bounding box center [716, 254] width 124 height 20
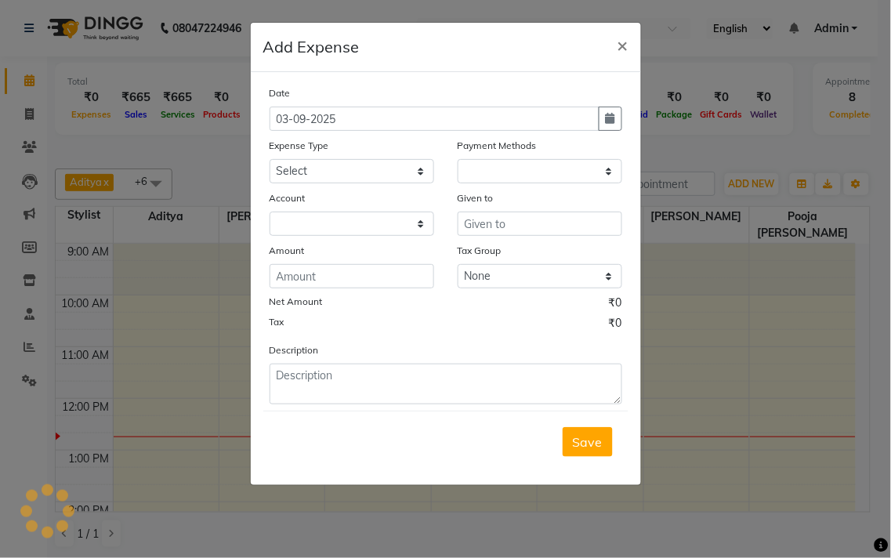
select select "1"
select select "5055"
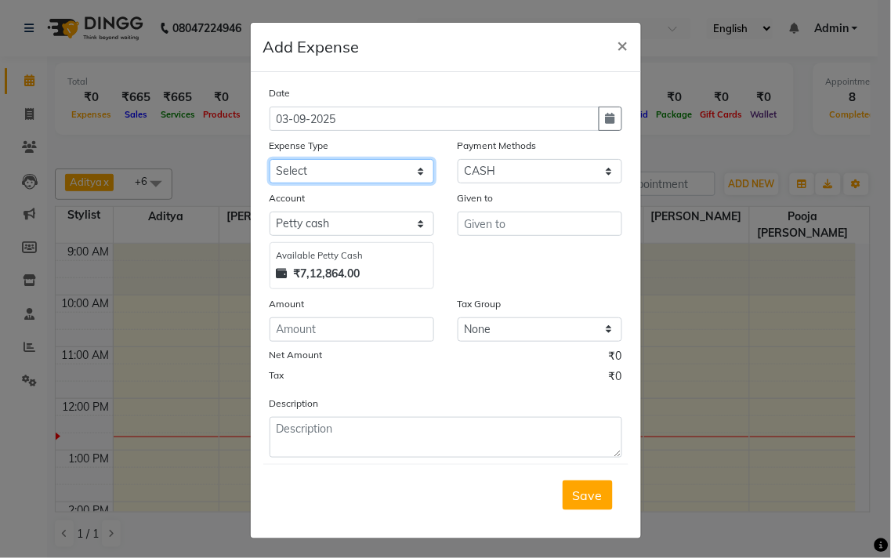
click at [322, 176] on select "Select Advance Salary bank acc deposite Bank charges Car maintenance Cash trans…" at bounding box center [352, 171] width 165 height 24
select select "13531"
click at [270, 159] on select "Select Advance Salary bank acc deposite Bank charges Car maintenance Cash trans…" at bounding box center [352, 171] width 165 height 24
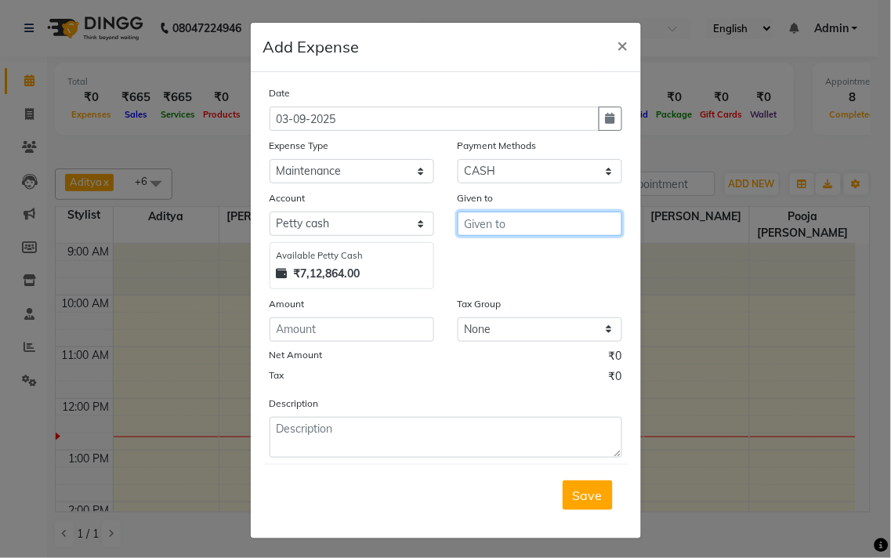
click at [481, 226] on input "text" at bounding box center [540, 224] width 165 height 24
type input "ashwini jopale"
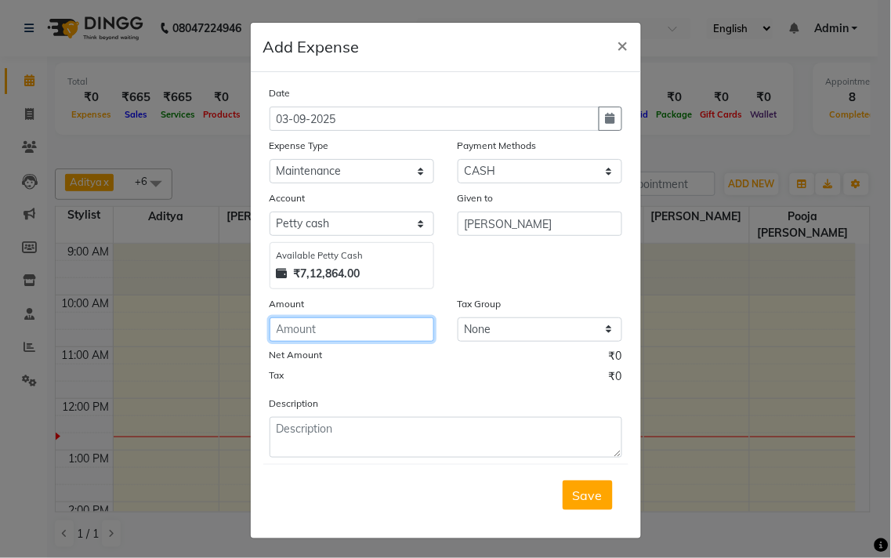
click at [307, 337] on input "number" at bounding box center [352, 329] width 165 height 24
type input "300"
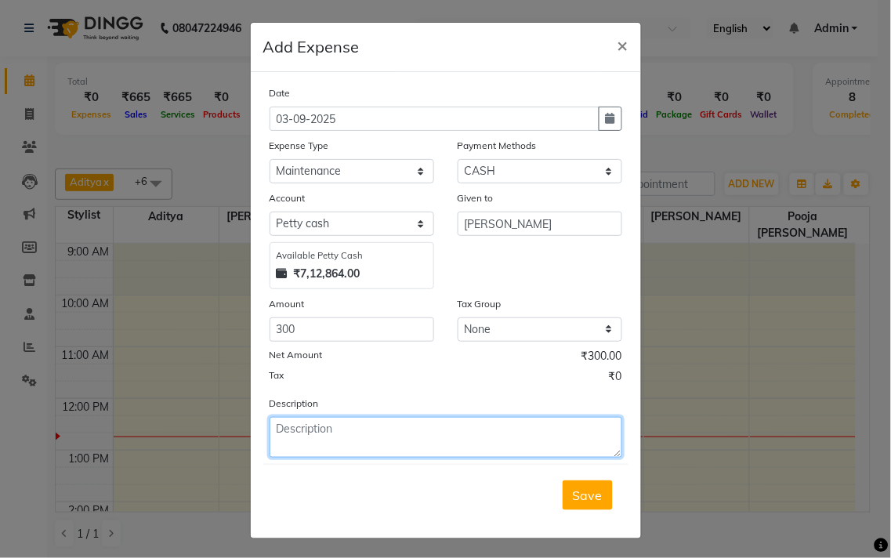
click at [301, 440] on textarea at bounding box center [446, 437] width 353 height 41
type textarea "ghanta gadi cash 300 dile"
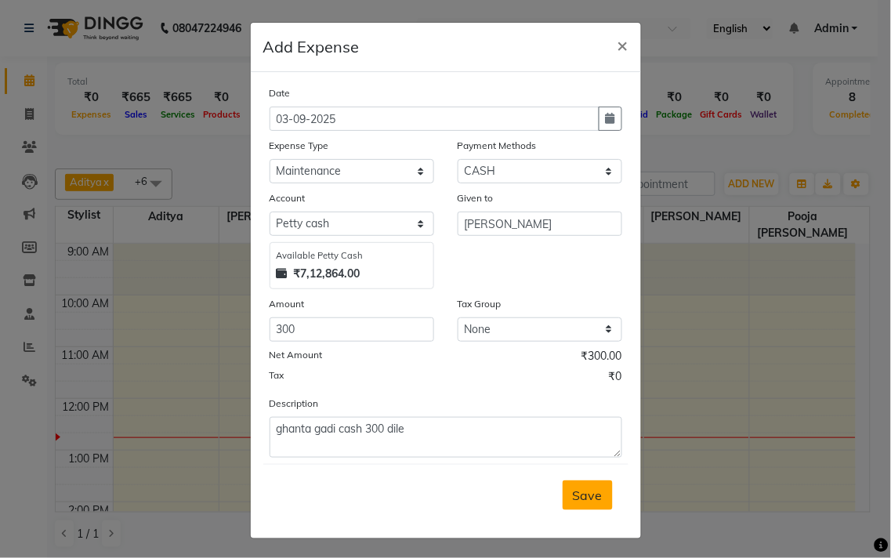
click at [585, 504] on button "Save" at bounding box center [588, 495] width 50 height 30
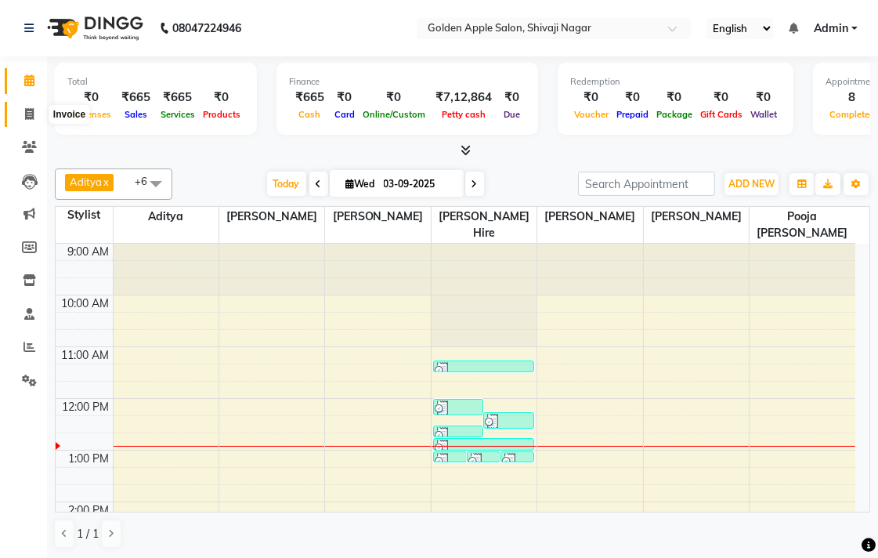
click at [29, 112] on icon at bounding box center [29, 114] width 9 height 12
select select "6072"
select select "service"
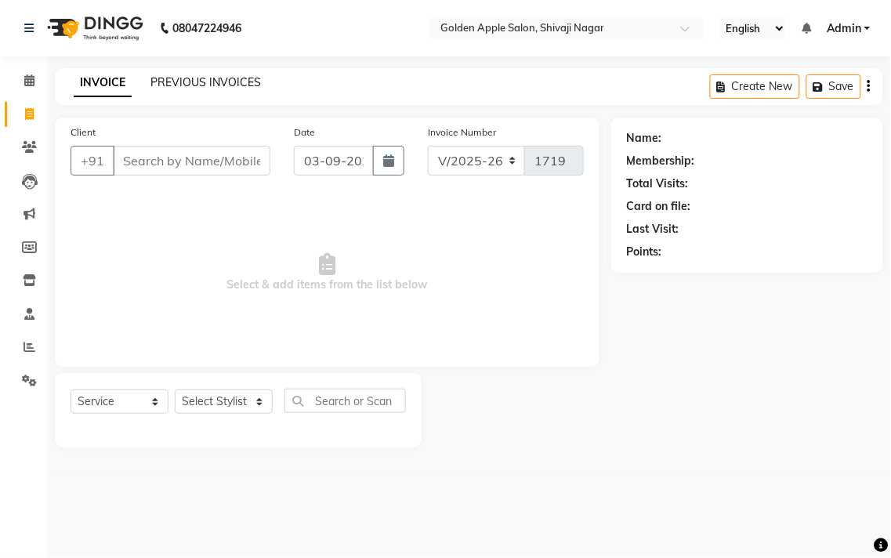
click at [204, 77] on link "PREVIOUS INVOICES" at bounding box center [205, 82] width 110 height 14
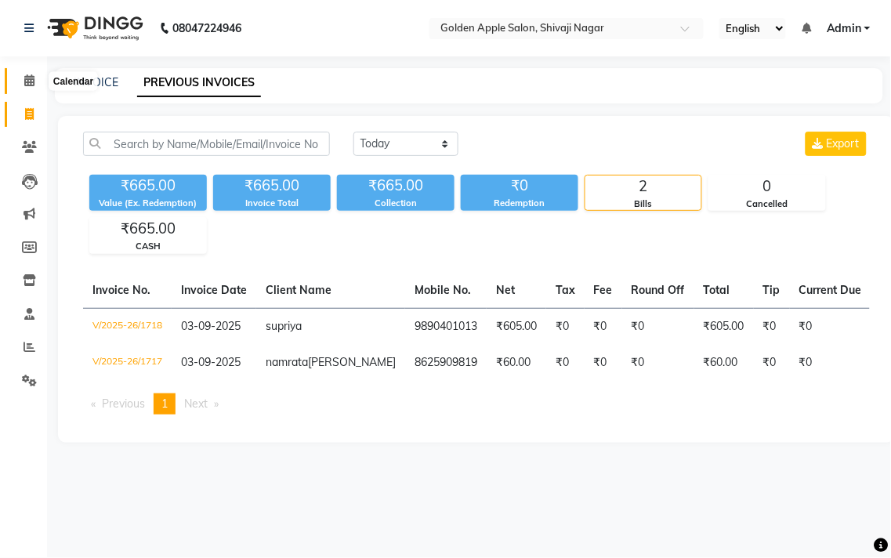
click at [24, 81] on icon at bounding box center [29, 80] width 10 height 12
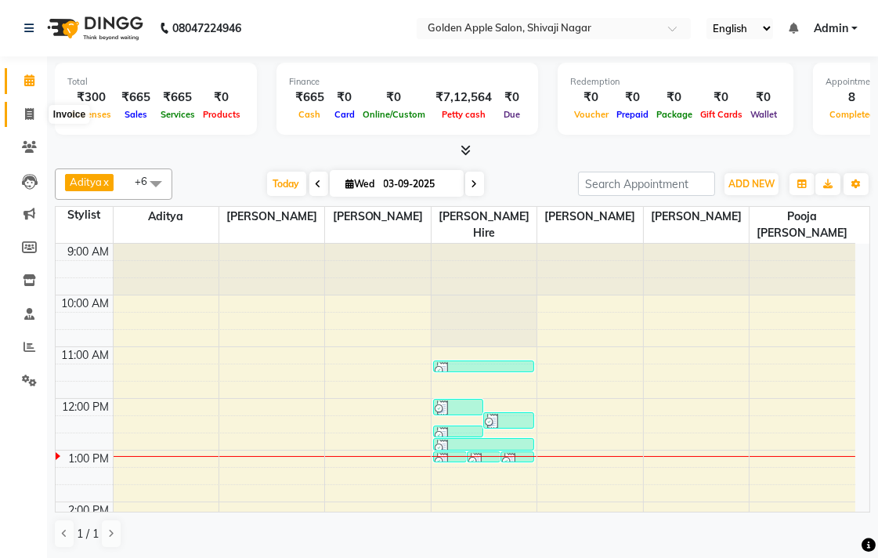
click at [26, 119] on icon at bounding box center [29, 114] width 9 height 12
select select "service"
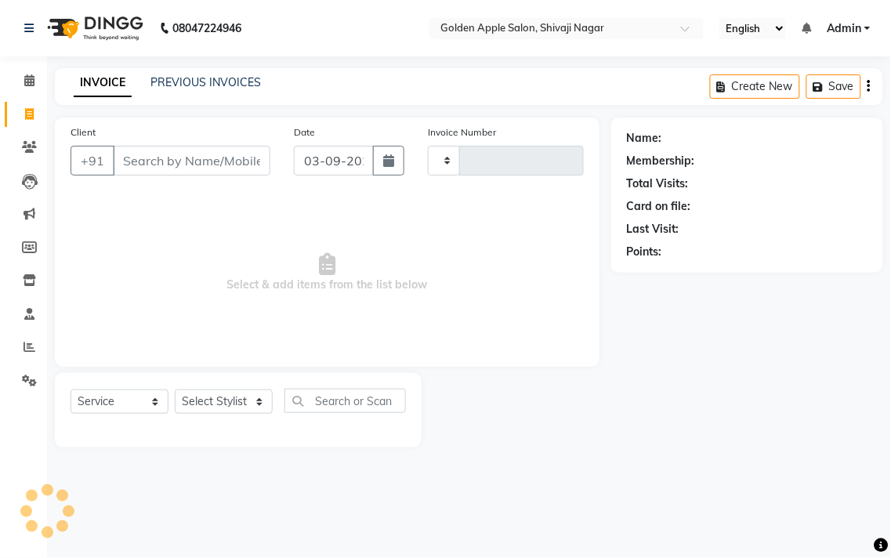
type input "1719"
select select "6072"
click at [232, 79] on link "PREVIOUS INVOICES" at bounding box center [205, 82] width 110 height 14
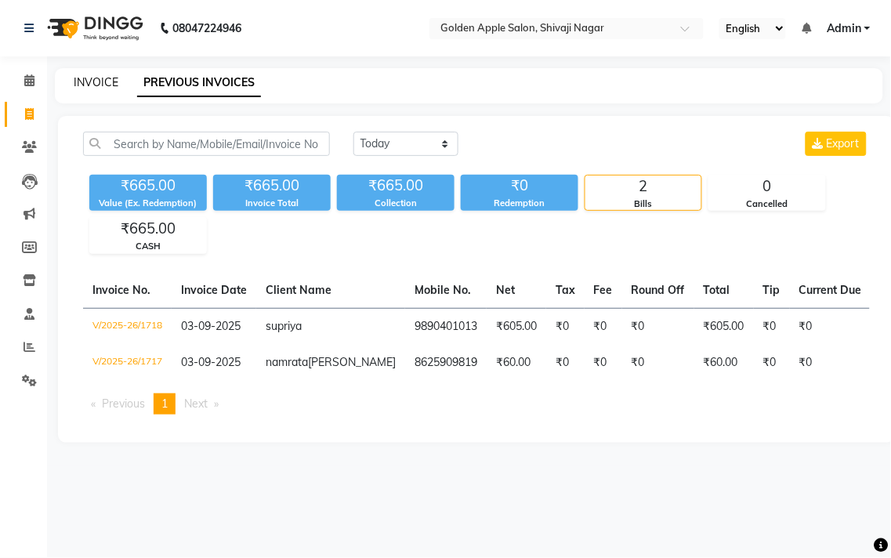
click at [95, 84] on link "INVOICE" at bounding box center [96, 82] width 45 height 14
select select "service"
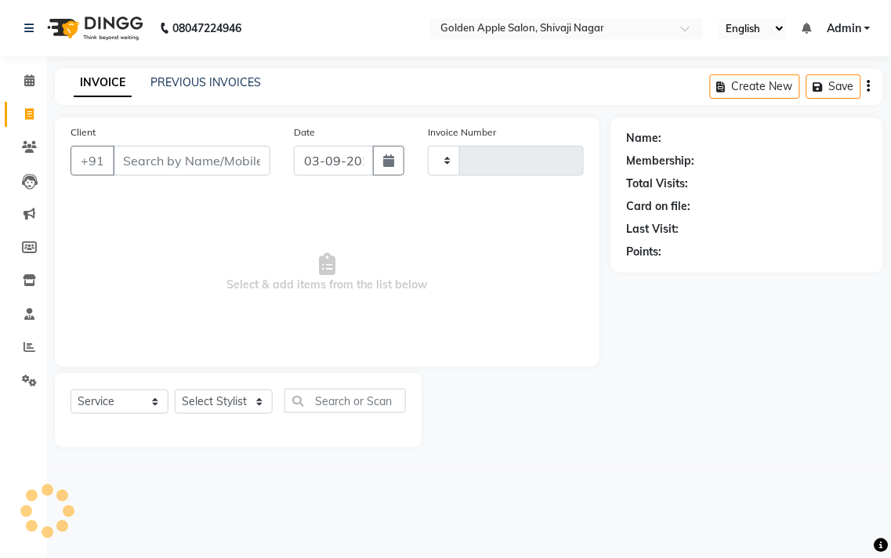
type input "1719"
select select "6072"
click at [27, 83] on icon at bounding box center [29, 80] width 10 height 12
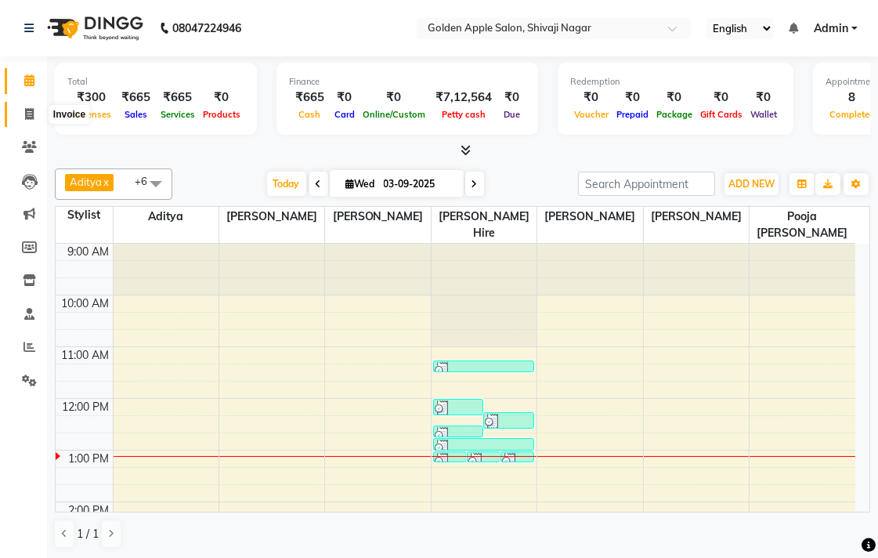
click at [30, 114] on icon at bounding box center [29, 114] width 9 height 12
select select "service"
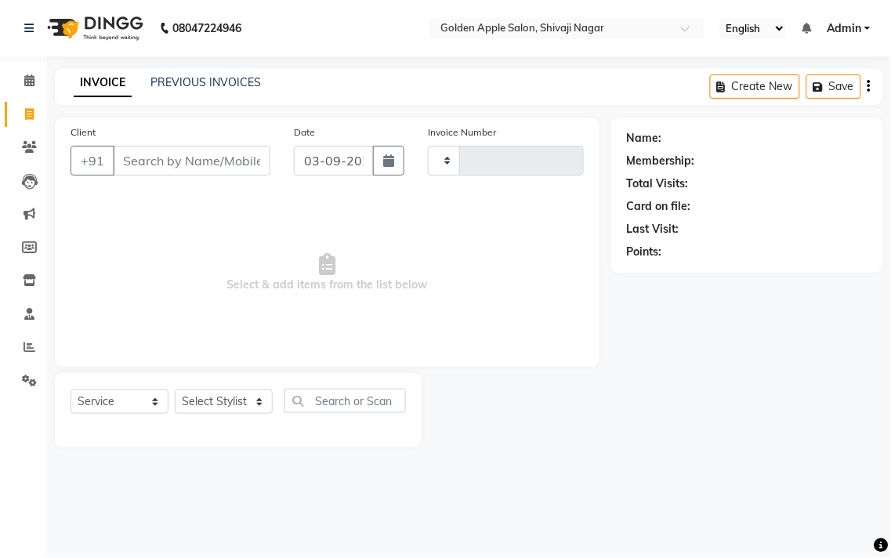
type input "1719"
select select "6072"
click at [178, 81] on link "PREVIOUS INVOICES" at bounding box center [205, 82] width 110 height 14
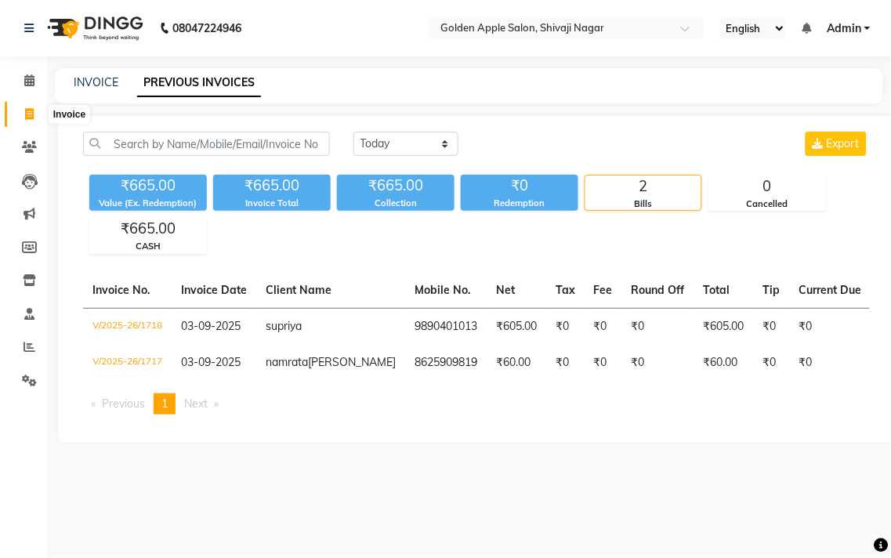
click at [27, 114] on icon at bounding box center [29, 114] width 9 height 12
select select "6072"
select select "service"
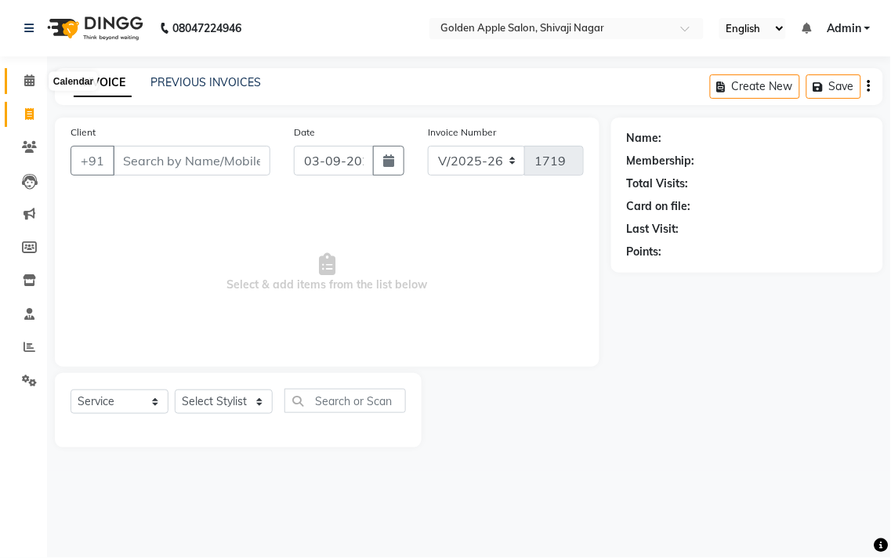
click at [34, 84] on span at bounding box center [29, 81] width 27 height 18
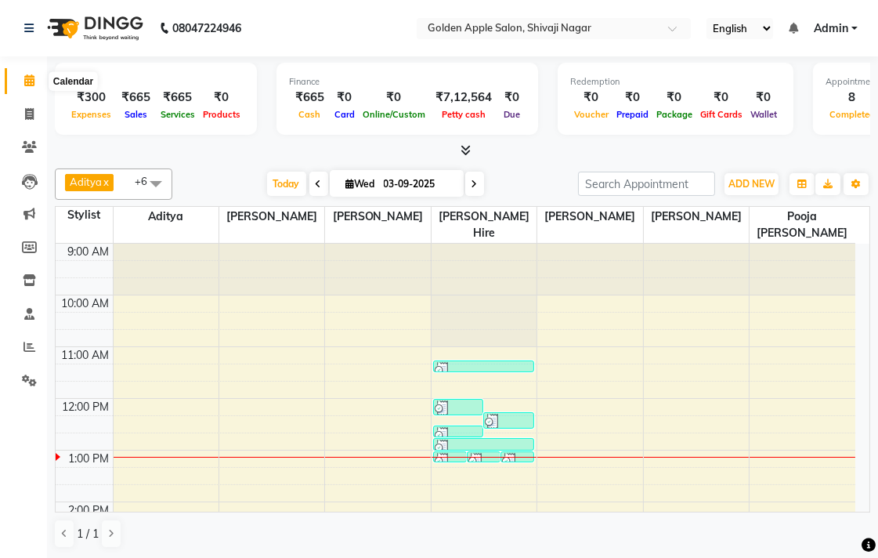
click at [29, 81] on icon at bounding box center [29, 80] width 10 height 12
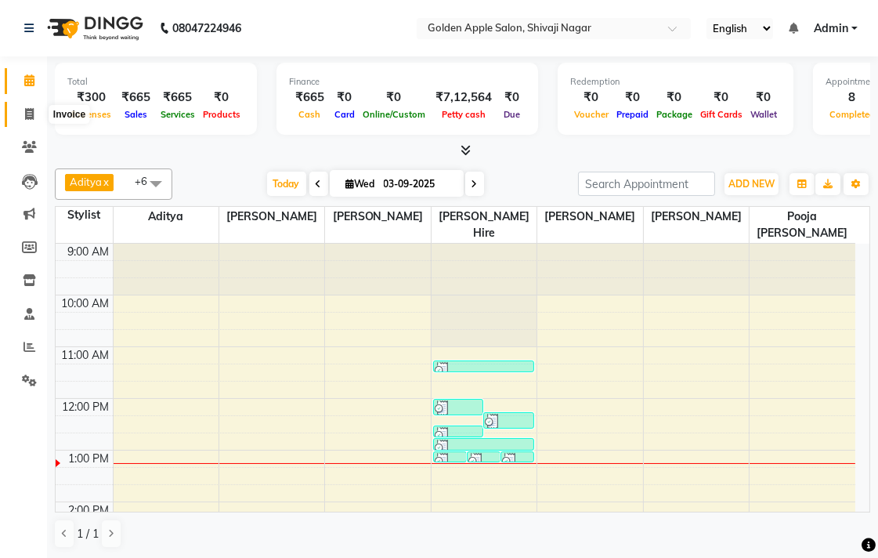
click at [25, 115] on icon at bounding box center [29, 114] width 9 height 12
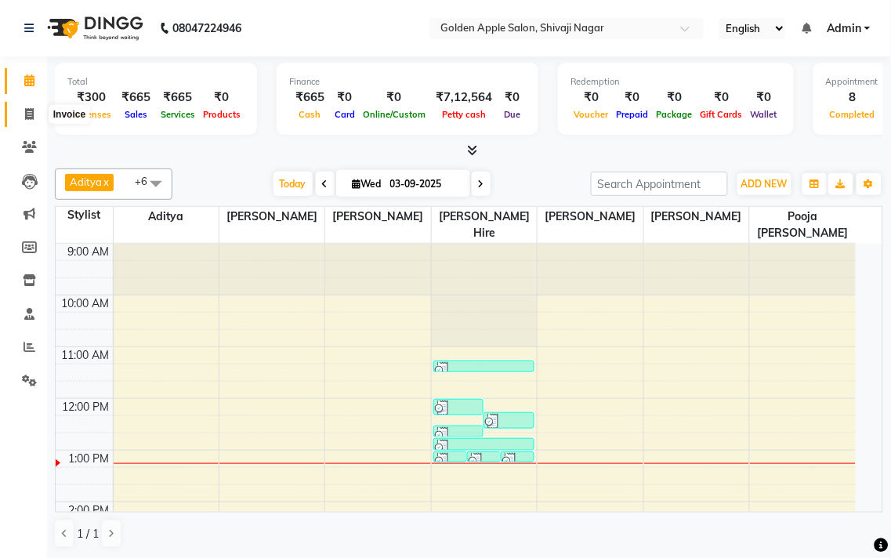
select select "service"
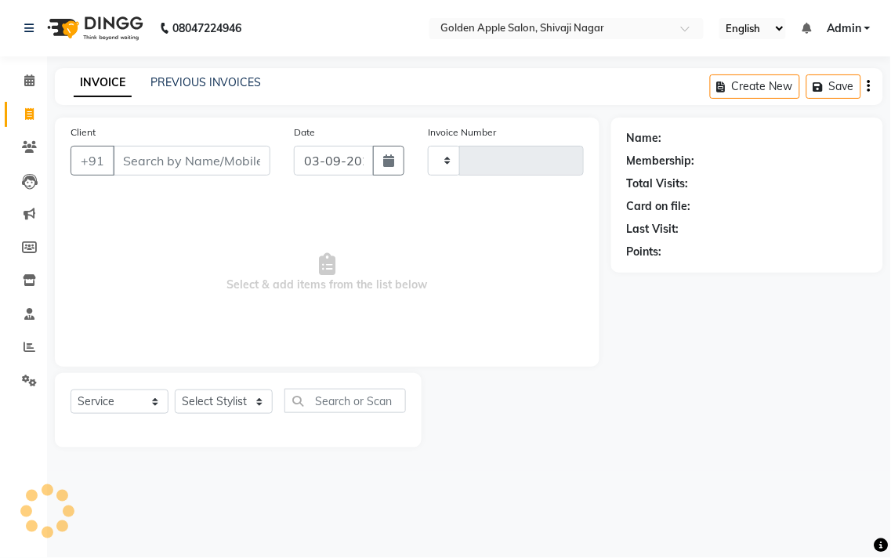
type input "1719"
select select "6072"
click at [26, 81] on icon at bounding box center [29, 80] width 10 height 12
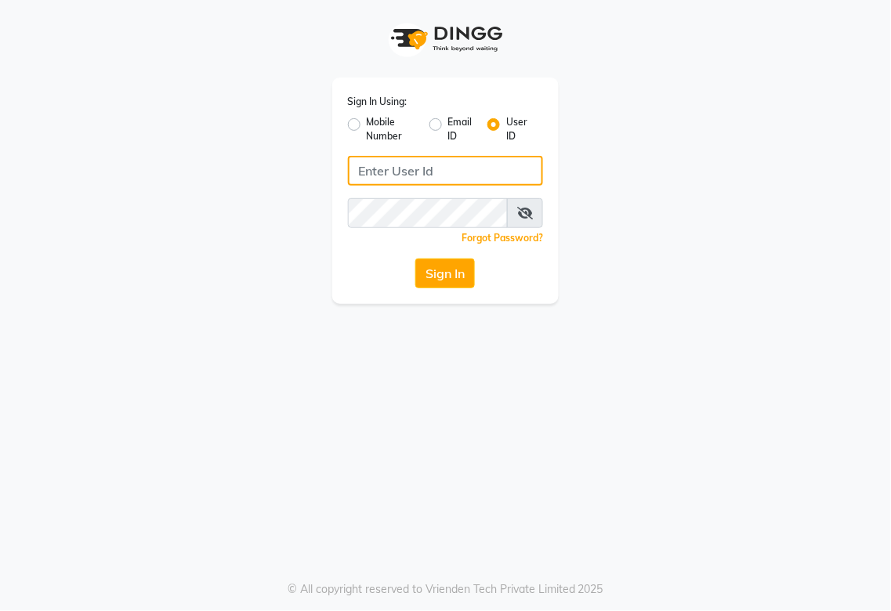
type input "987654321"
click at [367, 127] on label "Mobile Number" at bounding box center [392, 129] width 50 height 28
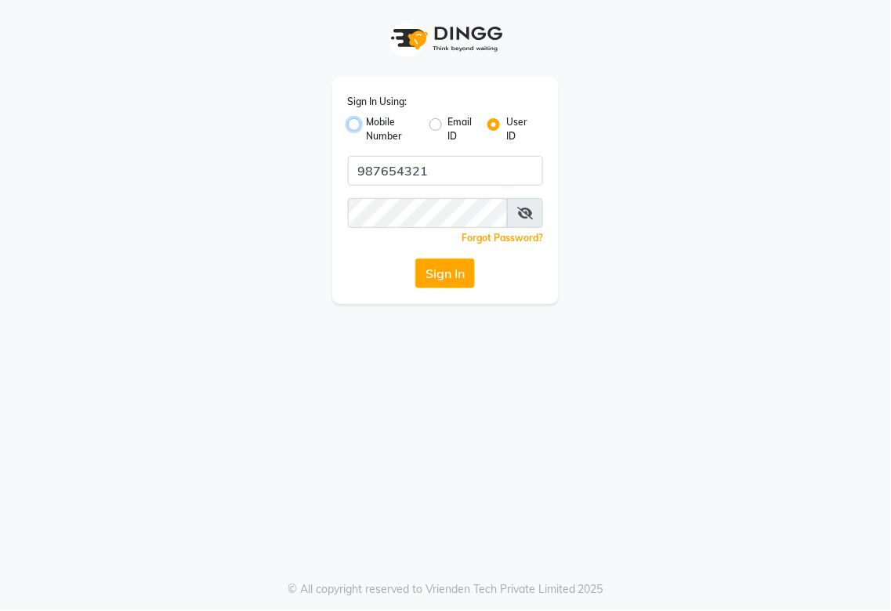
click at [367, 125] on input "Mobile Number" at bounding box center [372, 120] width 10 height 10
radio input "true"
radio input "false"
click at [444, 167] on input "Username" at bounding box center [471, 171] width 143 height 30
type input "987654321"
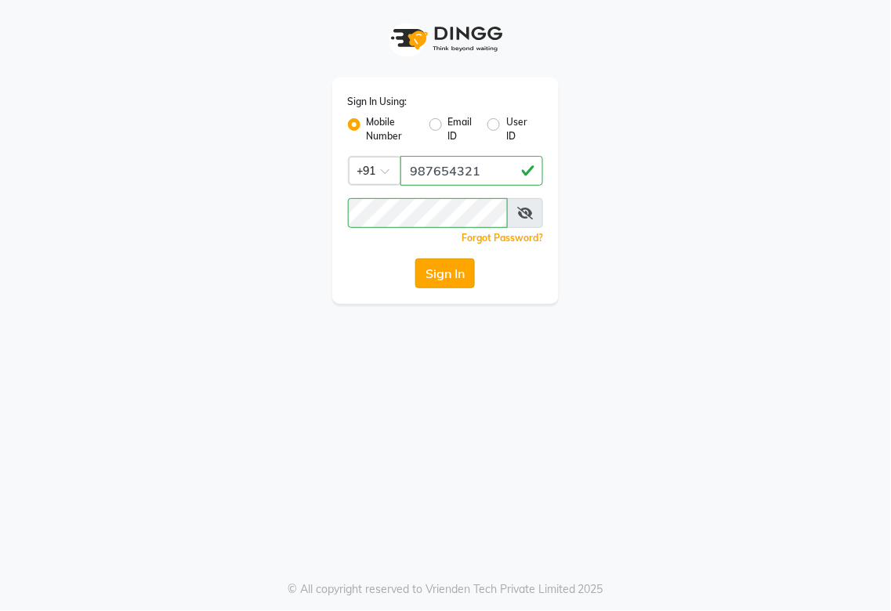
click at [466, 276] on button "Sign In" at bounding box center [445, 274] width 60 height 30
